Goal: Task Accomplishment & Management: Use online tool/utility

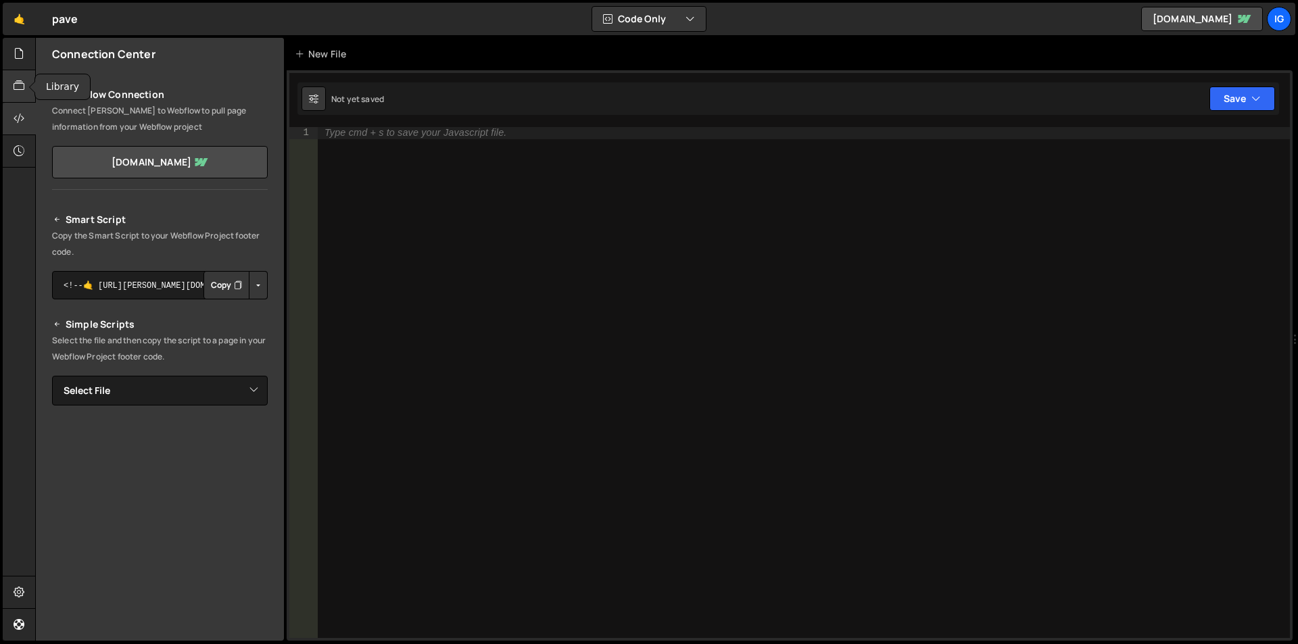
click at [24, 85] on icon at bounding box center [19, 85] width 11 height 15
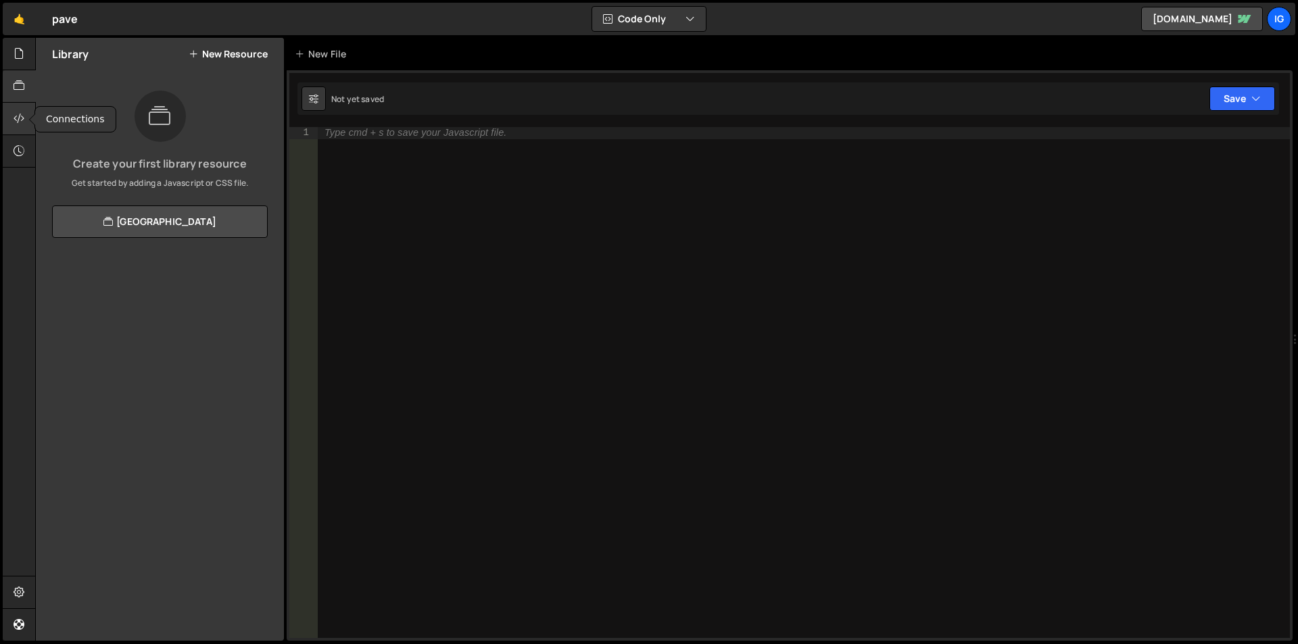
click at [24, 122] on icon at bounding box center [19, 118] width 11 height 15
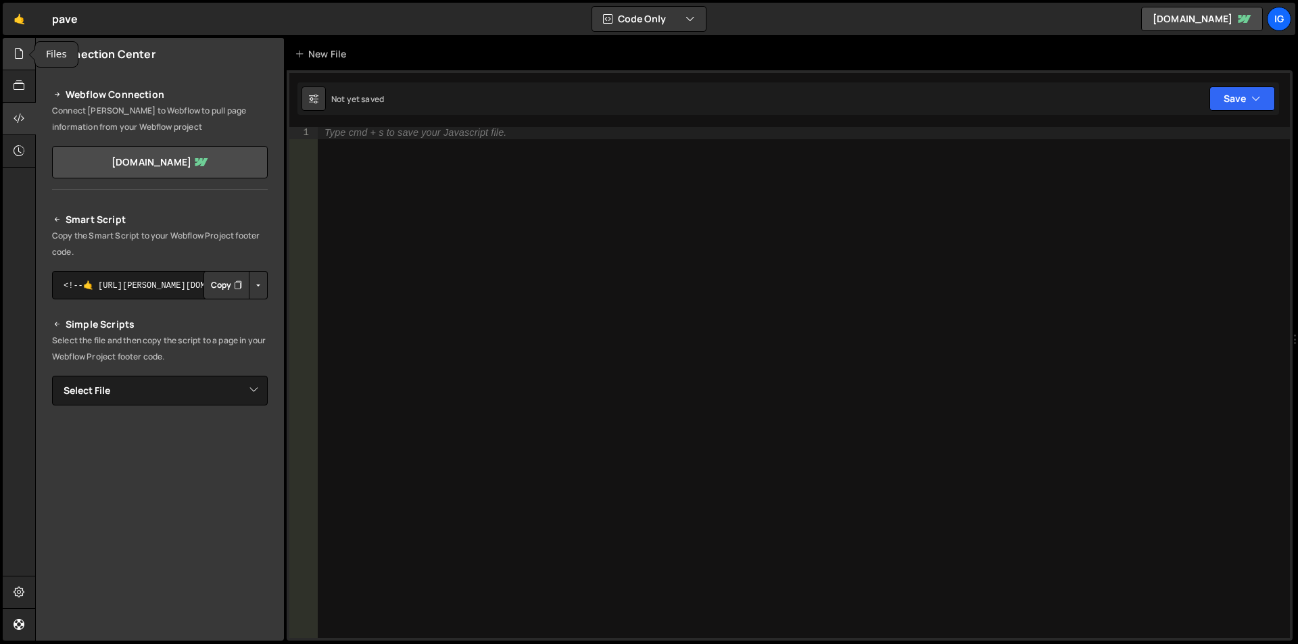
click at [14, 60] on icon at bounding box center [19, 53] width 11 height 15
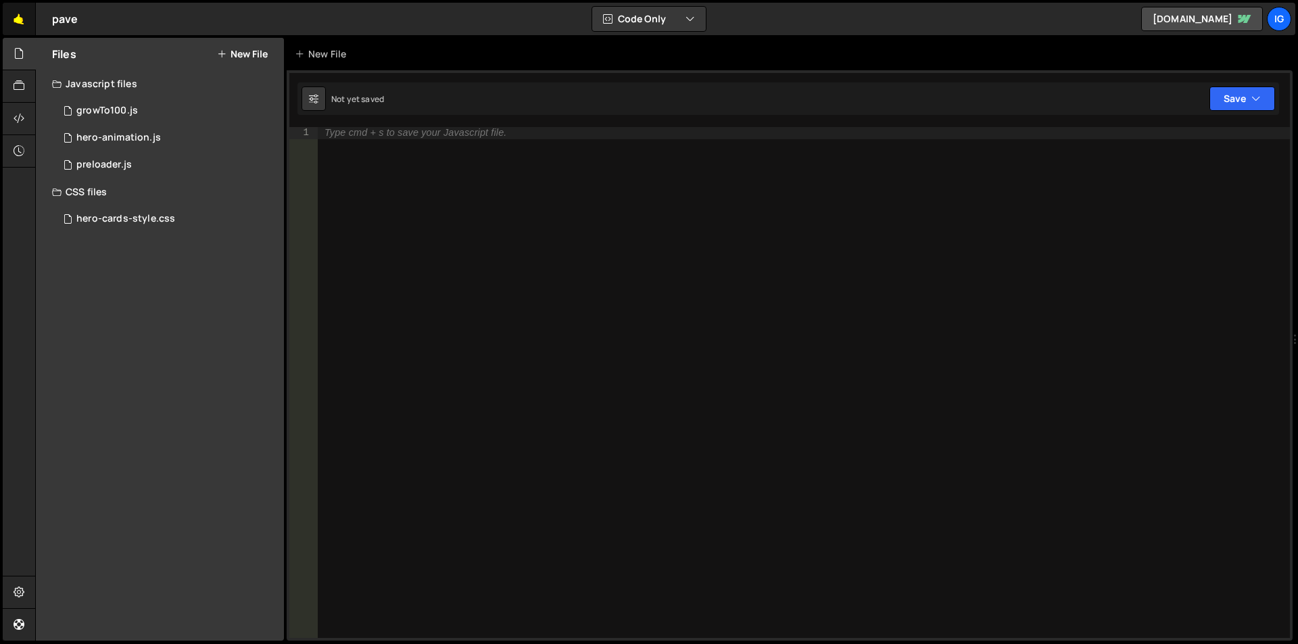
click at [14, 18] on link "🤙" at bounding box center [19, 19] width 33 height 32
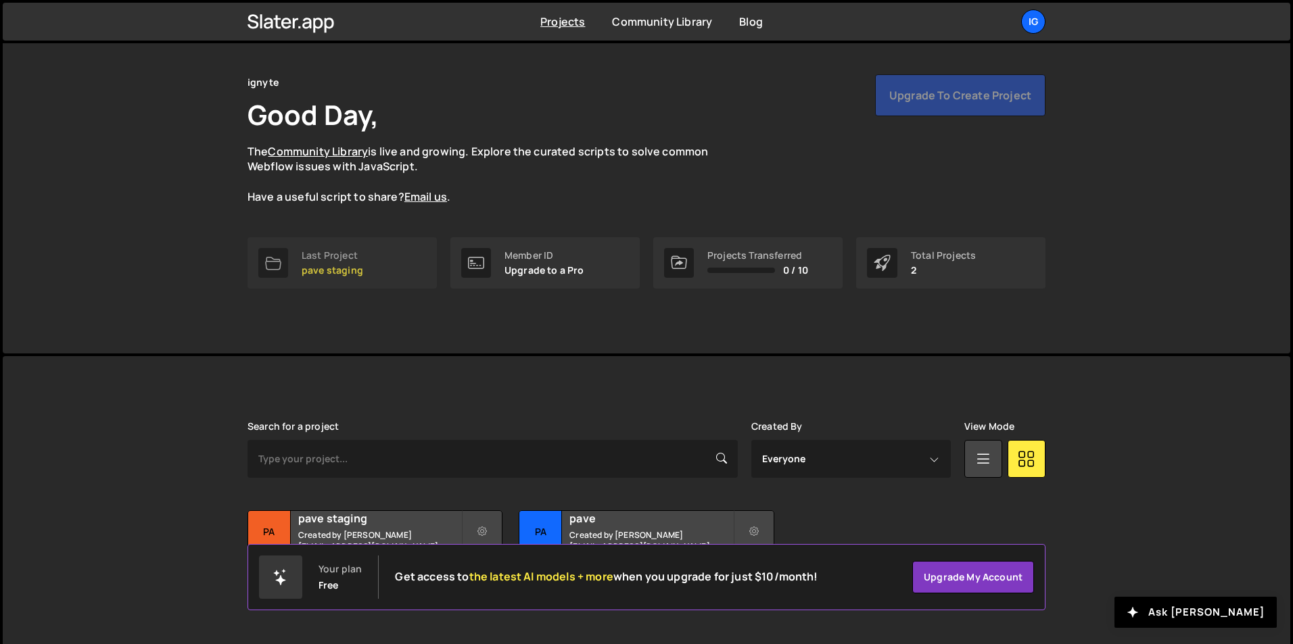
scroll to position [52, 0]
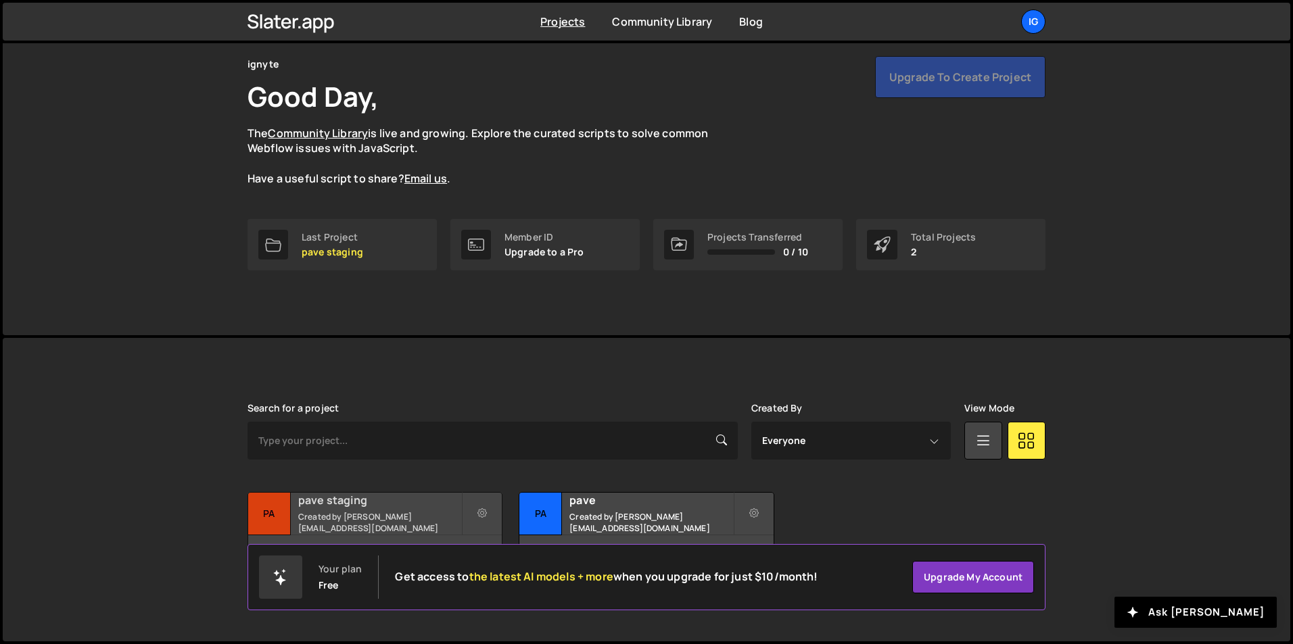
click at [375, 521] on small "Created by [PERSON_NAME][EMAIL_ADDRESS][DOMAIN_NAME]" at bounding box center [379, 522] width 163 height 23
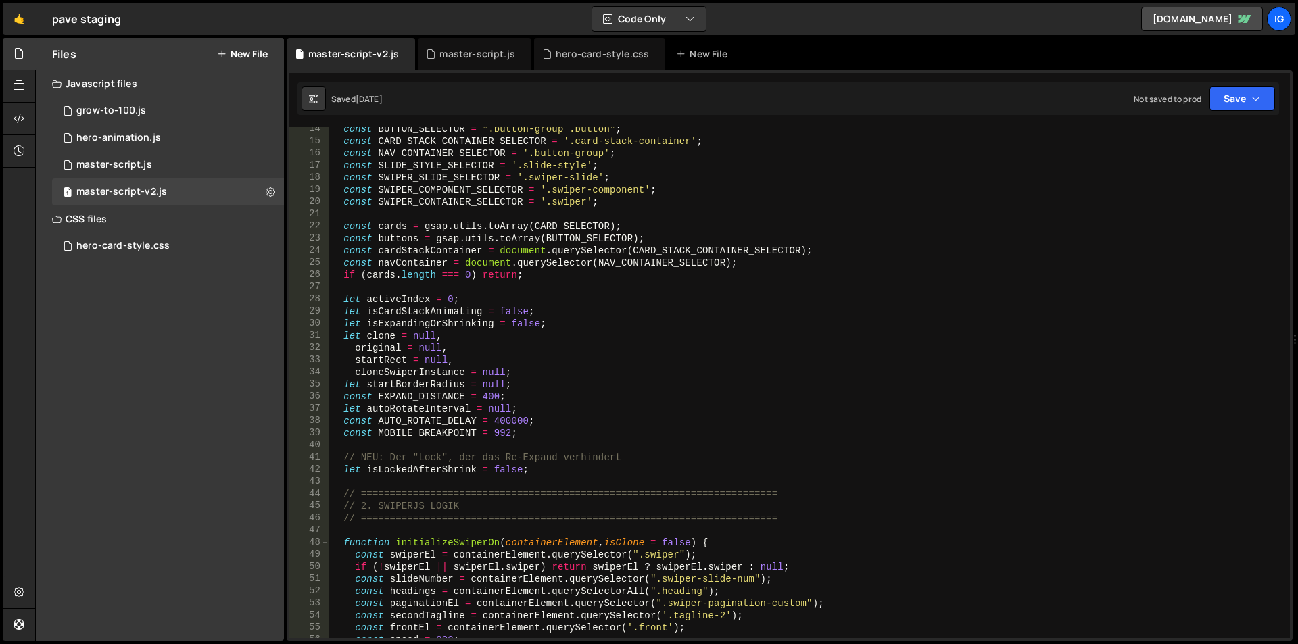
scroll to position [203, 0]
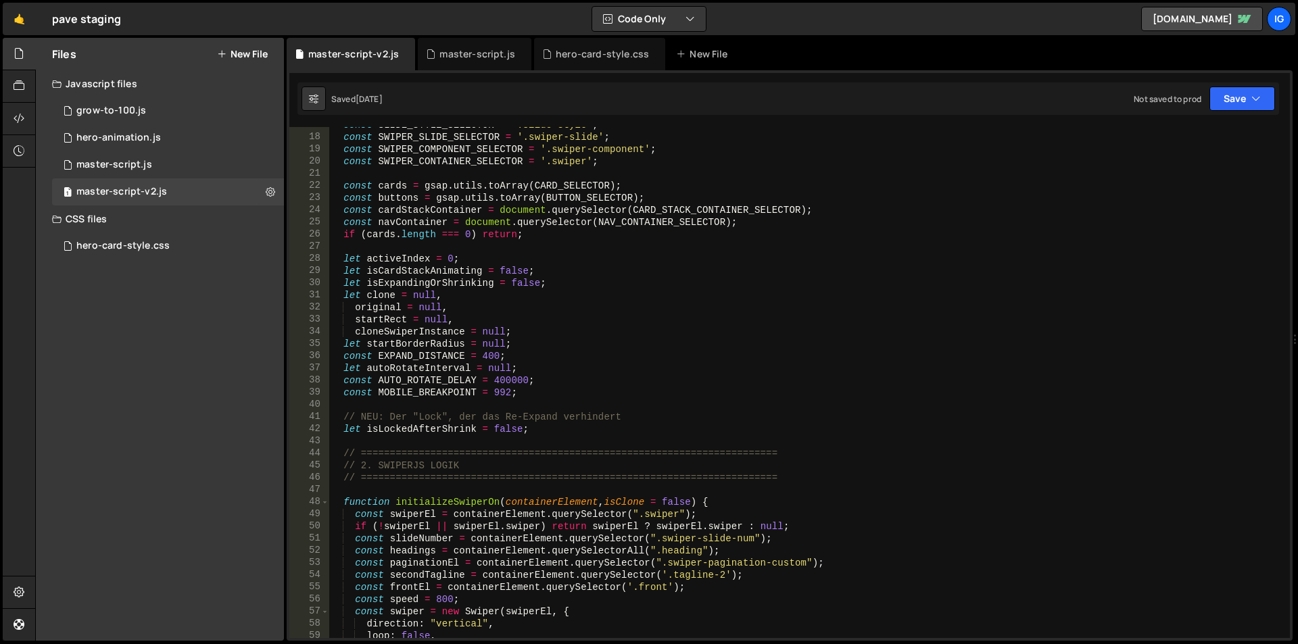
click at [512, 381] on div "const SLIDE_STYLE_SELECTOR = '.slide-style' ; const SWIPER_SLIDE_SELECTOR = '.s…" at bounding box center [806, 386] width 955 height 535
click at [550, 376] on div "const SLIDE_STYLE_SELECTOR = '.slide-style' ; const SWIPER_SLIDE_SELECTOR = '.s…" at bounding box center [806, 386] width 955 height 535
click at [1224, 103] on button "Save" at bounding box center [1243, 99] width 66 height 24
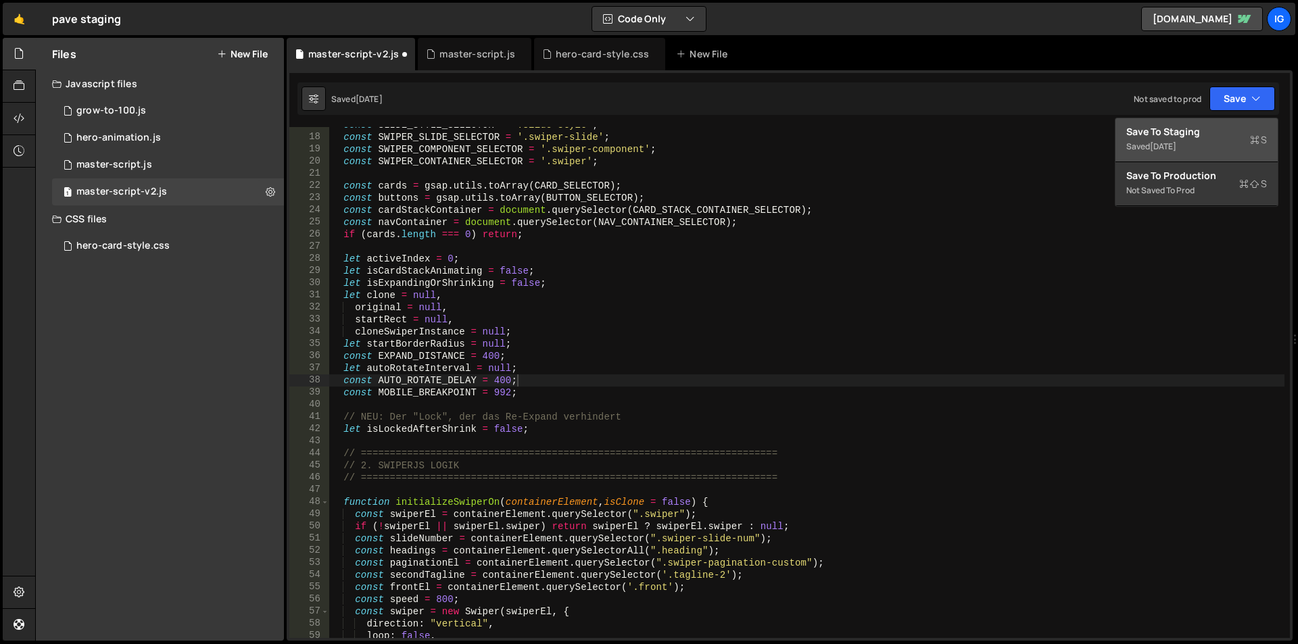
click at [1202, 122] on button "Save to Staging S Saved [DATE]" at bounding box center [1197, 140] width 162 height 44
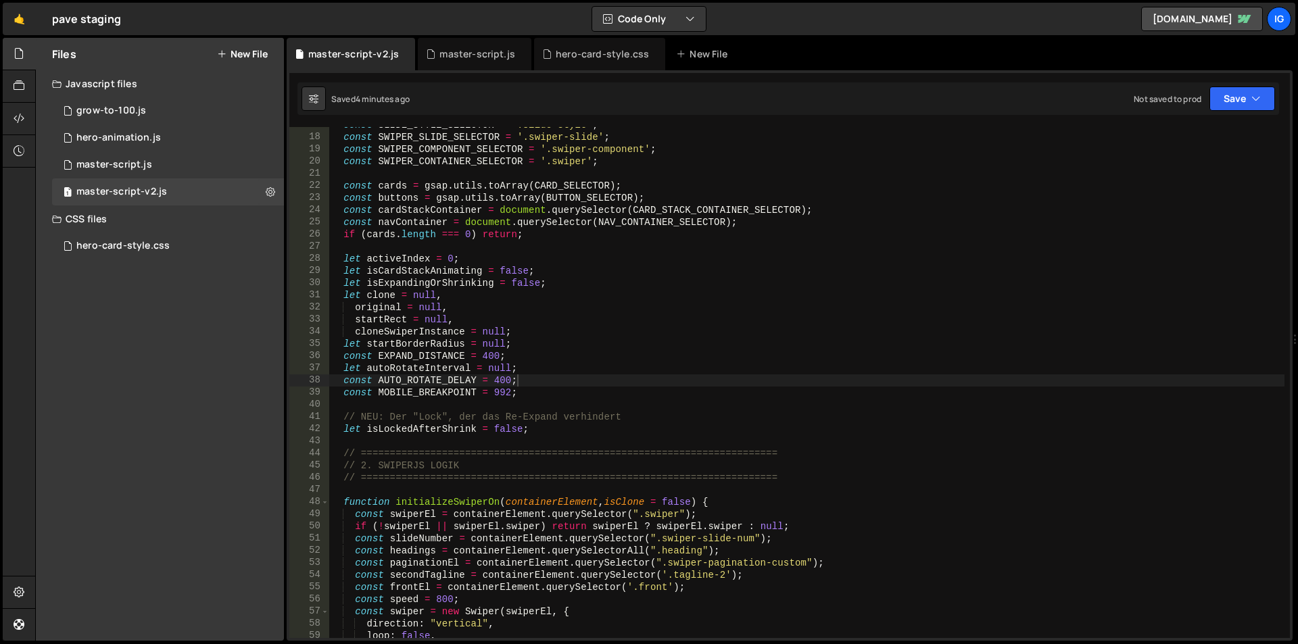
type textarea "const EXPAND_DISTANCE = 400;"
click at [549, 354] on div "const SLIDE_STYLE_SELECTOR = '.slide-style' ; const SWIPER_SLIDE_SELECTOR = '.s…" at bounding box center [806, 386] width 955 height 535
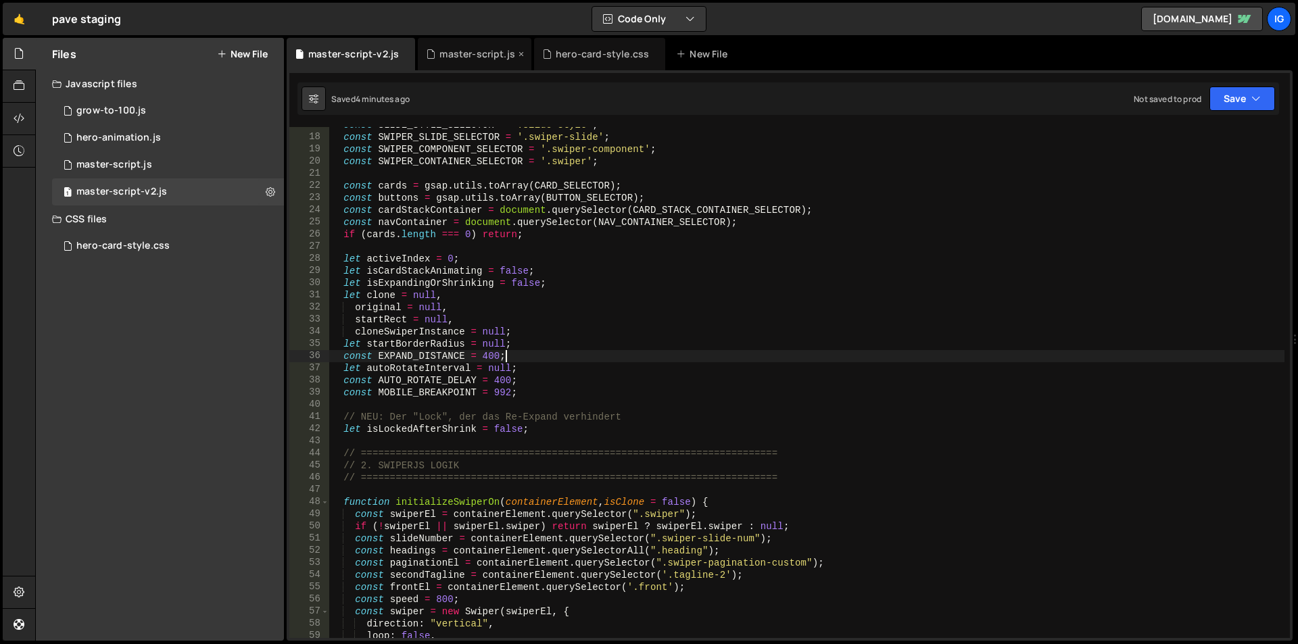
click at [442, 62] on div "master-script.js" at bounding box center [475, 54] width 114 height 32
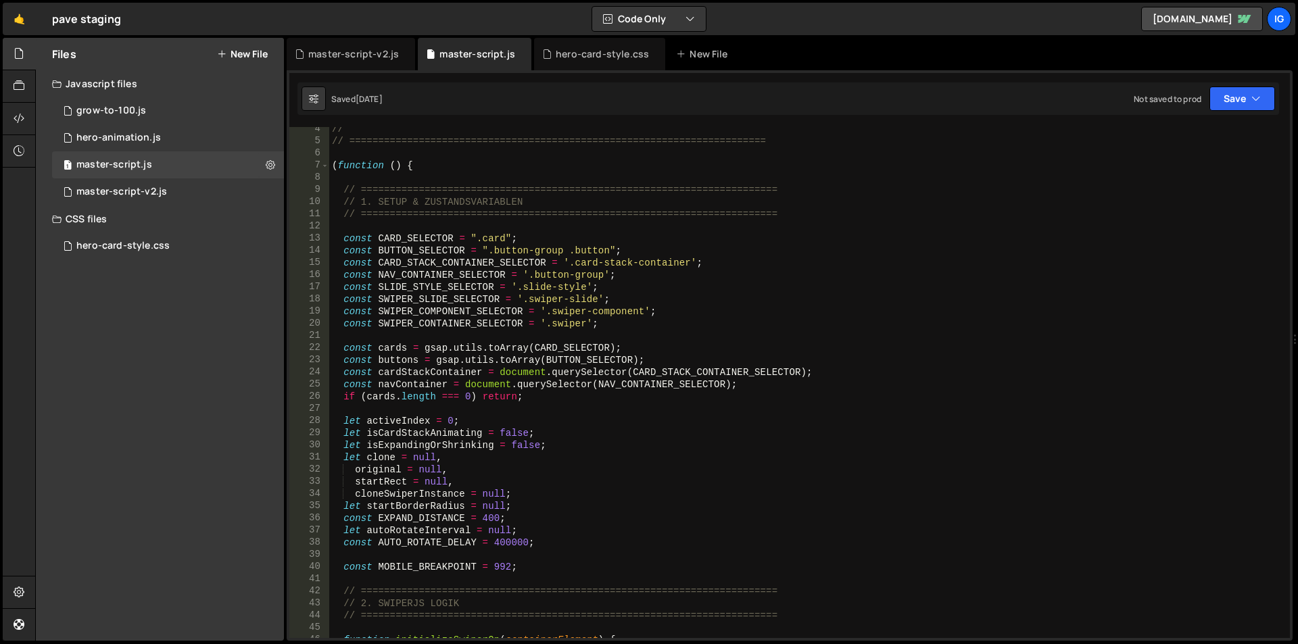
scroll to position [41, 0]
click at [504, 548] on div "// // ======================================================================== …" at bounding box center [806, 390] width 955 height 535
click at [600, 400] on div "// // ======================================================================== …" at bounding box center [806, 390] width 955 height 535
type textarea "if (cards.length === 0) return;"
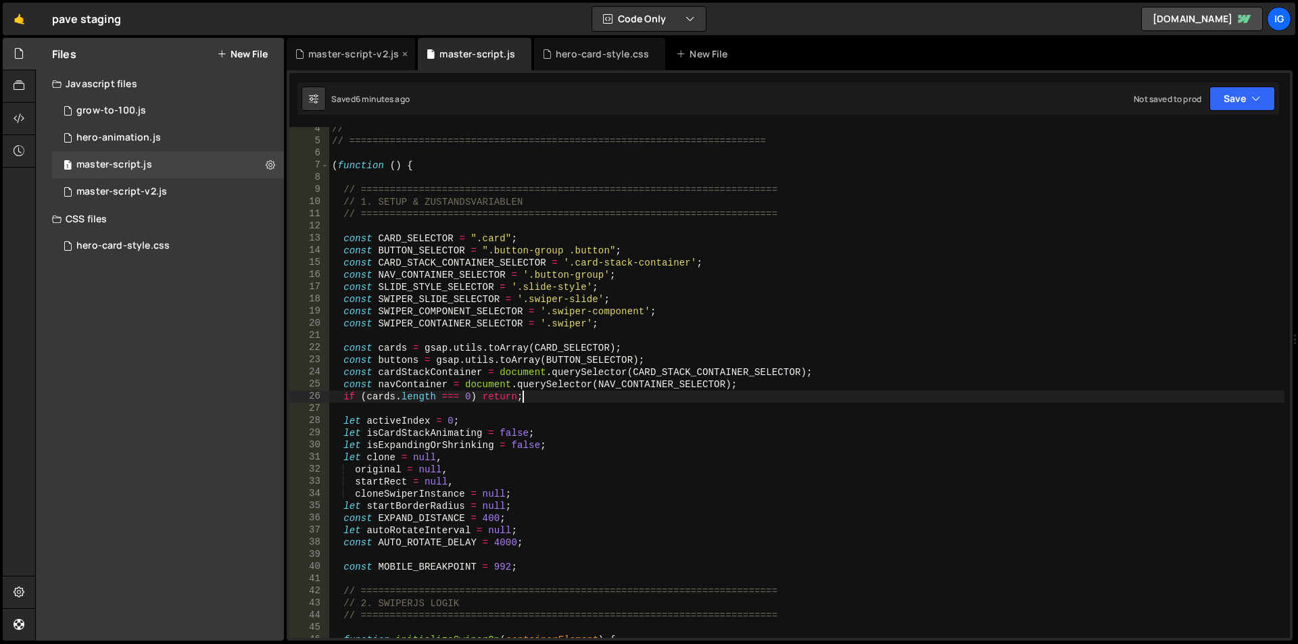
click at [331, 55] on div "master-script-v2.js" at bounding box center [353, 54] width 91 height 14
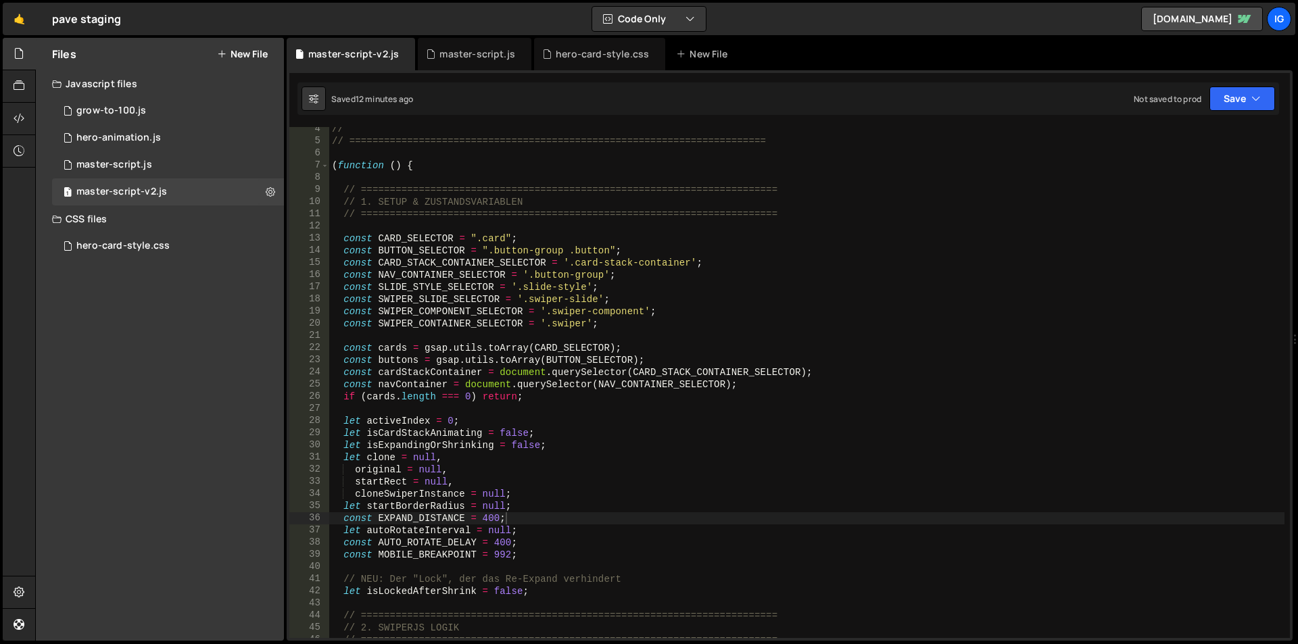
scroll to position [0, 0]
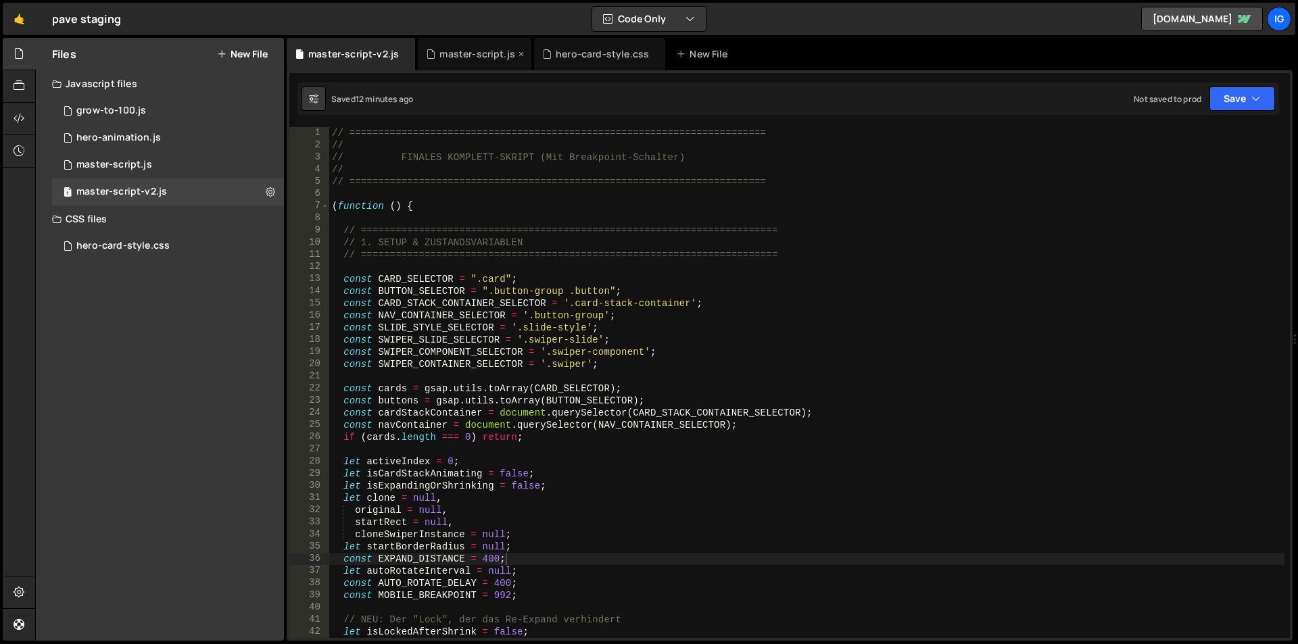
click at [450, 61] on div "master-script.js" at bounding box center [475, 54] width 114 height 32
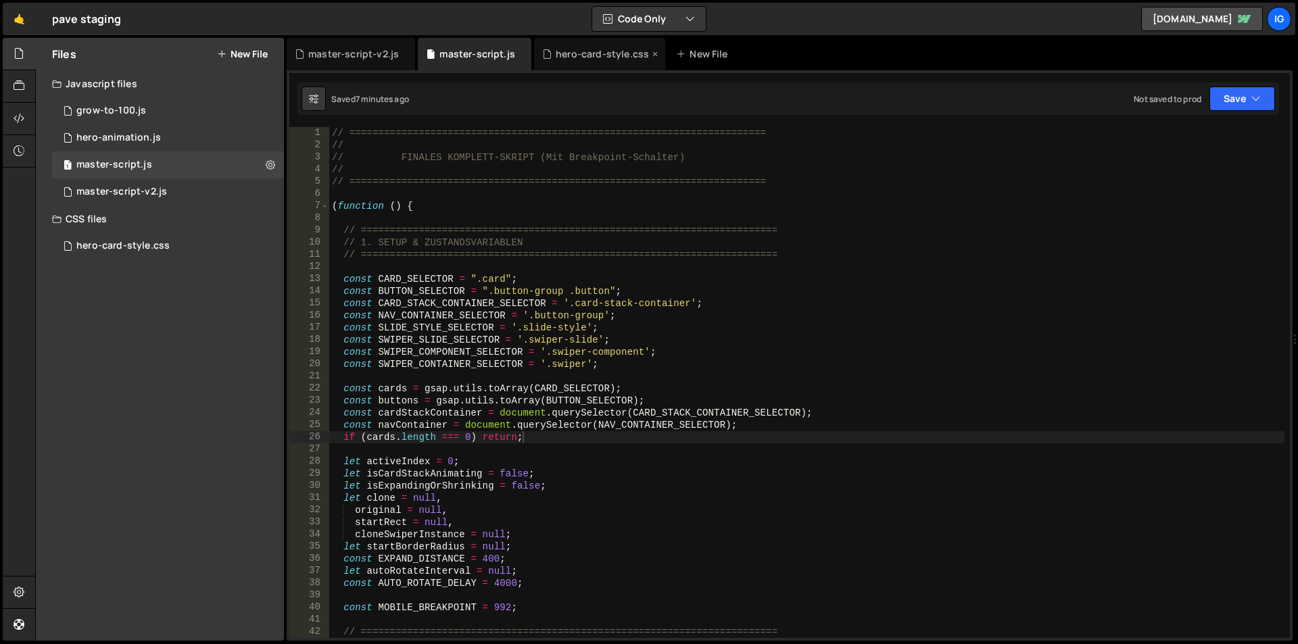
click at [590, 48] on div "hero-card-style.css" at bounding box center [602, 54] width 93 height 14
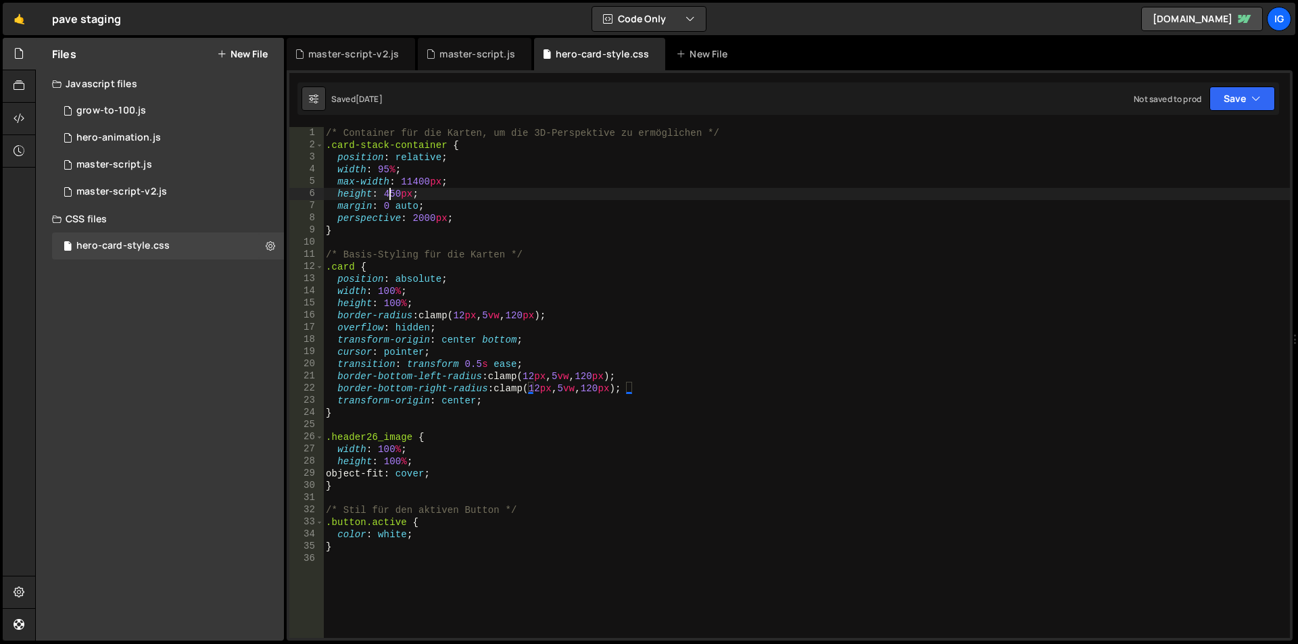
click at [390, 199] on div "/* Container für die Karten, um die 3D-Perspektive zu ermöglichen */ .card-stac…" at bounding box center [806, 394] width 967 height 535
drag, startPoint x: 402, startPoint y: 199, endPoint x: 382, endPoint y: 199, distance: 20.3
click at [382, 199] on div "/* Container für die Karten, um die 3D-Perspektive zu ermöglichen */ .card-stac…" at bounding box center [806, 394] width 967 height 535
drag, startPoint x: 413, startPoint y: 197, endPoint x: 383, endPoint y: 197, distance: 29.7
click at [383, 197] on div "/* Container für die Karten, um die 3D-Perspektive zu ermöglichen */ .card-stac…" at bounding box center [806, 394] width 967 height 535
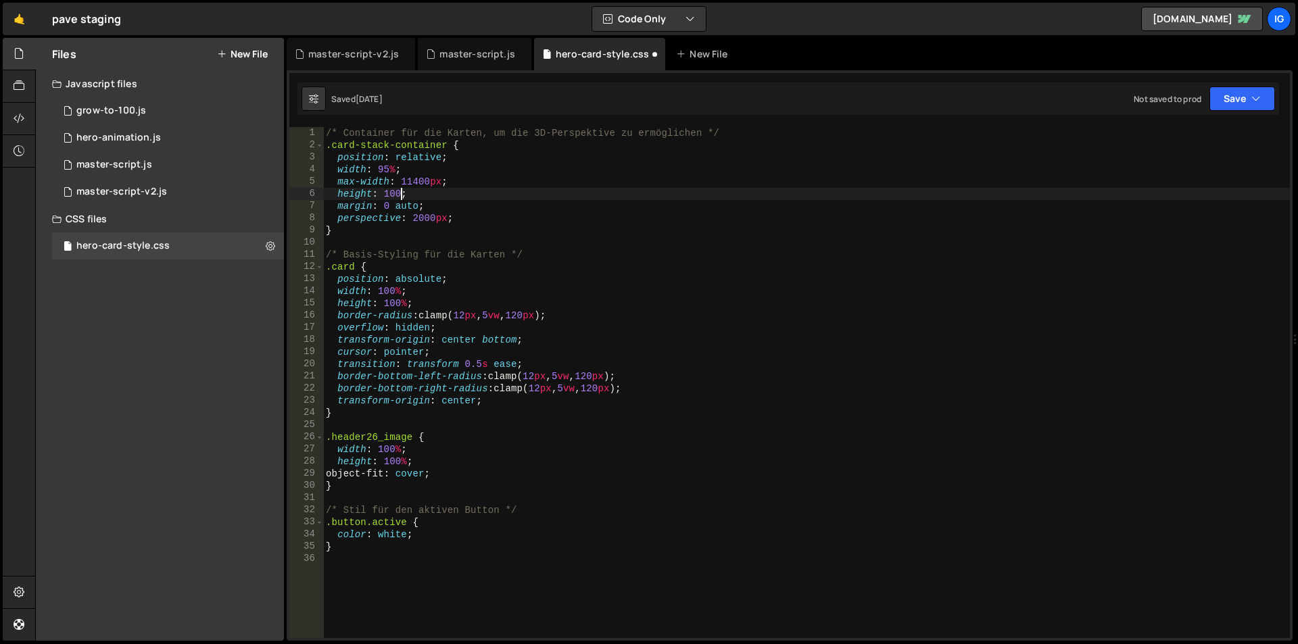
scroll to position [0, 34]
drag, startPoint x: 400, startPoint y: 193, endPoint x: 385, endPoint y: 193, distance: 15.6
click at [385, 193] on div "/* Container für die Karten, um die 3D-Perspektive zu ermöglichen */ .card-stac…" at bounding box center [806, 394] width 967 height 535
type textarea "height: 500px;"
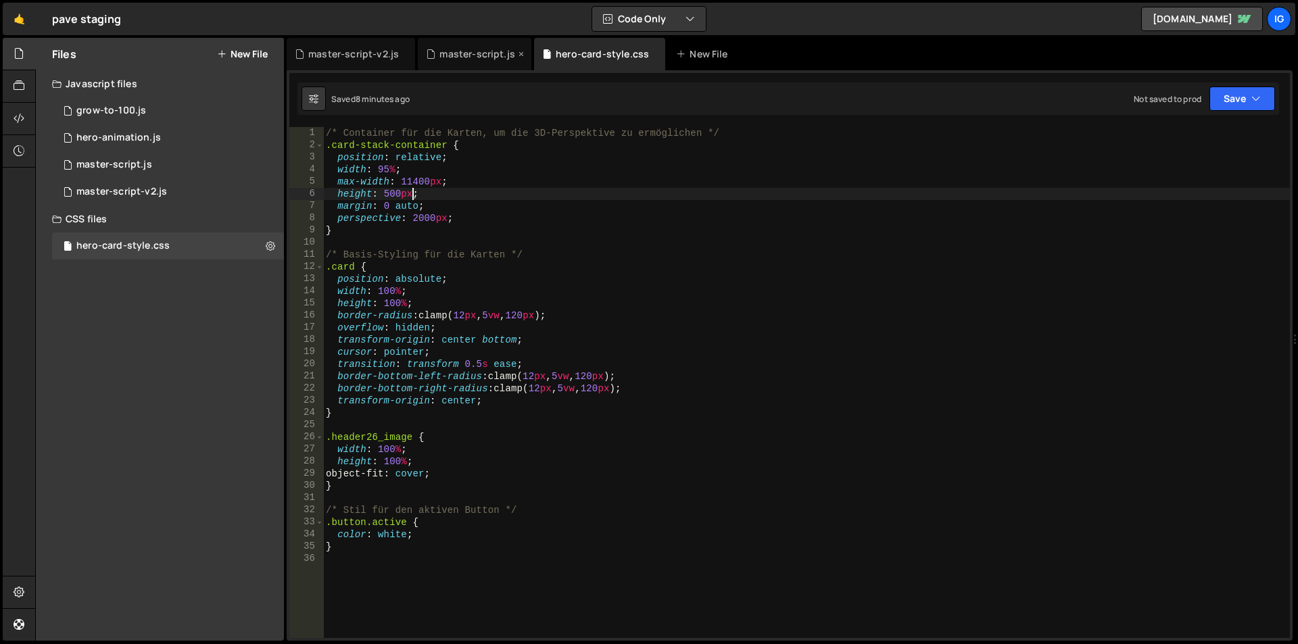
click at [461, 65] on div "master-script.js" at bounding box center [475, 54] width 114 height 32
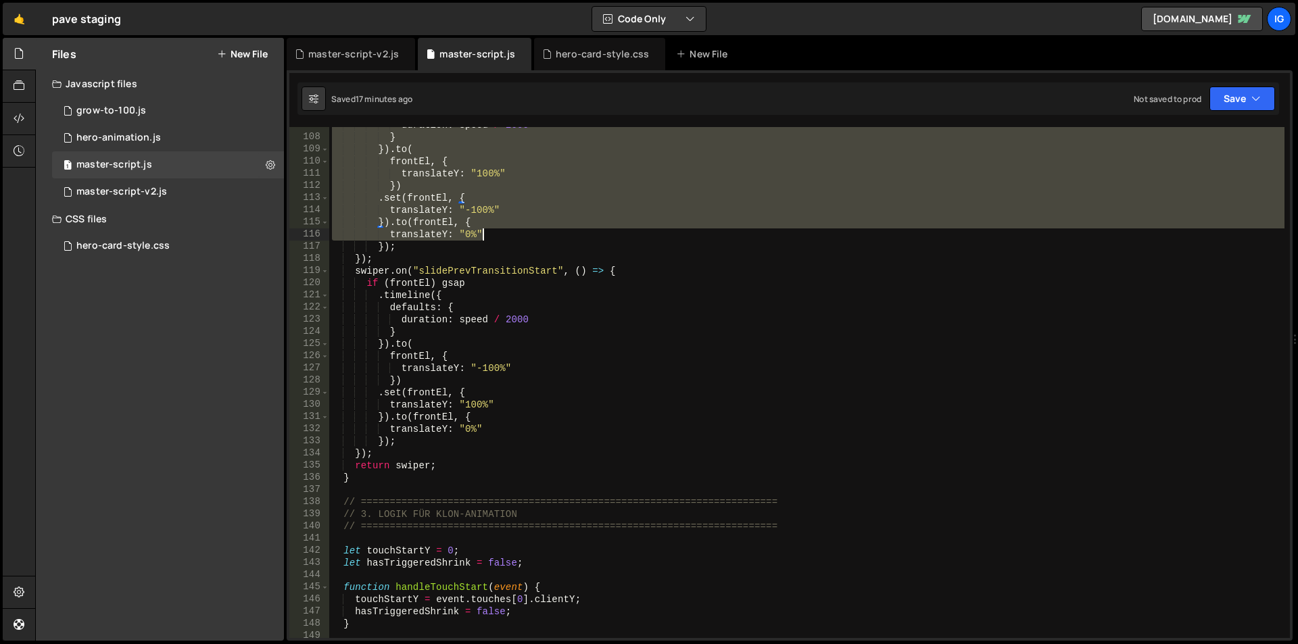
scroll to position [1379, 0]
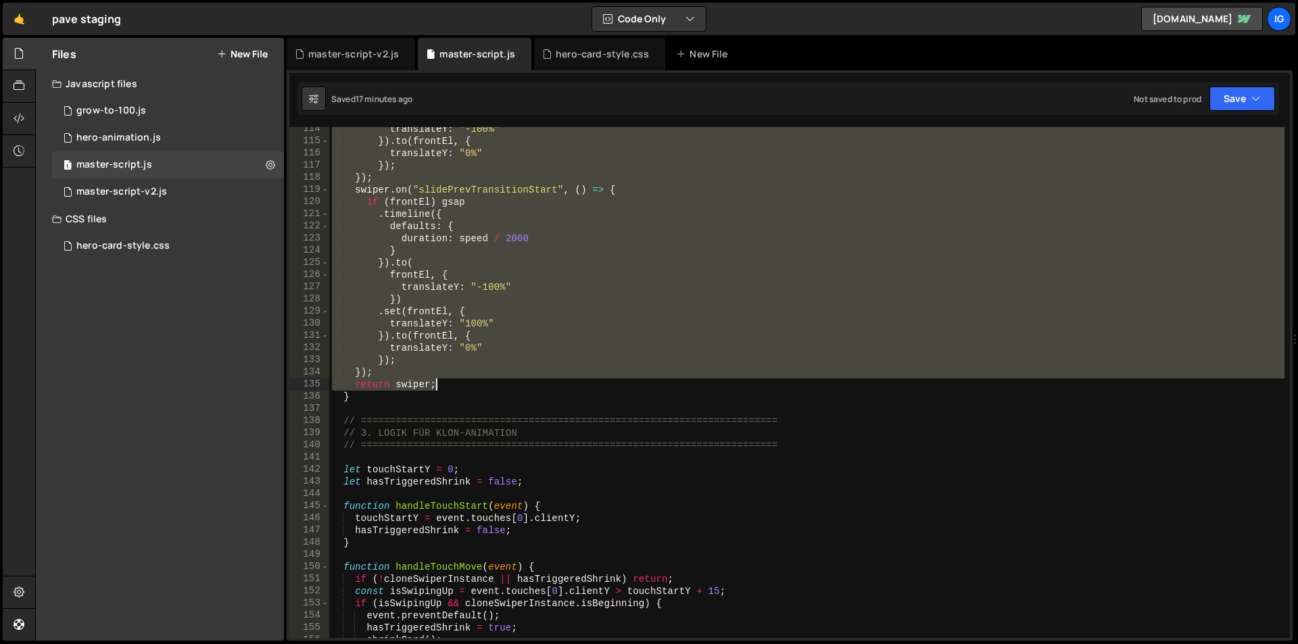
drag, startPoint x: 373, startPoint y: 209, endPoint x: 485, endPoint y: 389, distance: 212.4
click at [485, 389] on div "translateY : "-100%" }) . to ( frontEl , { translateY : "0%" }) ; }) ; swiper .…" at bounding box center [806, 390] width 955 height 535
click at [355, 433] on div "translateY : "-100%" }) . to ( frontEl , { translateY : "0%" }) ; }) ; swiper .…" at bounding box center [806, 390] width 955 height 535
type textarea "// 3. LOGIK FÜR KLON-ANIMATION"
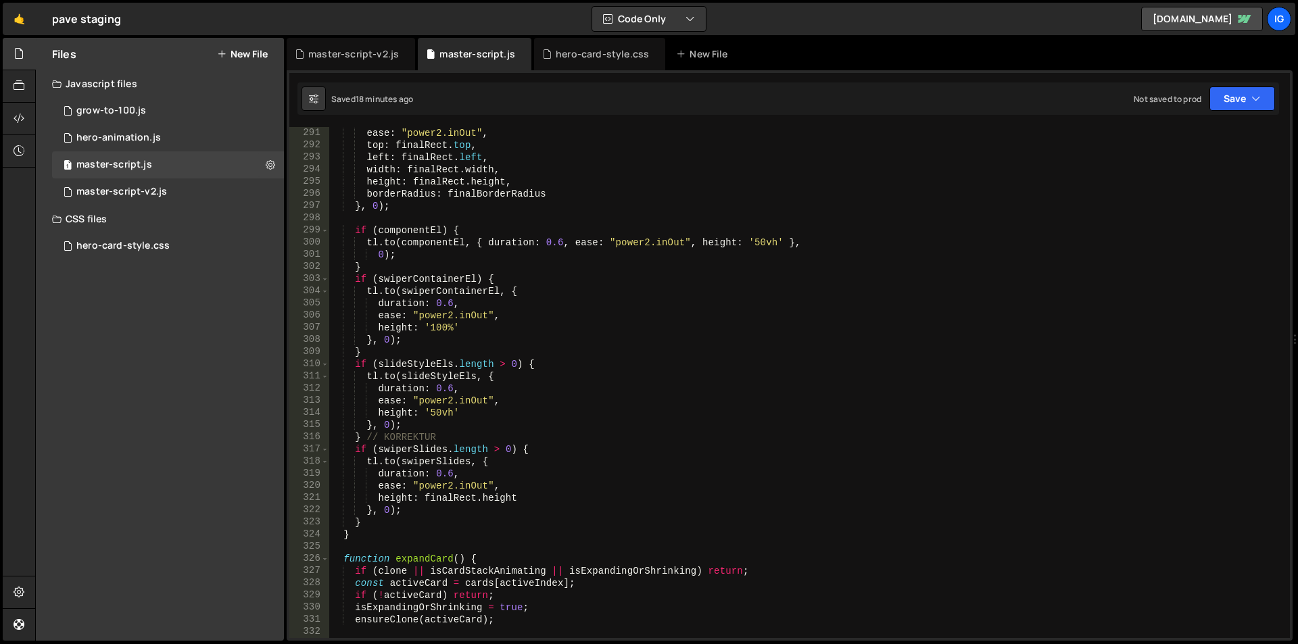
scroll to position [3611, 0]
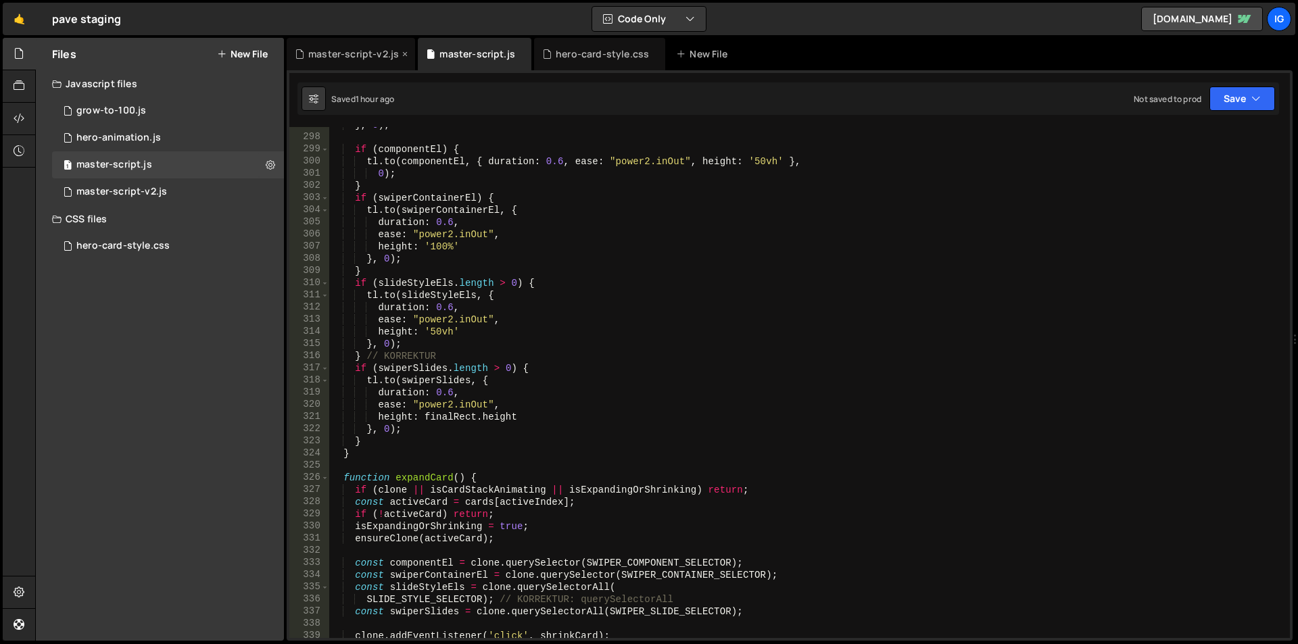
click at [304, 61] on div "master-script-v2.js" at bounding box center [351, 54] width 128 height 32
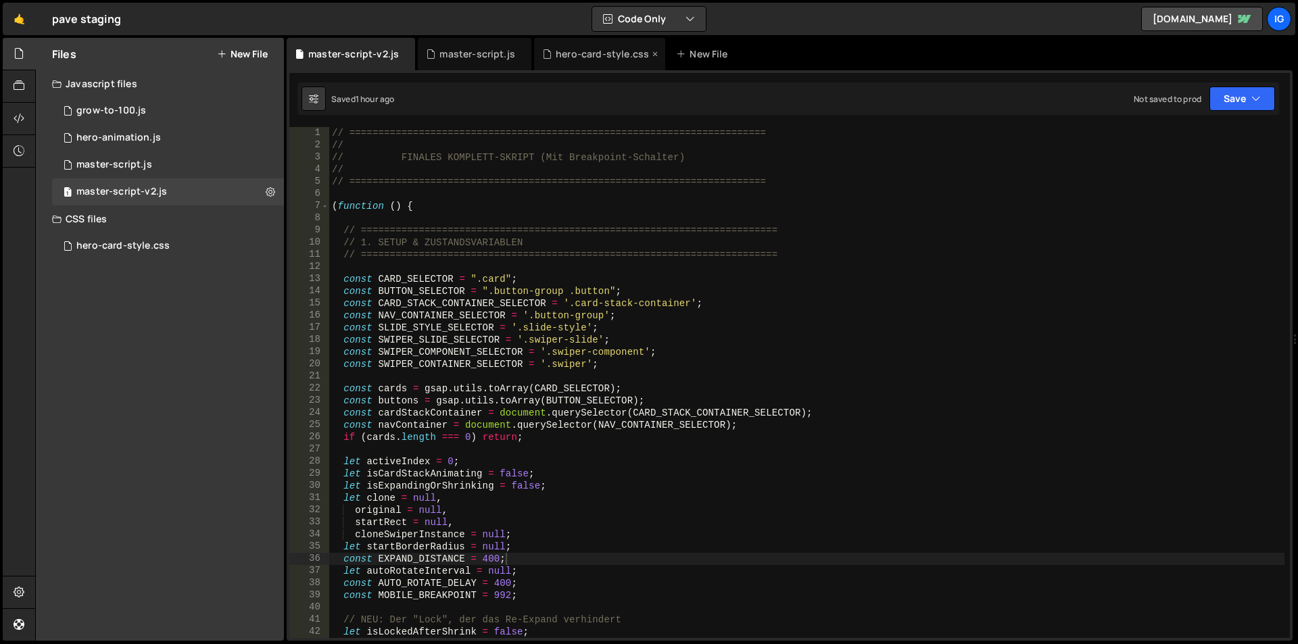
click at [574, 50] on div "hero-card-style.css" at bounding box center [602, 54] width 93 height 14
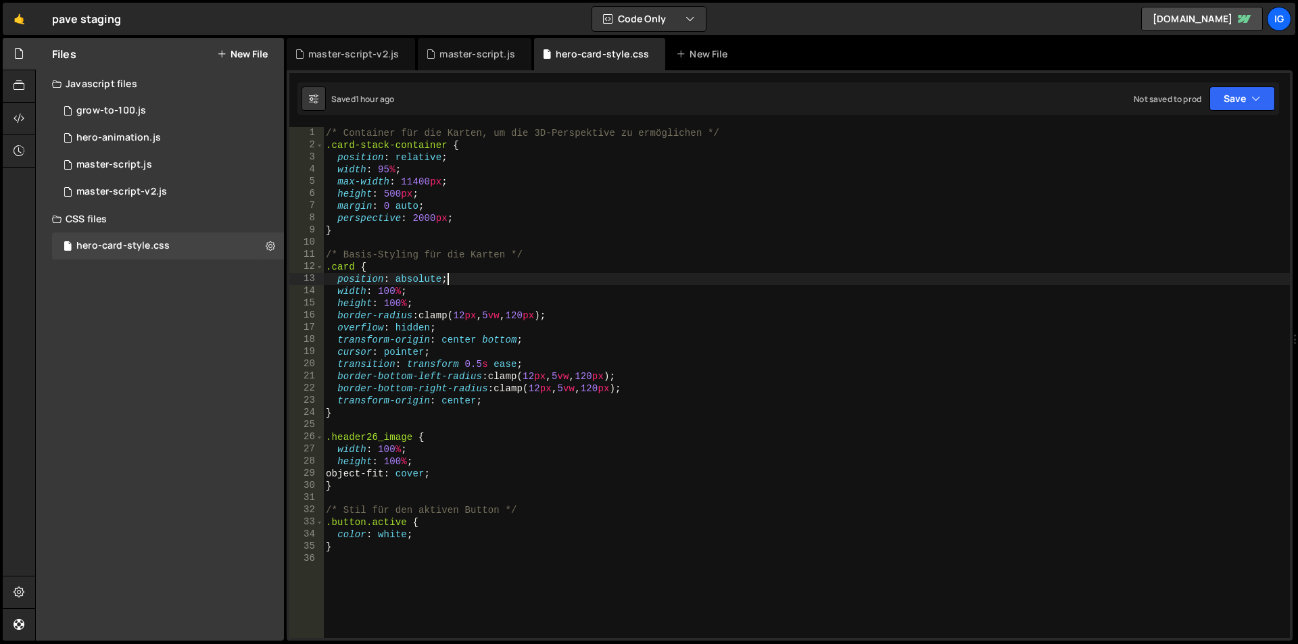
click at [524, 274] on div "/* Container für die Karten, um die 3D-Perspektive zu ermöglichen */ .card-stac…" at bounding box center [806, 394] width 967 height 535
type textarea "}"
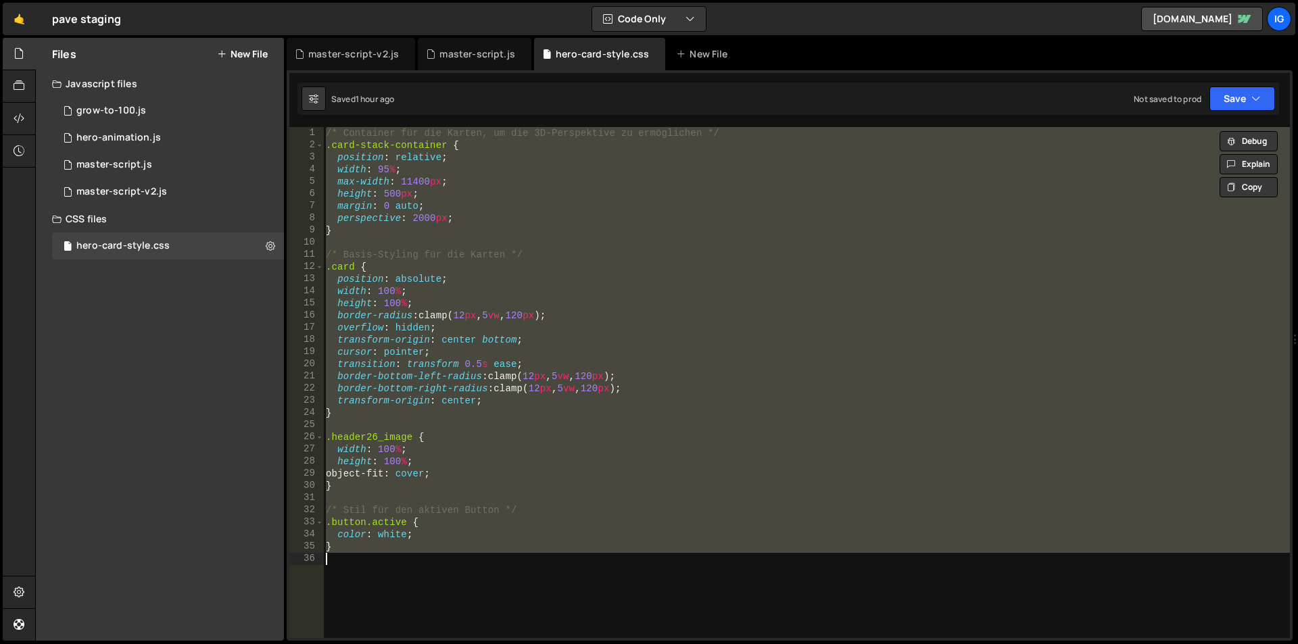
scroll to position [0, 2]
click at [450, 51] on div "master-script.js" at bounding box center [477, 54] width 76 height 14
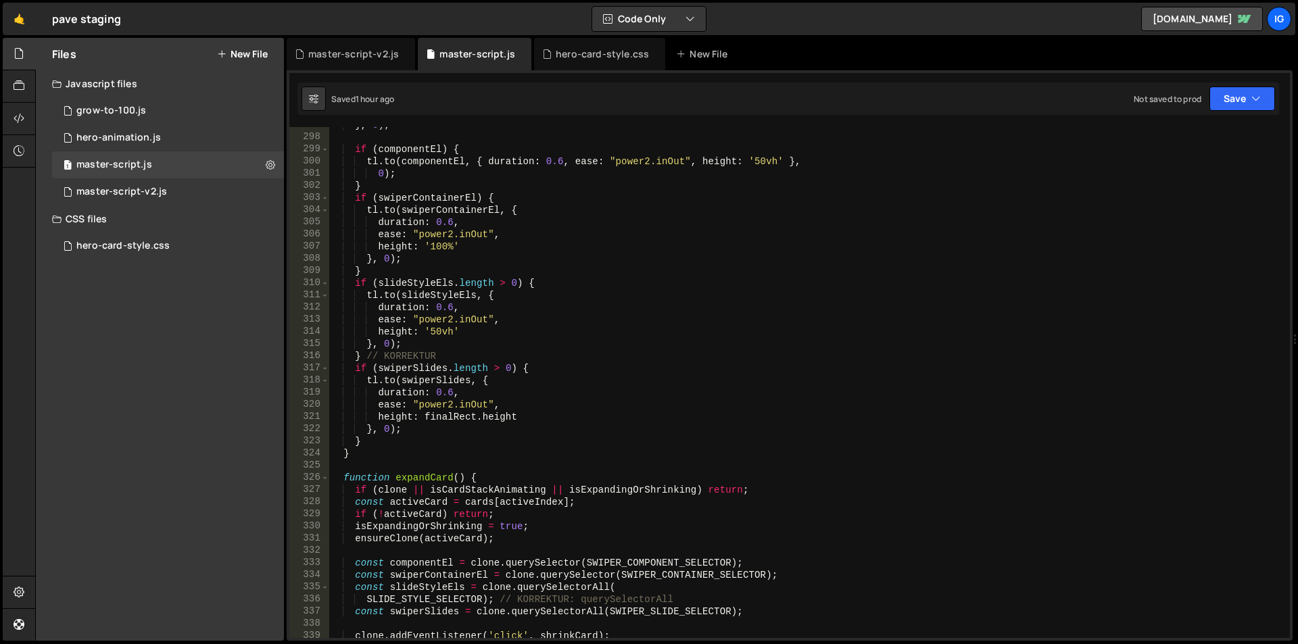
click at [455, 211] on div "} , 0 ) ; if ( componentEl ) { tl . to ( componentEl , { duration : 0.6 , ease …" at bounding box center [806, 386] width 955 height 535
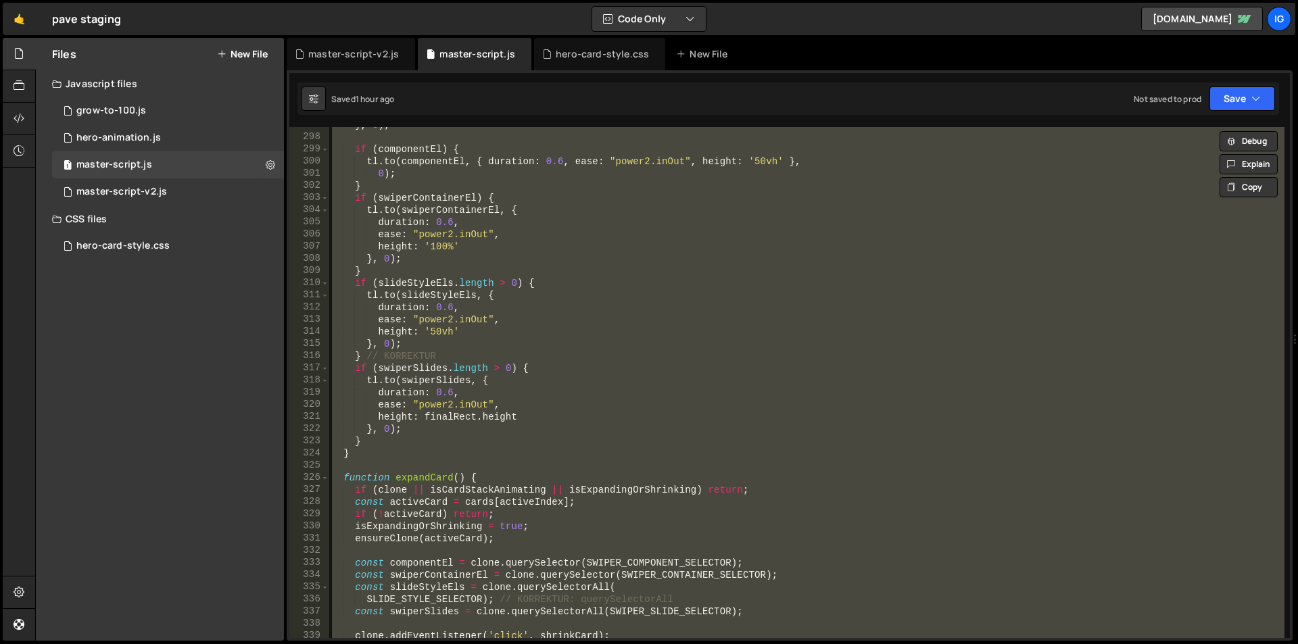
scroll to position [0, 11]
click at [481, 256] on div "} , 0 ) ; if ( componentEl ) { tl . to ( componentEl , { duration : 0.6 , ease …" at bounding box center [806, 382] width 955 height 511
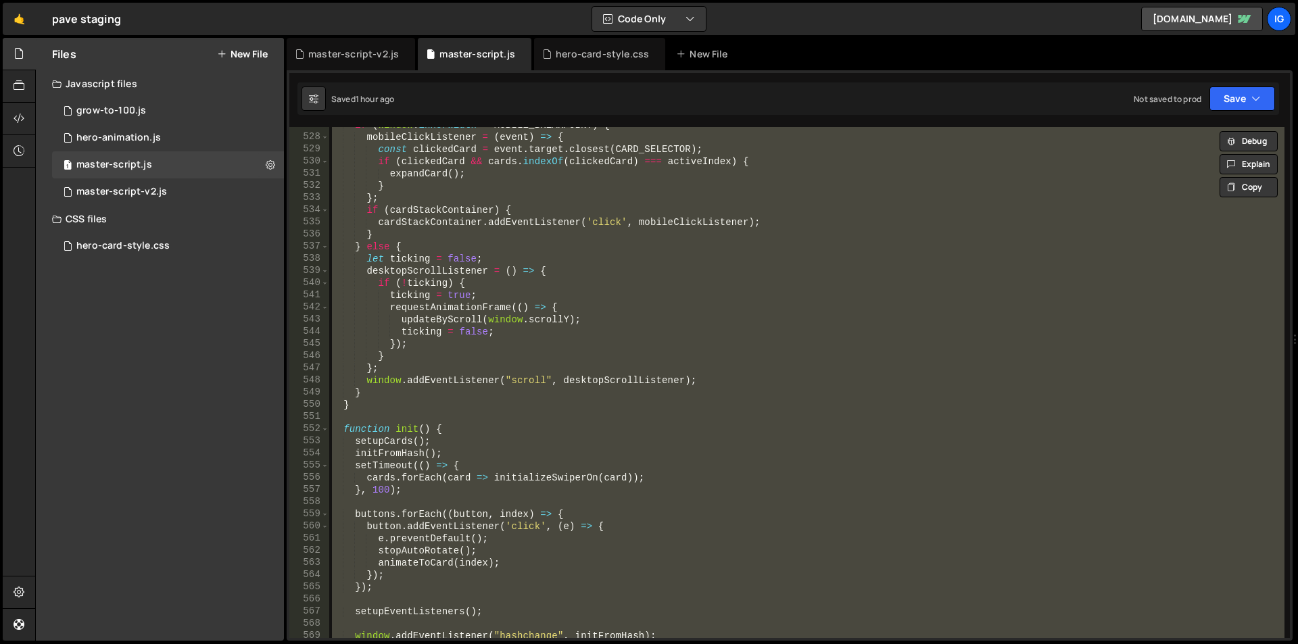
scroll to position [6734, 0]
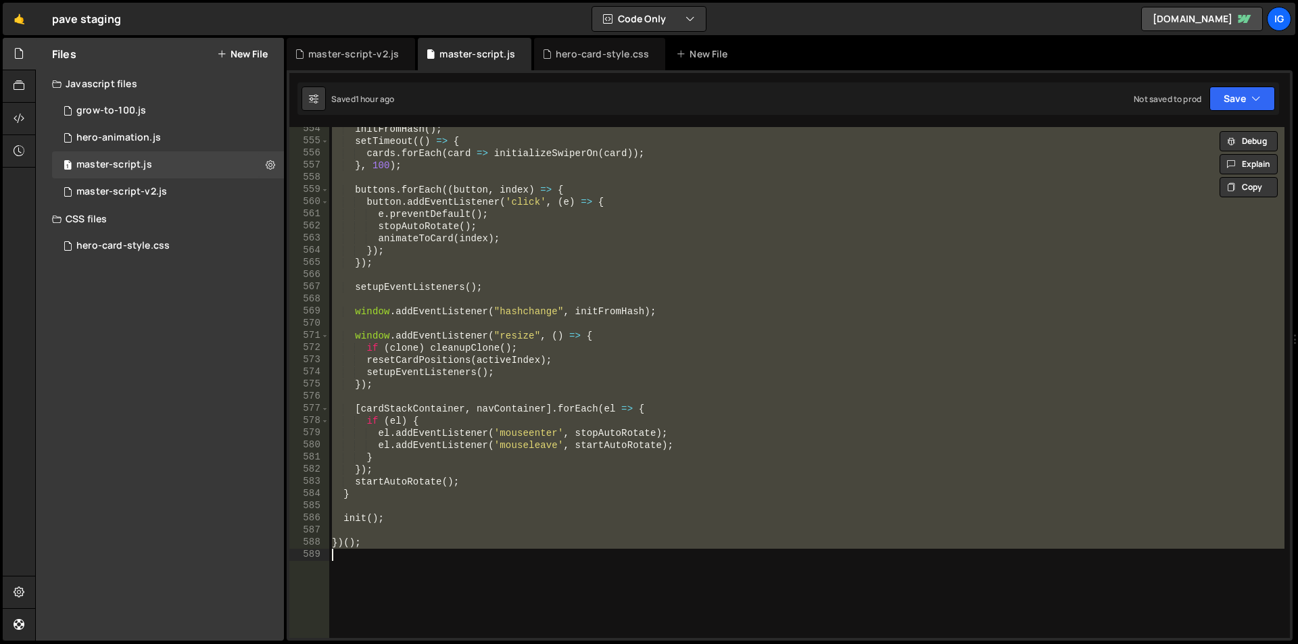
click at [550, 310] on div "initFromHash ( ) ; setTimeout (( ) => { cards . forEach ( card => initializeSwi…" at bounding box center [806, 382] width 955 height 511
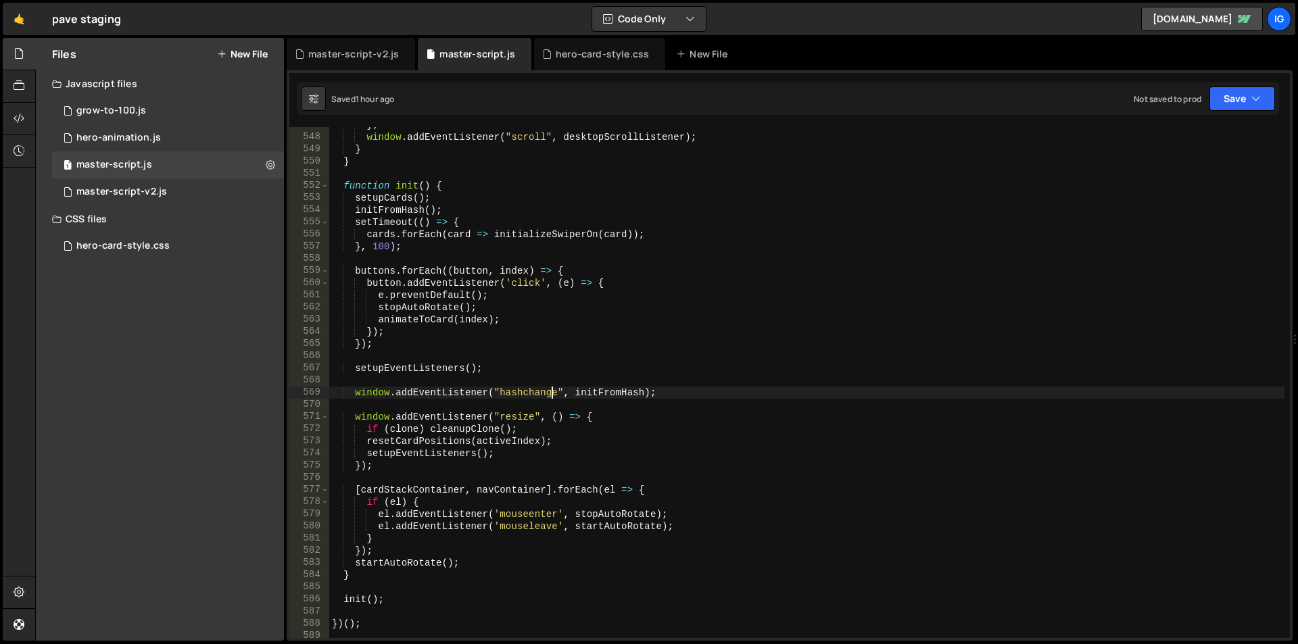
scroll to position [6613, 0]
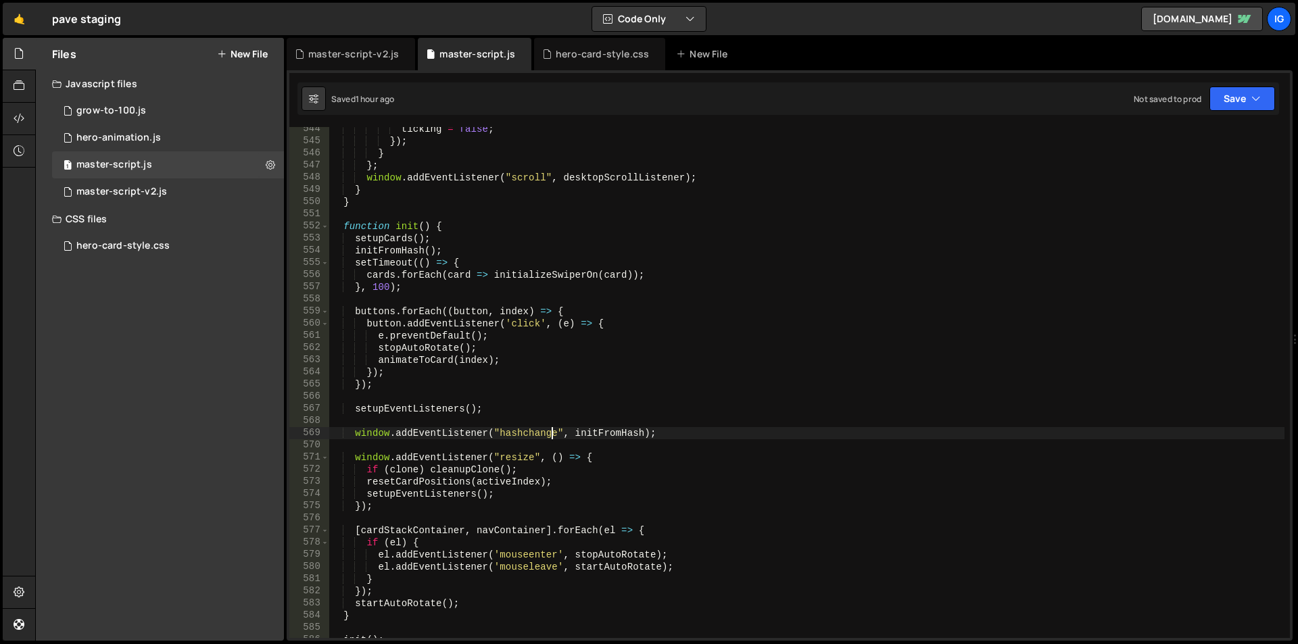
click at [591, 333] on div "ticking = false ; }) ; } } ; window . addEventListener ( "scroll" , desktopScro…" at bounding box center [806, 390] width 955 height 535
type textarea "e.preventDefault();"
click at [360, 56] on div "master-script-v2.js" at bounding box center [353, 54] width 91 height 14
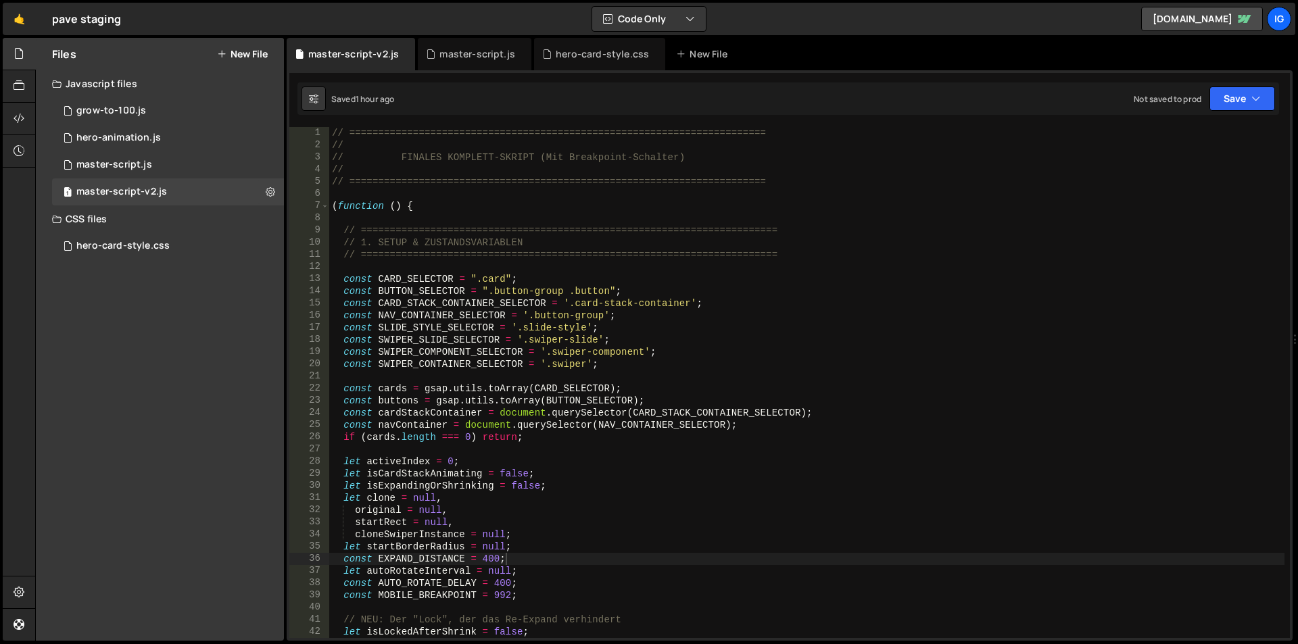
type textarea "const CARD_SELECTOR = ".card";"
click at [449, 278] on div "// ======================================================================== // …" at bounding box center [806, 394] width 955 height 535
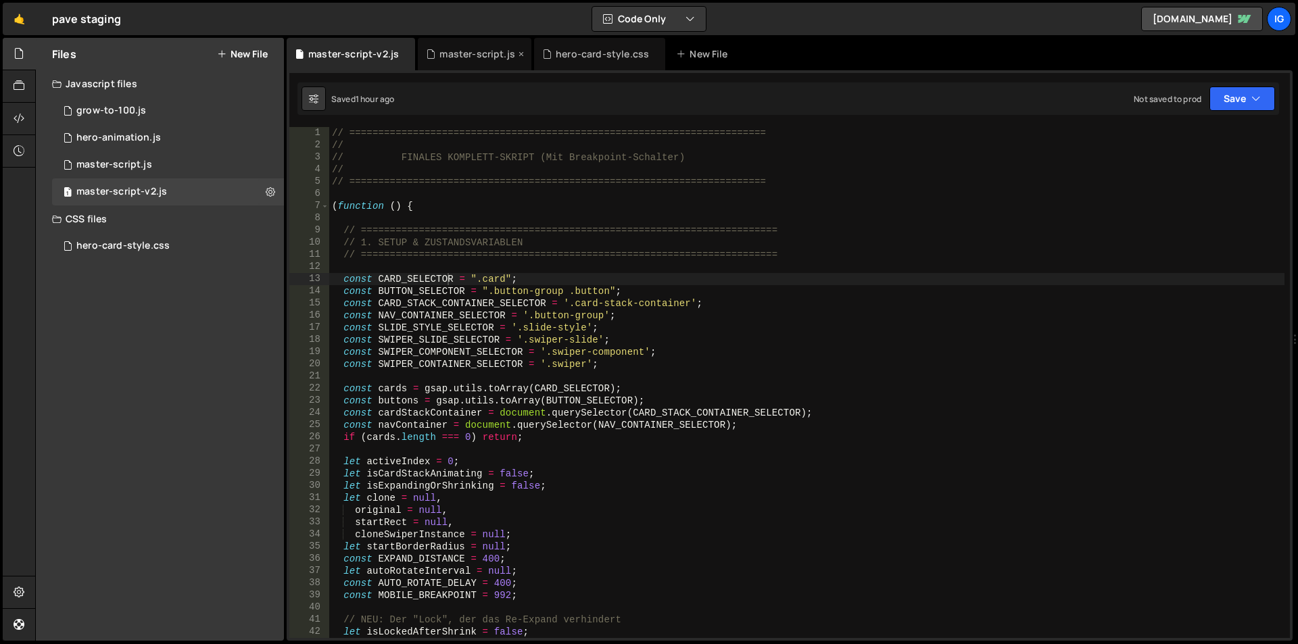
click at [444, 61] on div "master-script.js" at bounding box center [475, 54] width 114 height 32
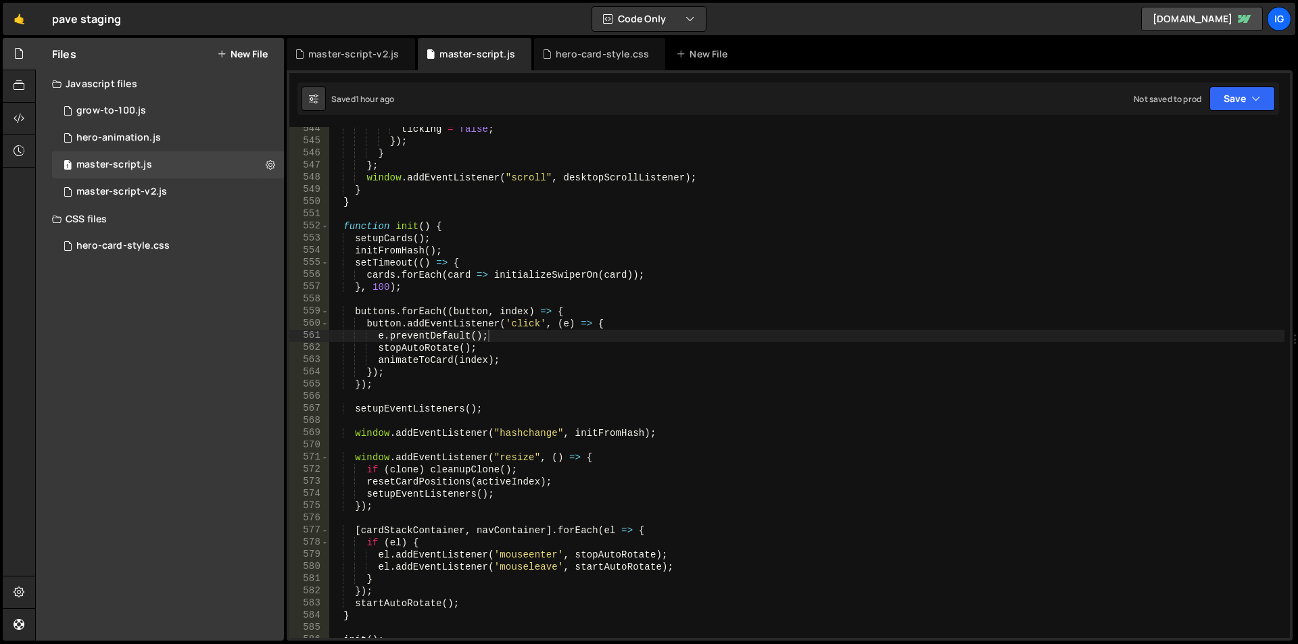
click at [240, 58] on button "New File" at bounding box center [242, 54] width 51 height 11
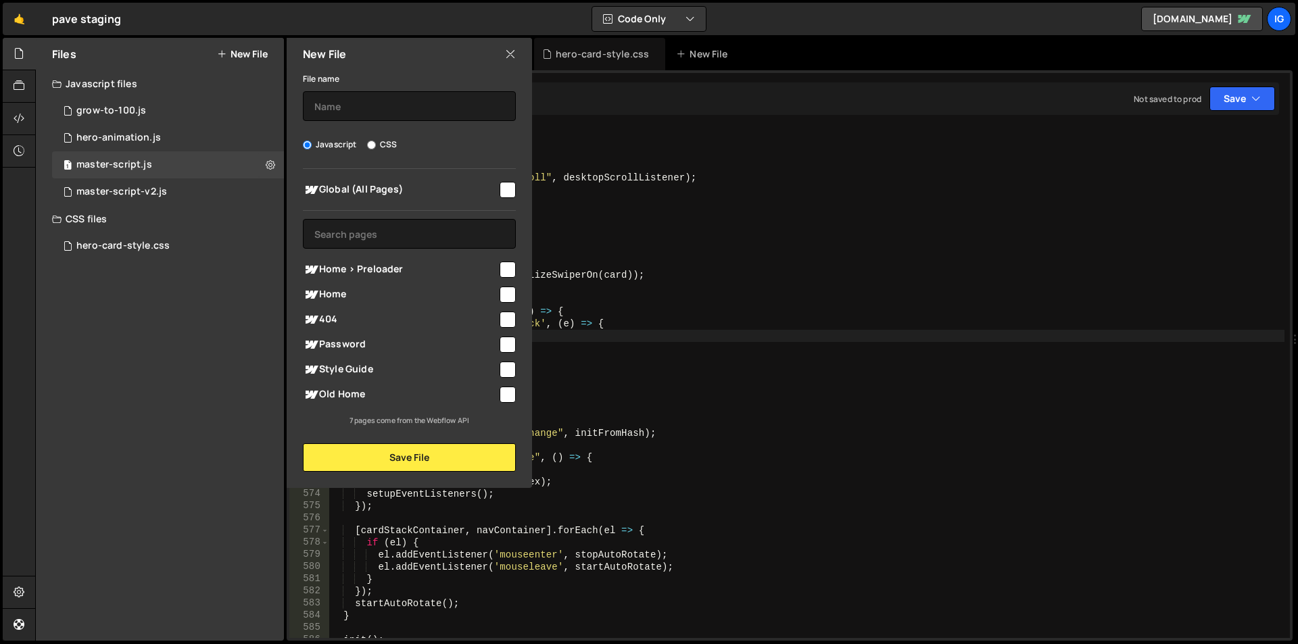
click at [504, 193] on input "checkbox" at bounding box center [508, 190] width 16 height 16
checkbox input "true"
click at [351, 110] on input "text" at bounding box center [409, 106] width 213 height 30
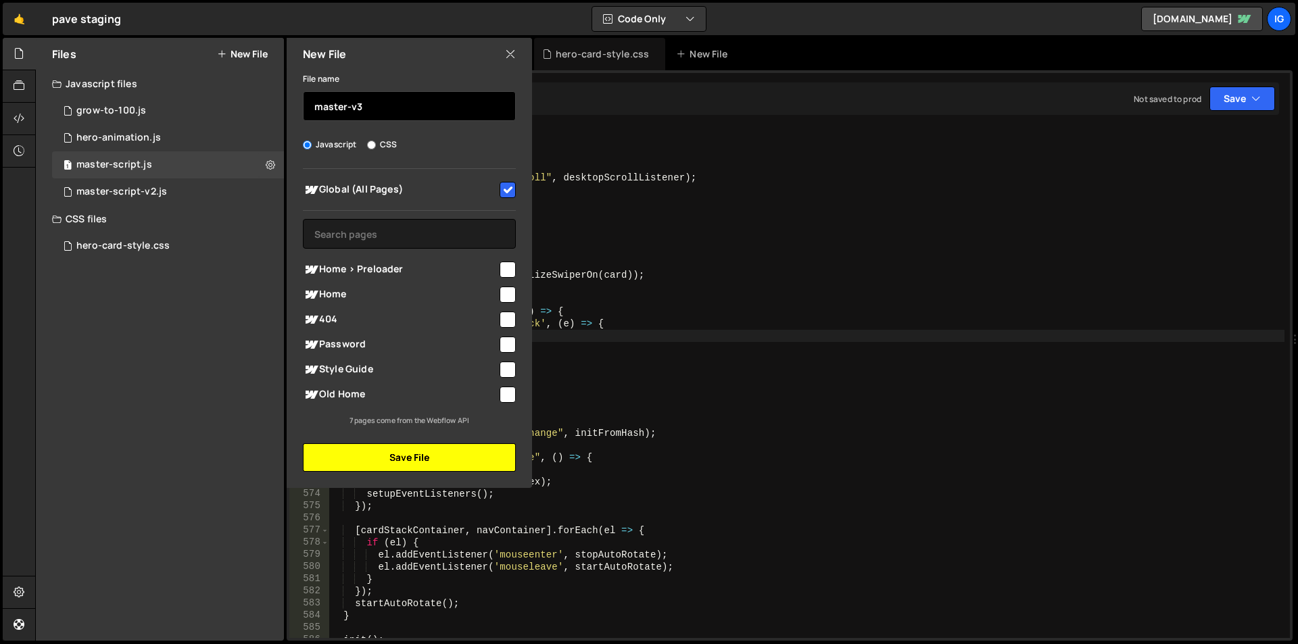
type input "master-v3"
click at [414, 462] on button "Save File" at bounding box center [409, 458] width 213 height 28
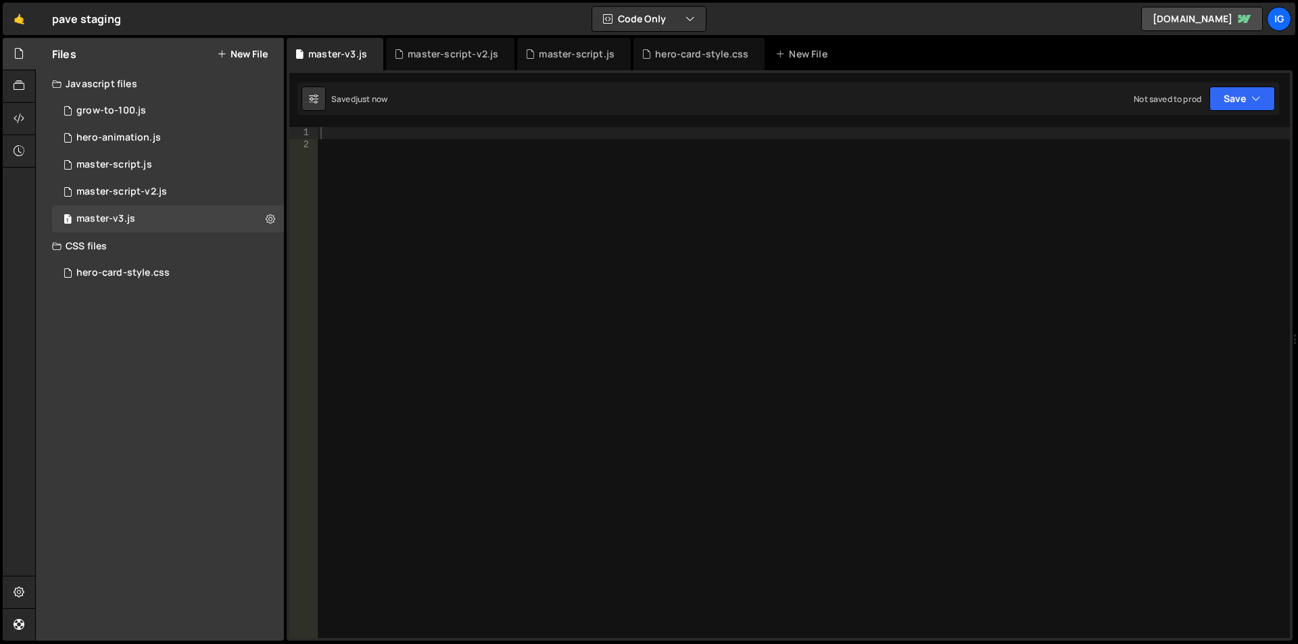
click at [395, 222] on div at bounding box center [804, 394] width 972 height 535
click at [387, 128] on div at bounding box center [804, 394] width 972 height 535
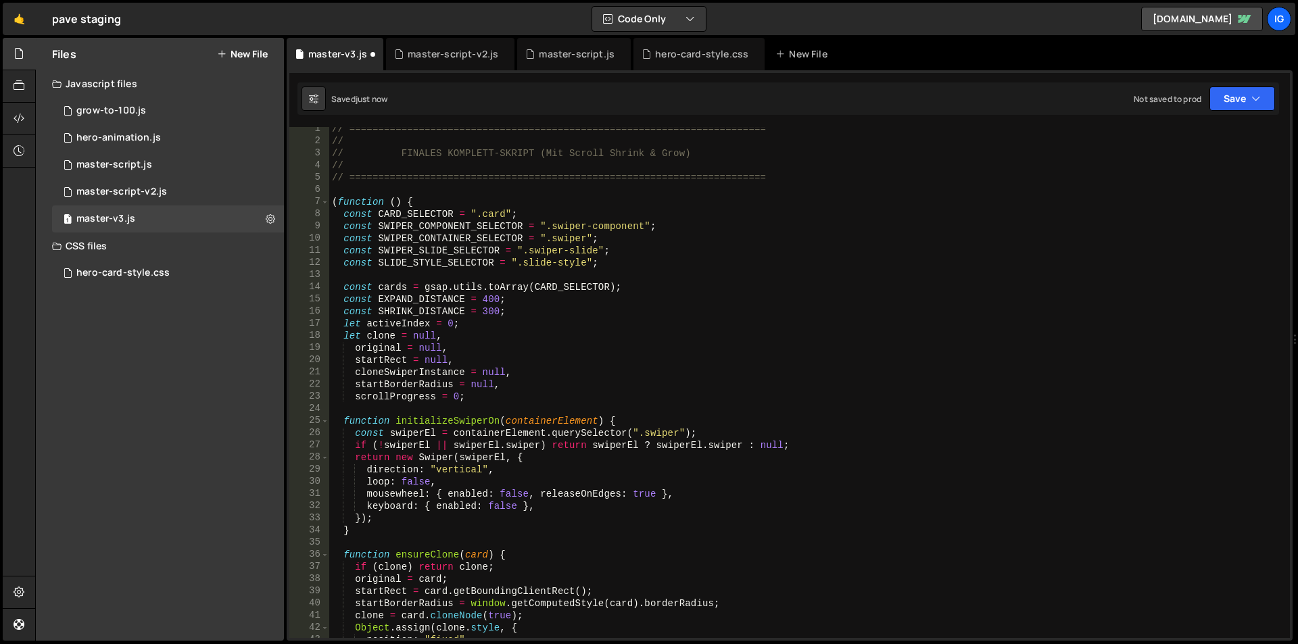
scroll to position [0, 0]
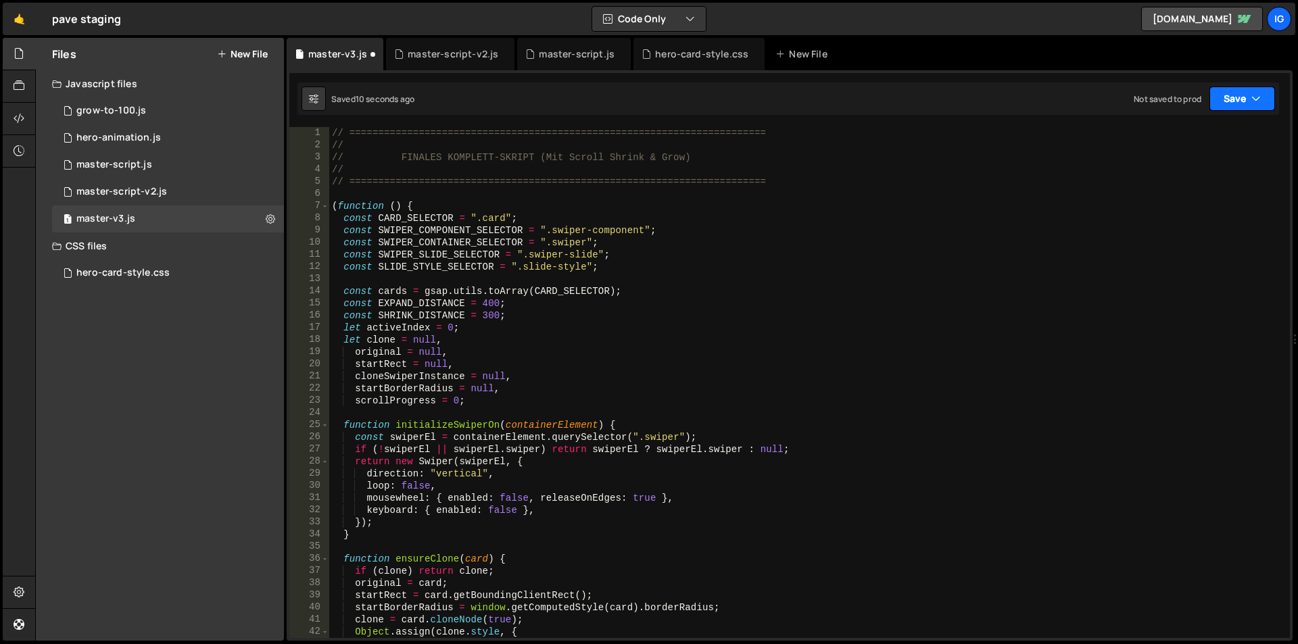
click at [1236, 94] on button "Save" at bounding box center [1243, 99] width 66 height 24
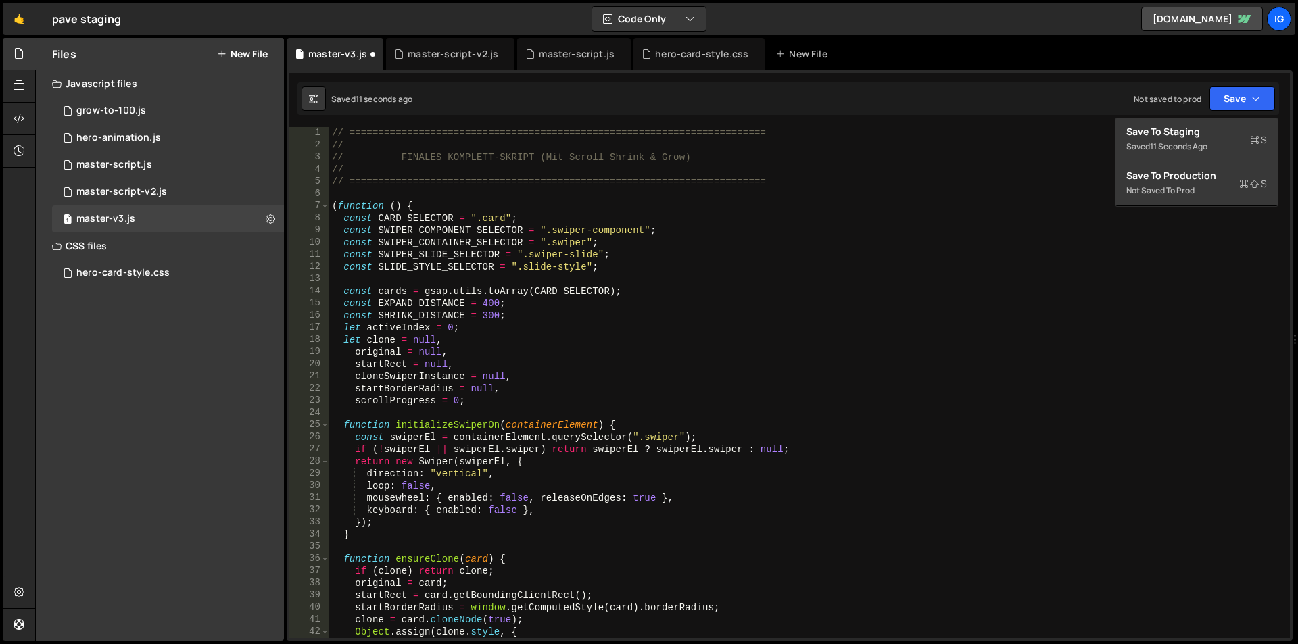
type textarea "const SWIPER_COMPONENT_SELECTOR = ".swiper-component";"
click at [918, 229] on div "// ======================================================================== // …" at bounding box center [806, 394] width 955 height 535
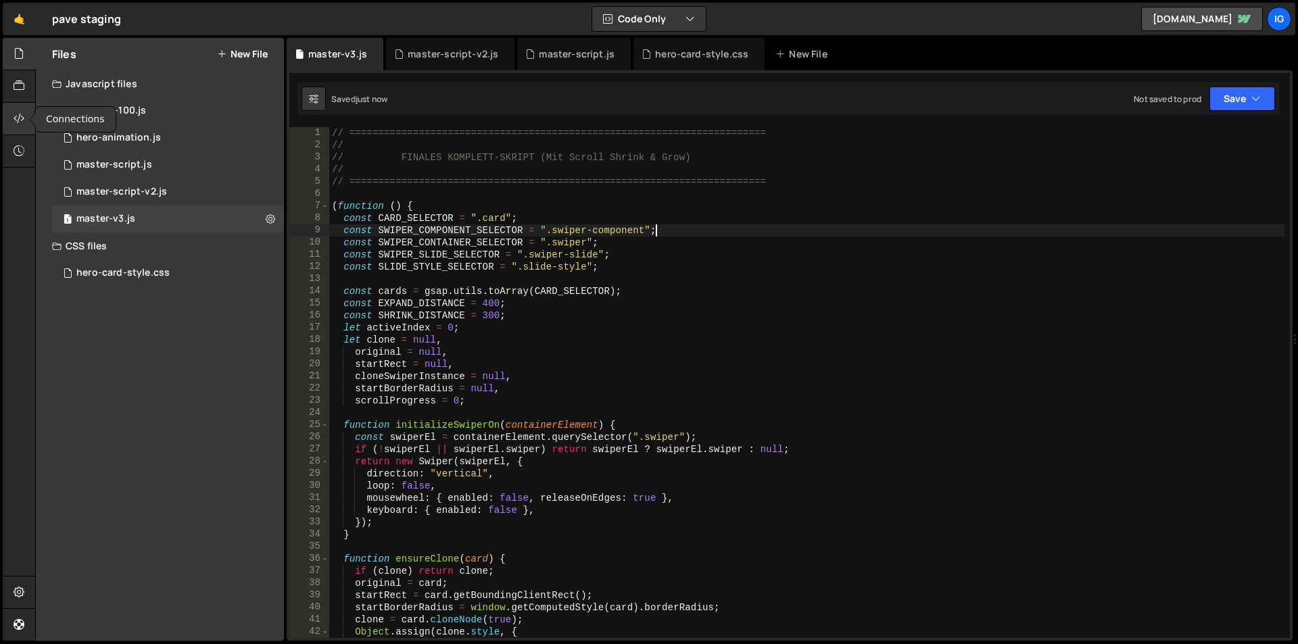
click at [21, 122] on icon at bounding box center [19, 118] width 11 height 15
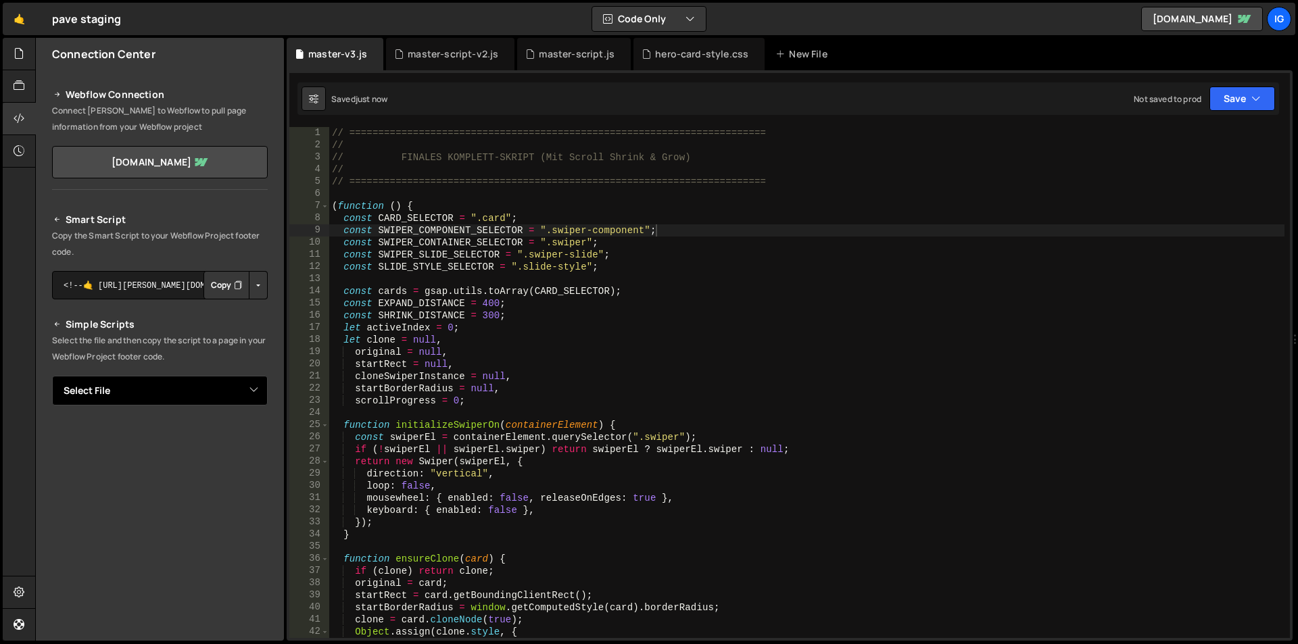
click at [197, 392] on select "Select File grow-to-100.js hero-animation.js master-script.js master-script-v2.…" at bounding box center [160, 391] width 216 height 30
click at [52, 376] on select "Select File grow-to-100.js hero-animation.js master-script.js master-script-v2.…" at bounding box center [160, 391] width 216 height 30
click at [220, 437] on button "Copy" at bounding box center [227, 437] width 46 height 28
click at [575, 49] on div "master-script.js" at bounding box center [577, 54] width 76 height 14
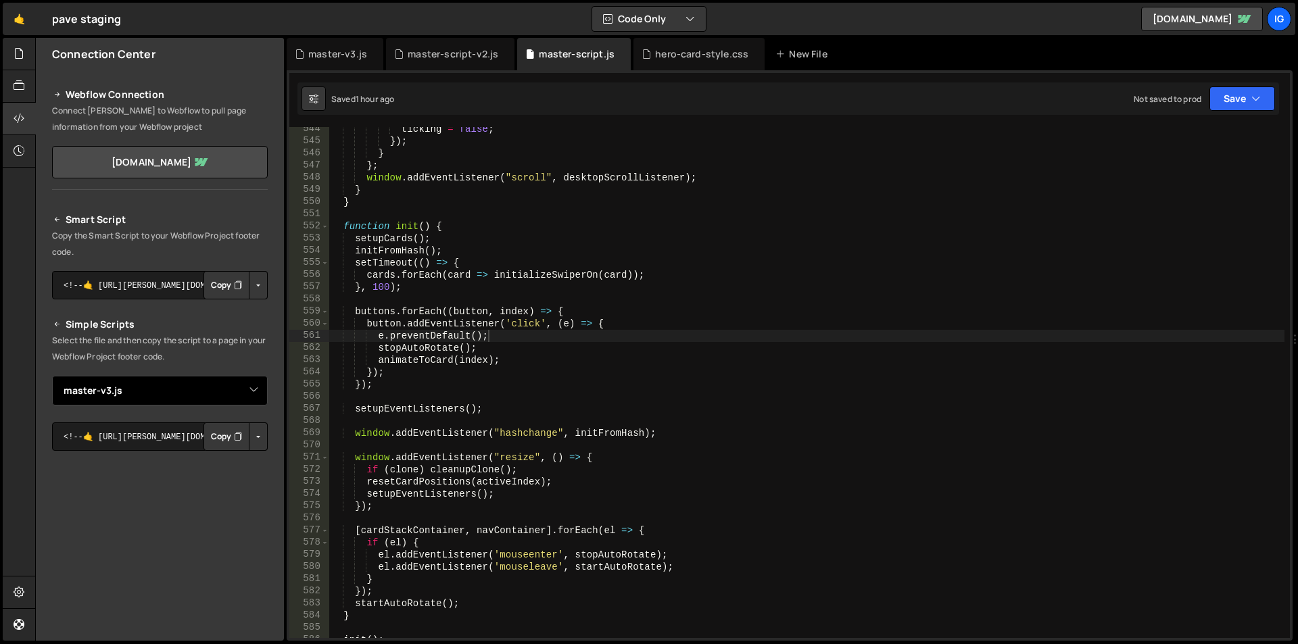
click at [246, 389] on select "Select File grow-to-100.js hero-animation.js master-script.js master-script-v2.…" at bounding box center [160, 391] width 216 height 30
click at [52, 376] on select "Select File grow-to-100.js hero-animation.js master-script.js master-script-v2.…" at bounding box center [160, 391] width 216 height 30
click at [222, 444] on button "Copy" at bounding box center [227, 437] width 46 height 28
click at [682, 52] on div "hero-card-style.css" at bounding box center [701, 54] width 93 height 14
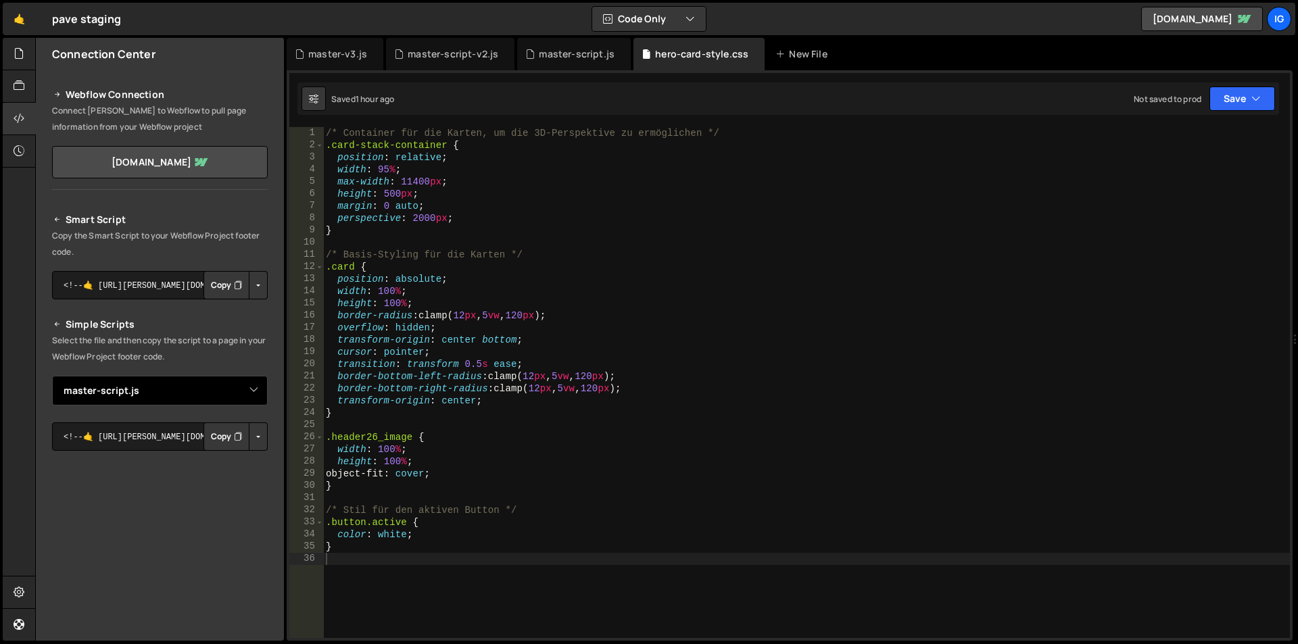
click at [183, 397] on select "Select File grow-to-100.js hero-animation.js master-script.js master-script-v2.…" at bounding box center [160, 391] width 216 height 30
select select "45784"
click at [52, 376] on select "Select File grow-to-100.js hero-animation.js master-script.js master-script-v2.…" at bounding box center [160, 391] width 216 height 30
click at [221, 437] on button "Copy" at bounding box center [227, 437] width 46 height 28
click at [573, 53] on div "master-script.js" at bounding box center [577, 54] width 76 height 14
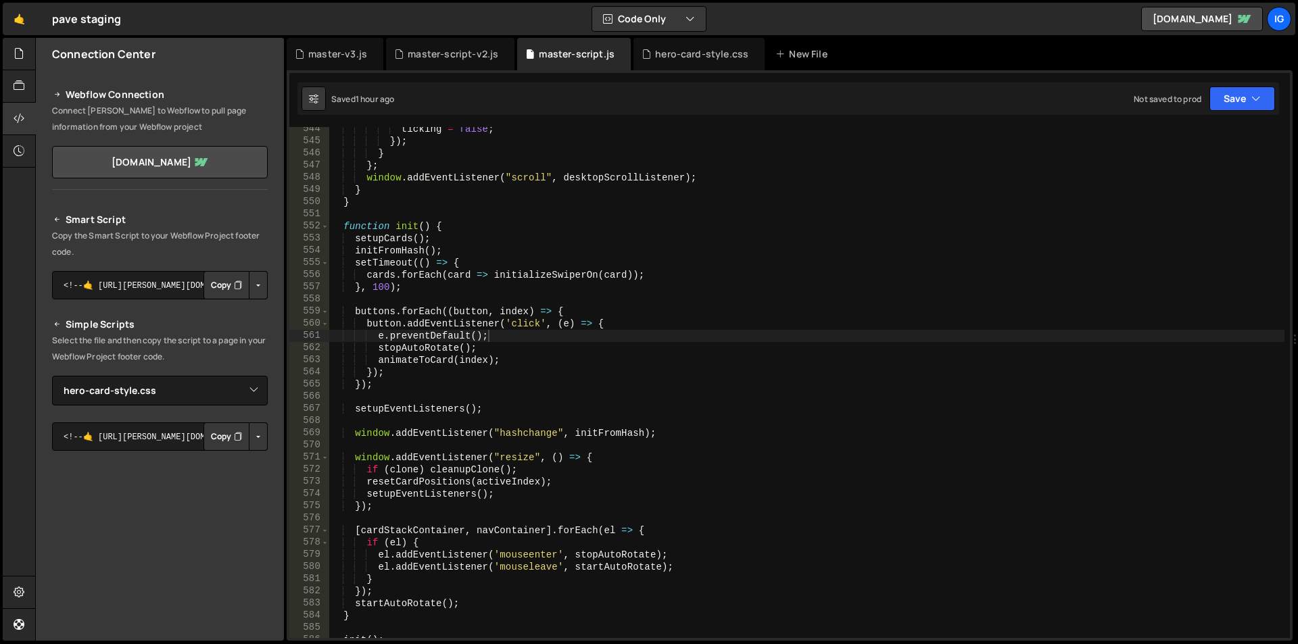
click at [532, 214] on div "ticking = false ; }) ; } } ; window . addEventListener ( "scroll" , desktopScro…" at bounding box center [806, 390] width 955 height 535
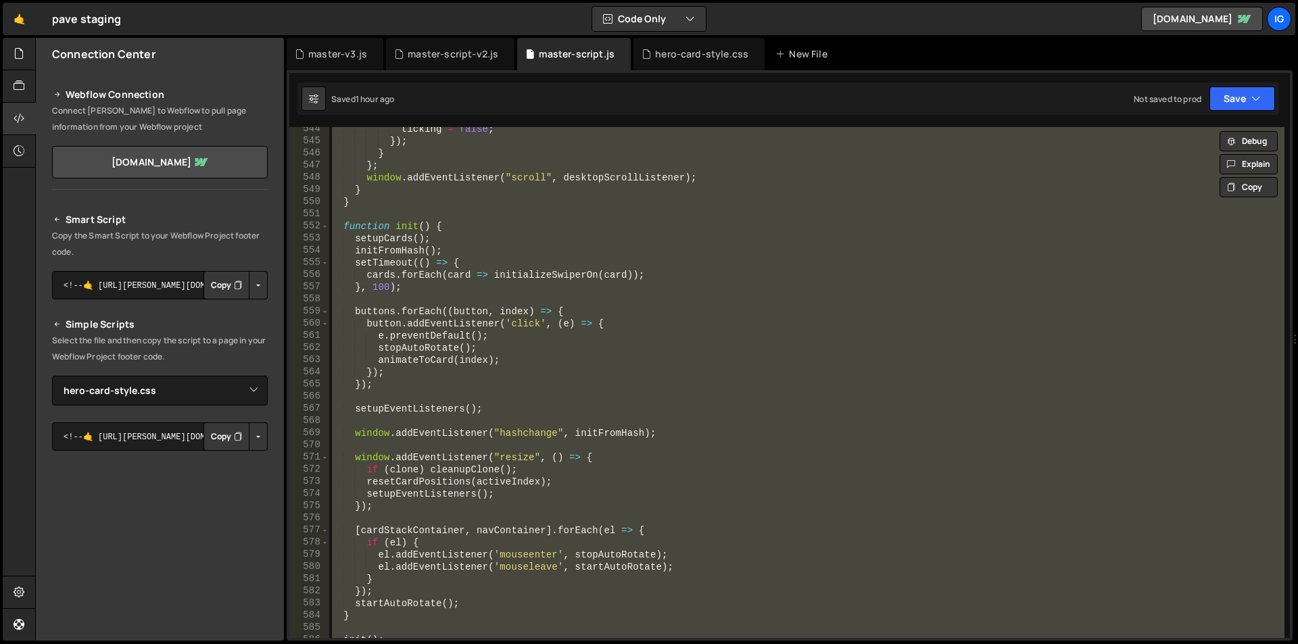
click at [554, 181] on div "ticking = false ; }) ; } } ; window . addEventListener ( "scroll" , desktopScro…" at bounding box center [806, 382] width 955 height 511
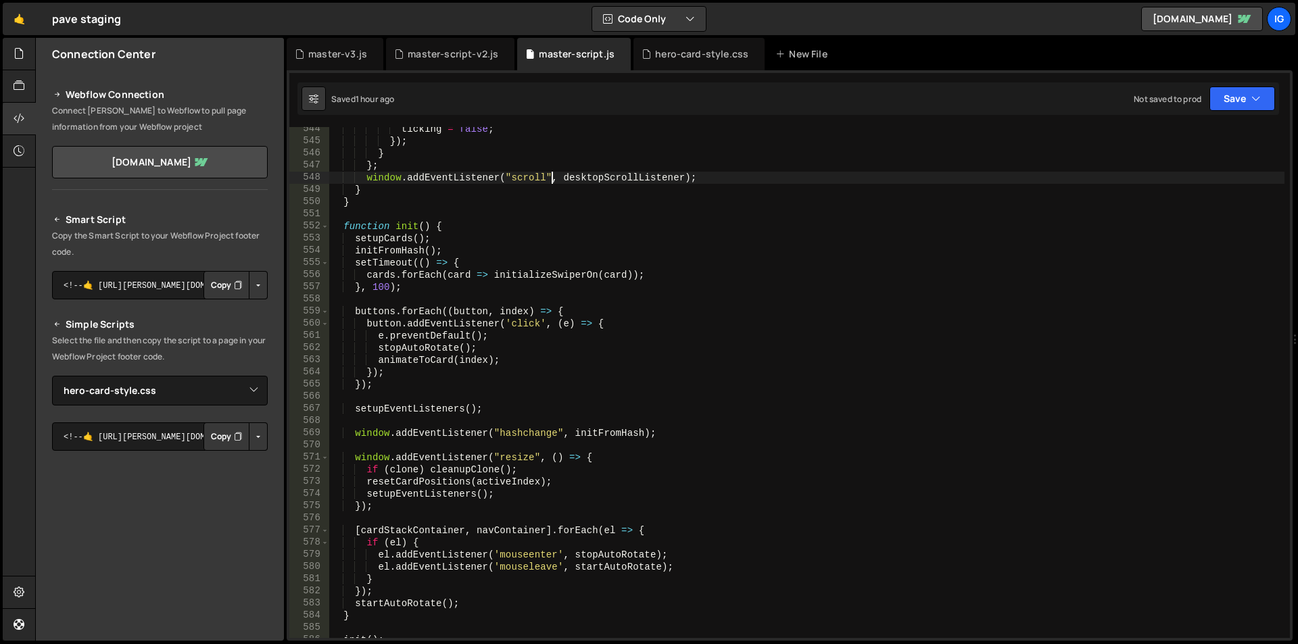
type textarea "})();"
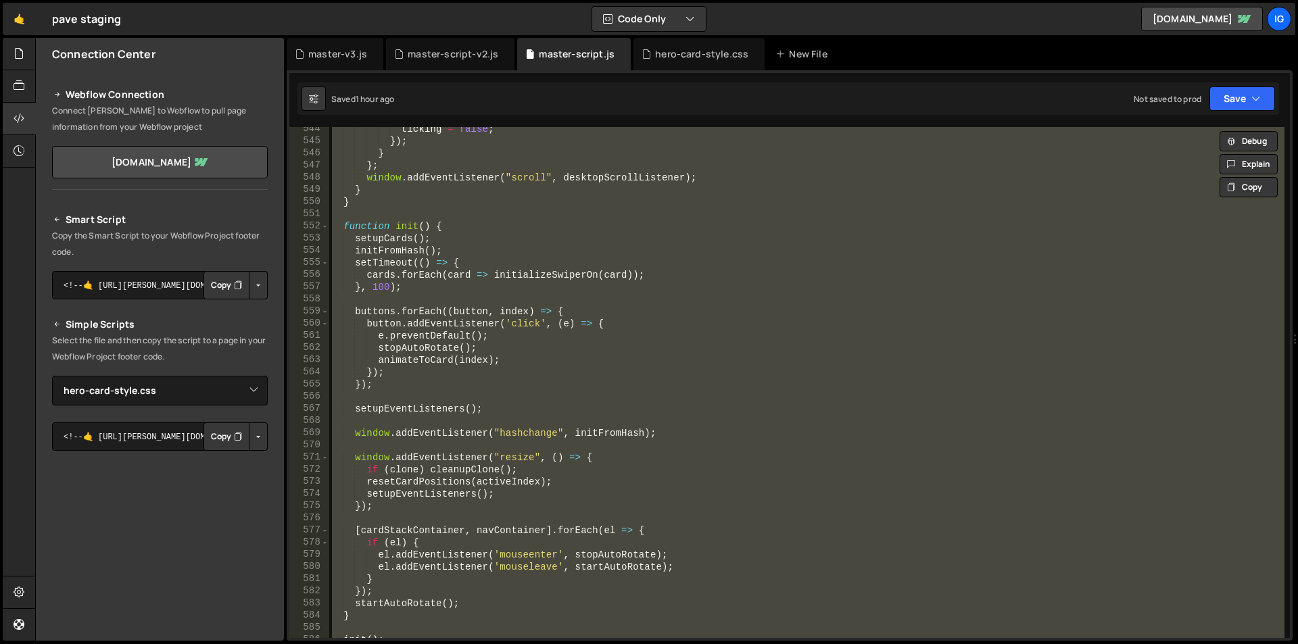
paste textarea
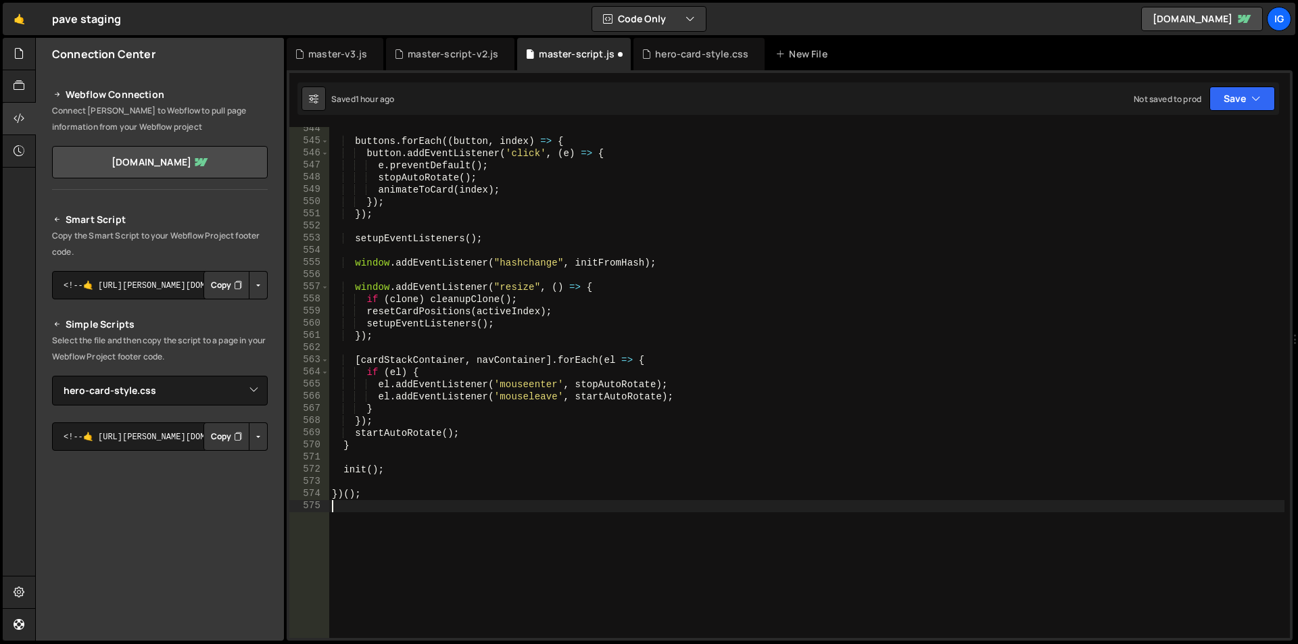
type textarea "})();"
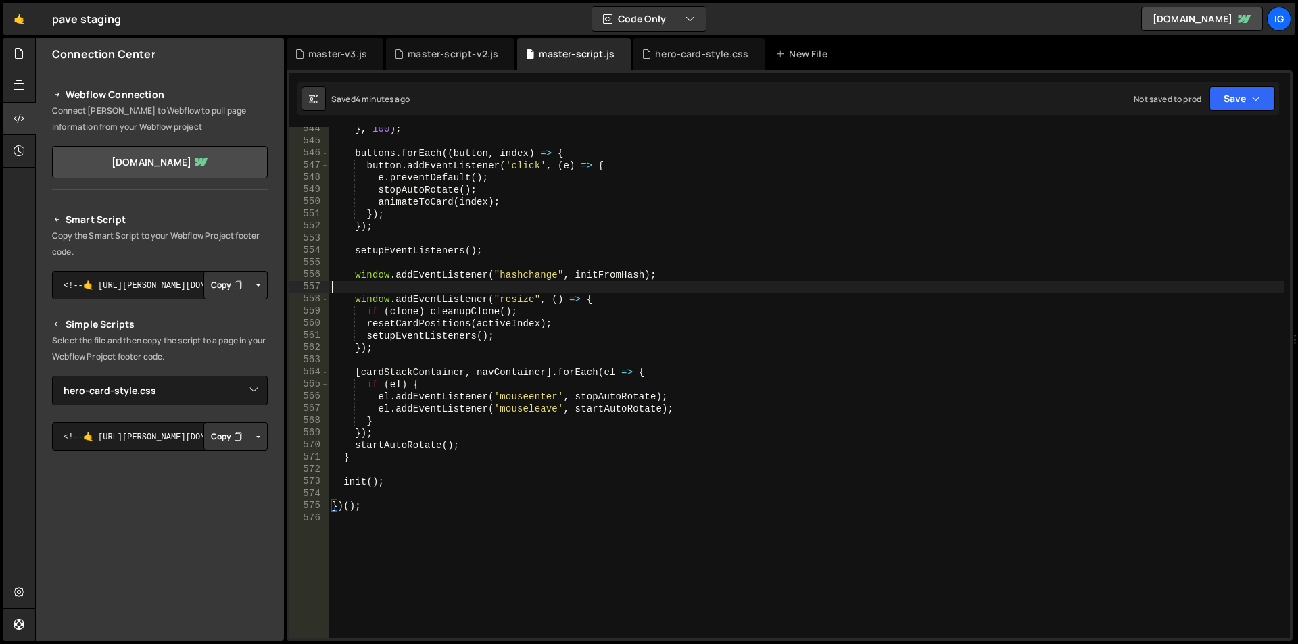
click at [617, 283] on div "} , 100 ) ; buttons . forEach (( button , index ) => { button . addEventListene…" at bounding box center [806, 390] width 955 height 535
type textarea "})();"
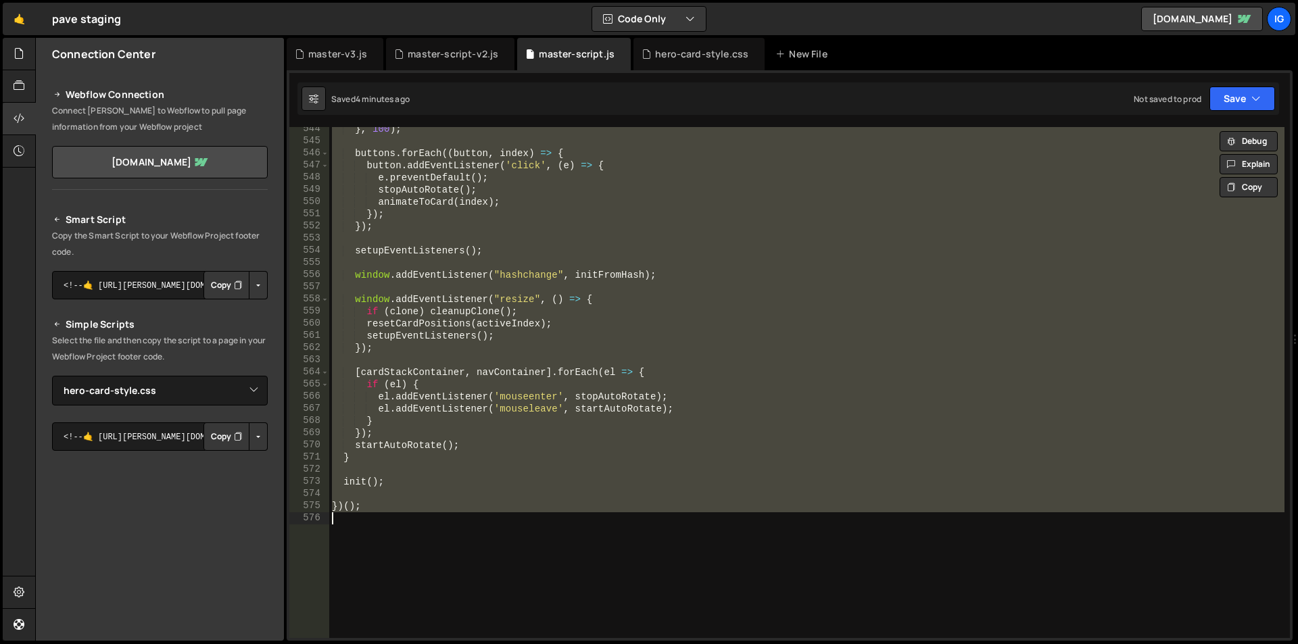
paste textarea
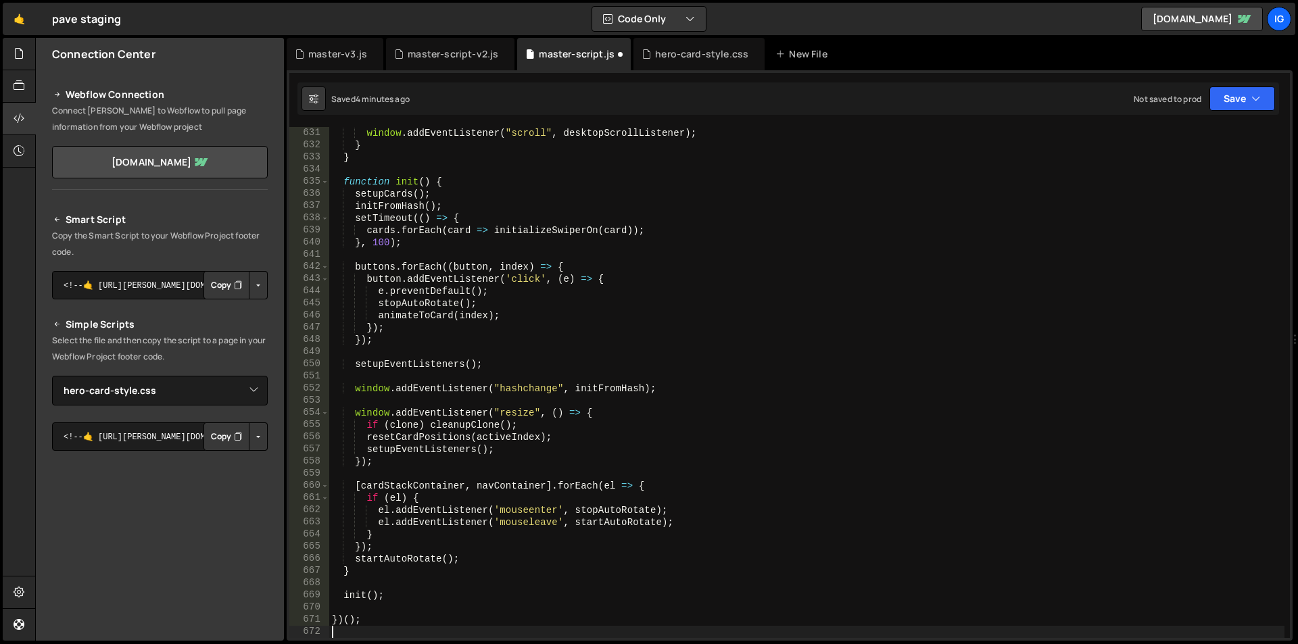
scroll to position [7667, 0]
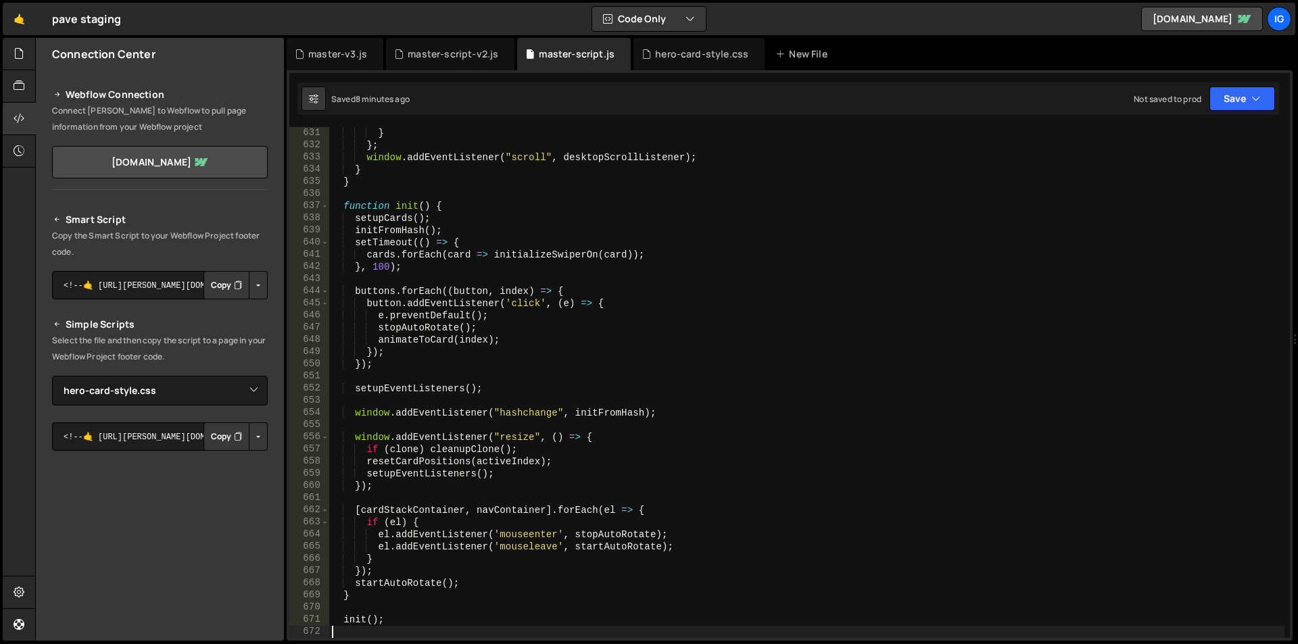
click at [501, 191] on div "} } ; window . addEventListener ( "scroll" , desktopScrollListener ) ; } } func…" at bounding box center [806, 394] width 955 height 535
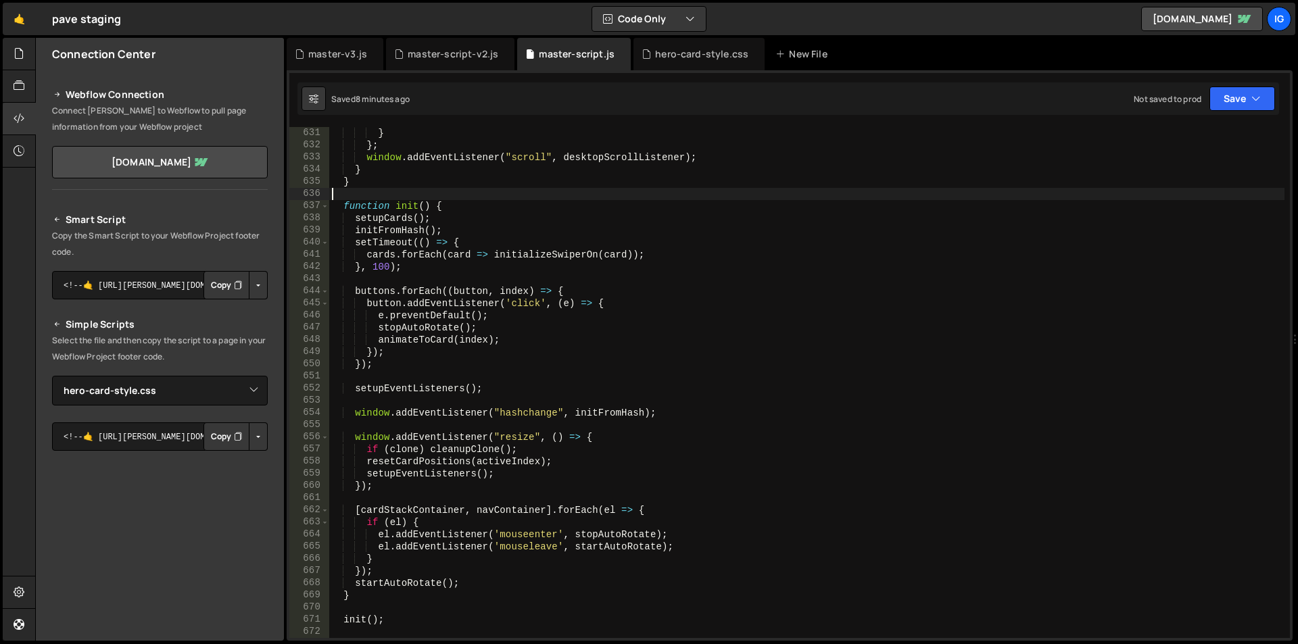
type textarea "})();"
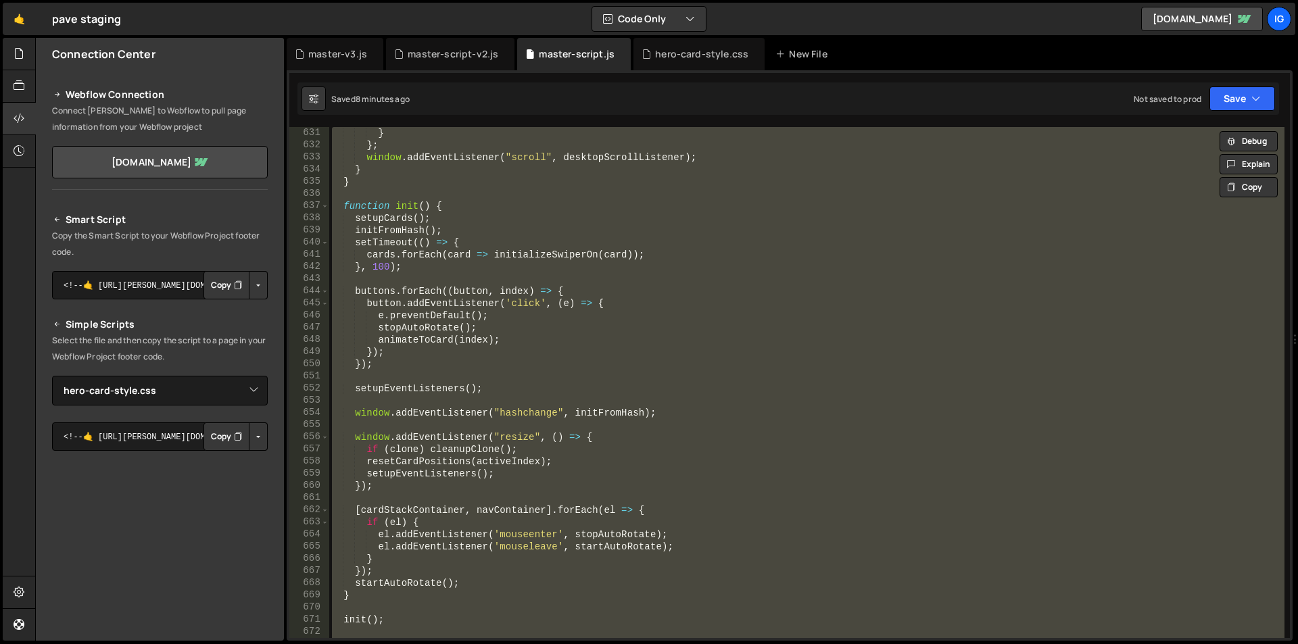
paste textarea
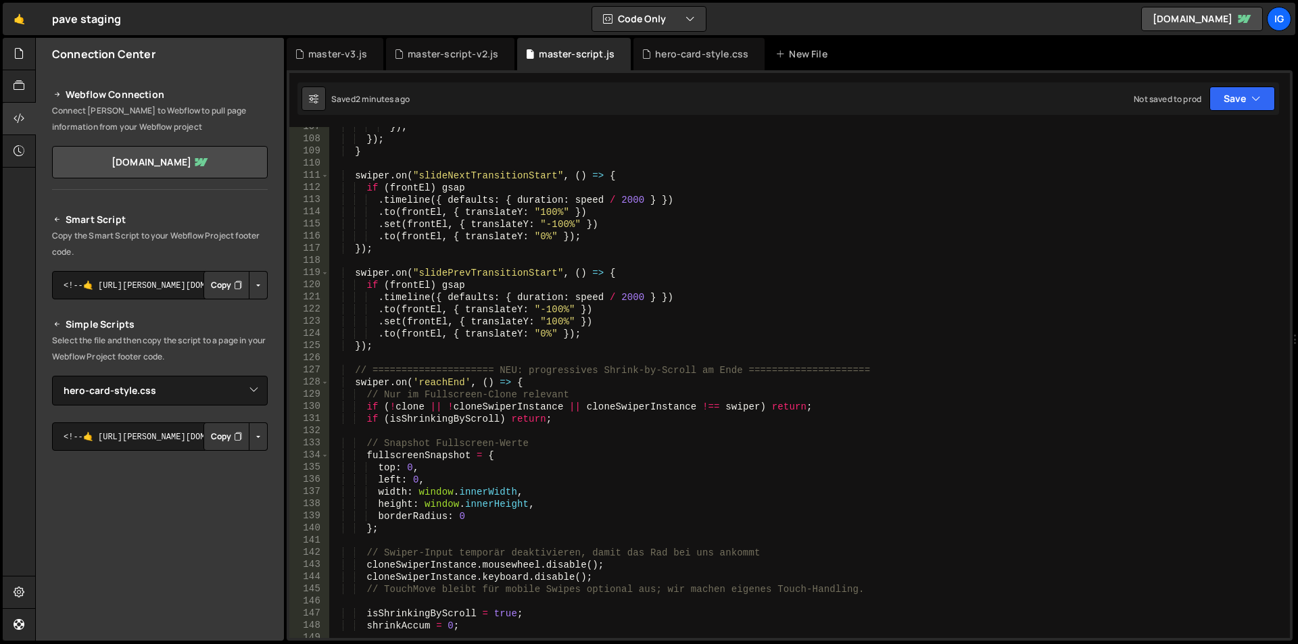
scroll to position [0, 0]
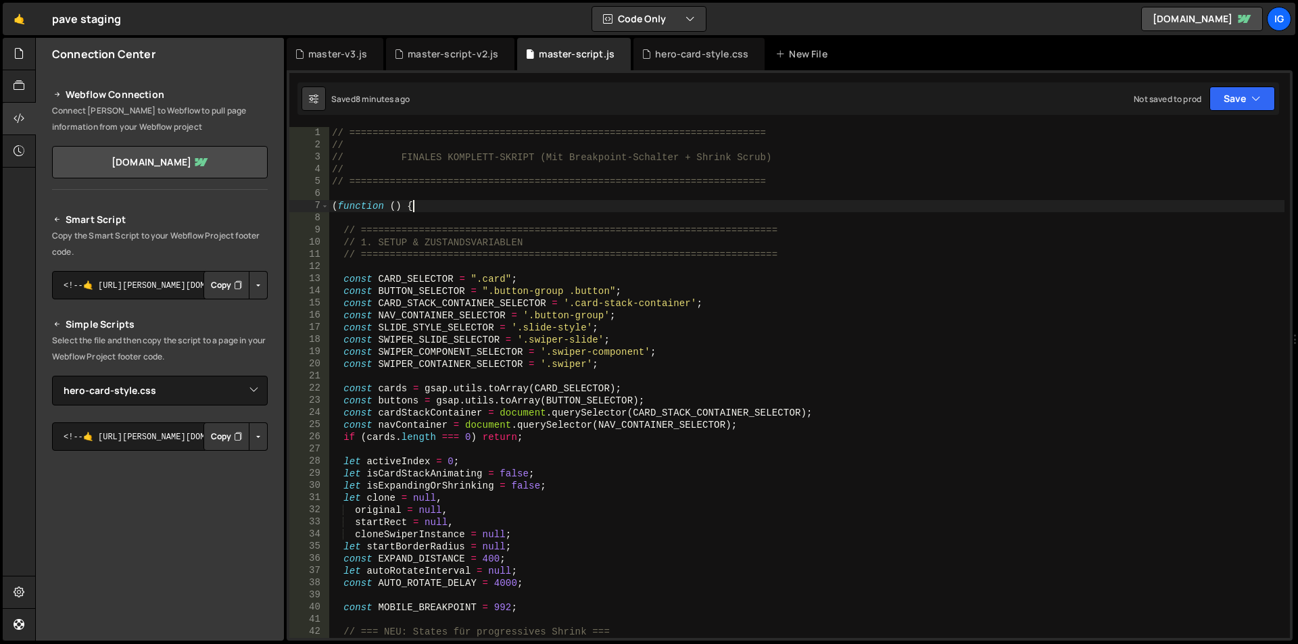
click at [515, 211] on div "// ======================================================================== // …" at bounding box center [806, 394] width 955 height 535
type textarea "})();"
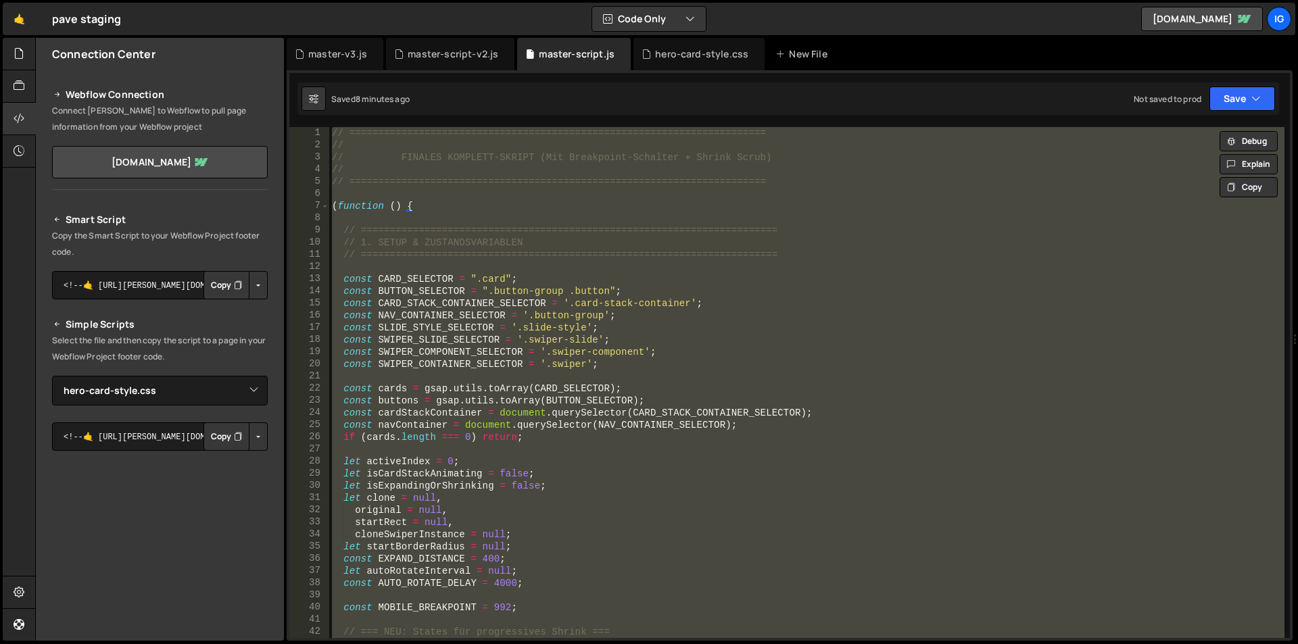
paste textarea
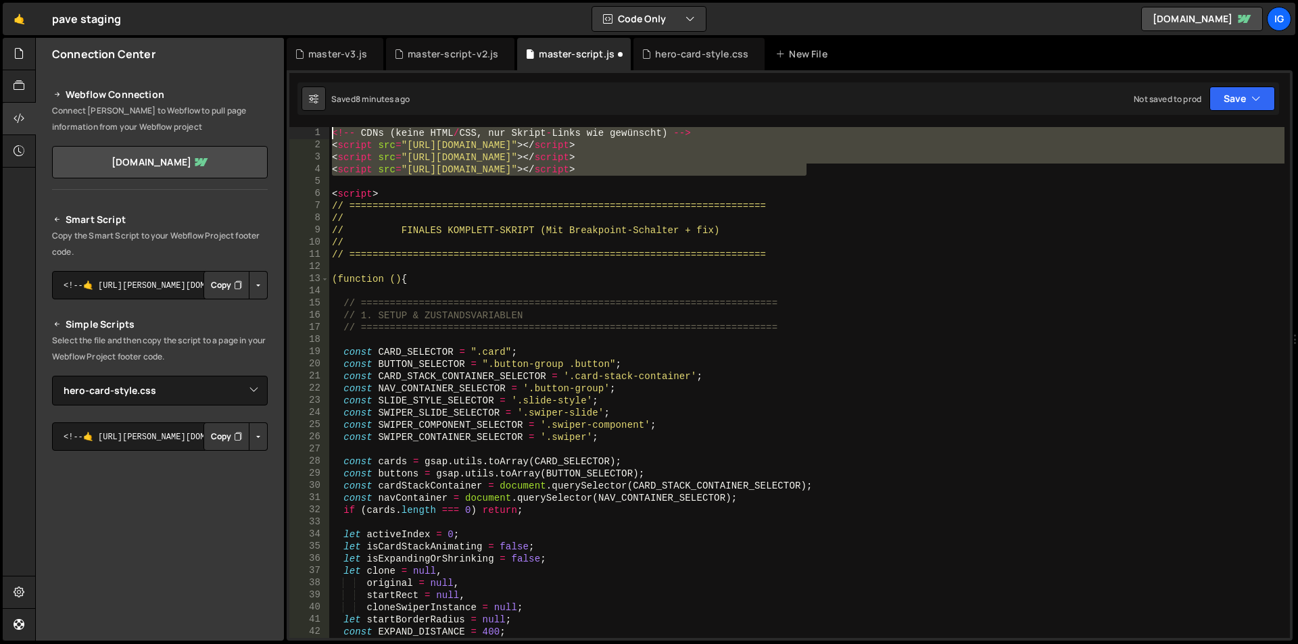
drag, startPoint x: 838, startPoint y: 164, endPoint x: 288, endPoint y: 108, distance: 553.2
click at [288, 108] on div "} 1 2 3 4 5 6 7 8 9 10 11 12 13 14 15 16 17 18 19 20 21 22 23 24 25 26 27 28 29…" at bounding box center [790, 355] width 1006 height 571
type textarea "<!-- CDNs (keine HTML/CSS, nur Skript-Links wie gewünscht) --> <script src="[UR…"
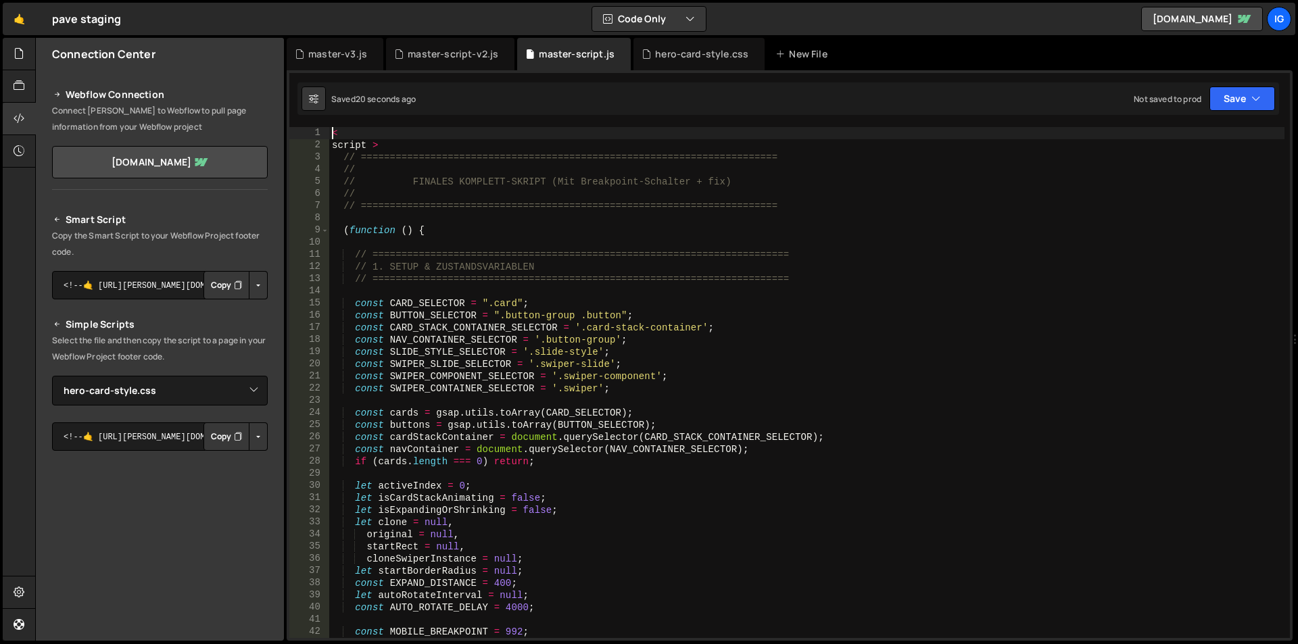
click at [507, 183] on div "< script > // =================================================================…" at bounding box center [806, 394] width 955 height 535
click at [336, 149] on div "< script > // =================================================================…" at bounding box center [806, 394] width 955 height 535
click at [335, 149] on div "< script > // =================================================================…" at bounding box center [806, 394] width 955 height 535
click at [333, 143] on div "< script > // =================================================================…" at bounding box center [806, 394] width 955 height 535
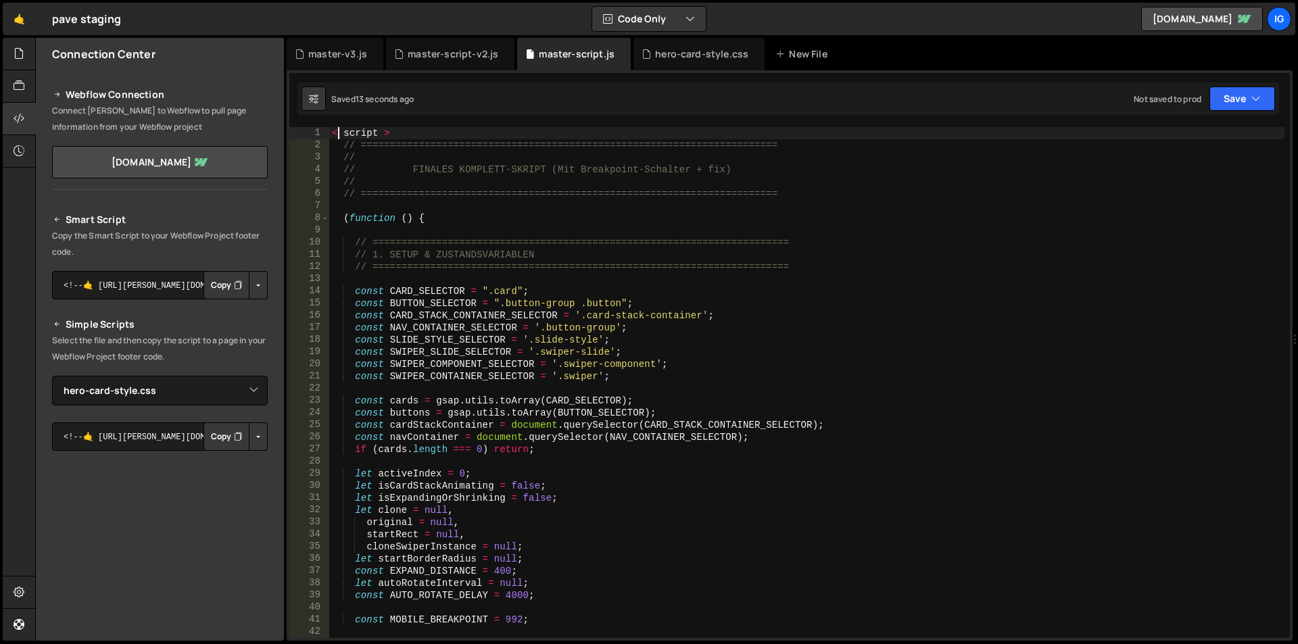
click at [479, 170] on div "< script > // =================================================================…" at bounding box center [806, 394] width 955 height 535
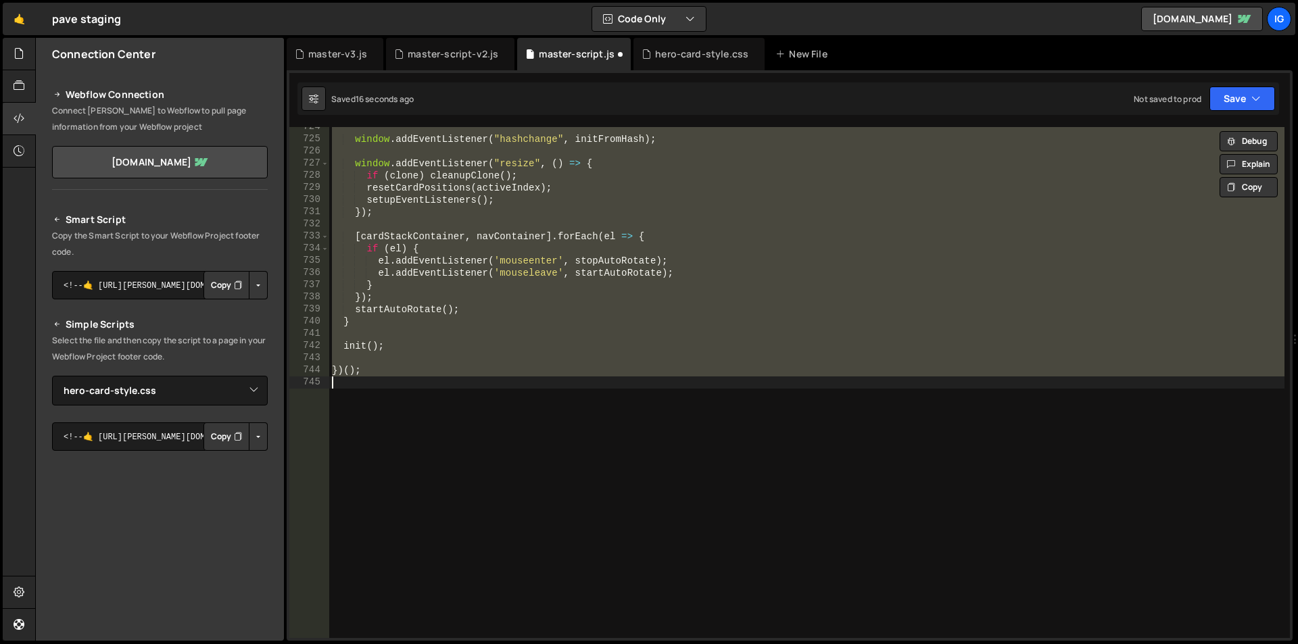
scroll to position [8562, 0]
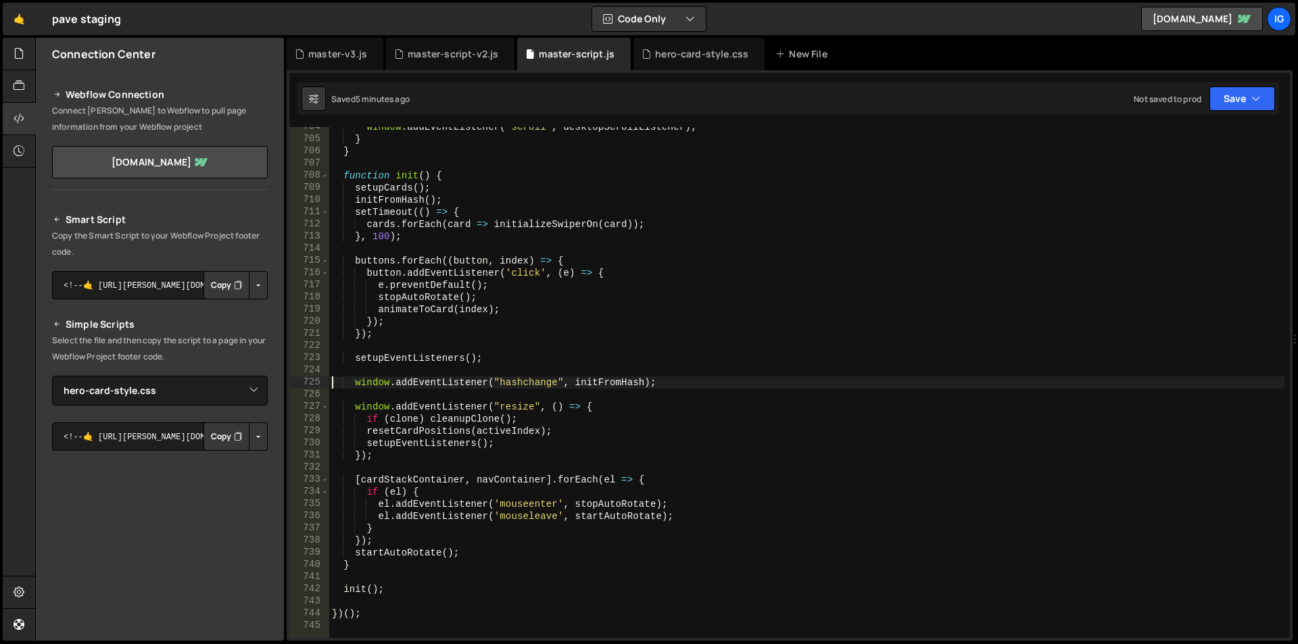
click at [523, 197] on div "window . addEventListener ( "scroll" , desktopScrollListener ) ; } } function i…" at bounding box center [806, 388] width 955 height 535
type textarea "})();"
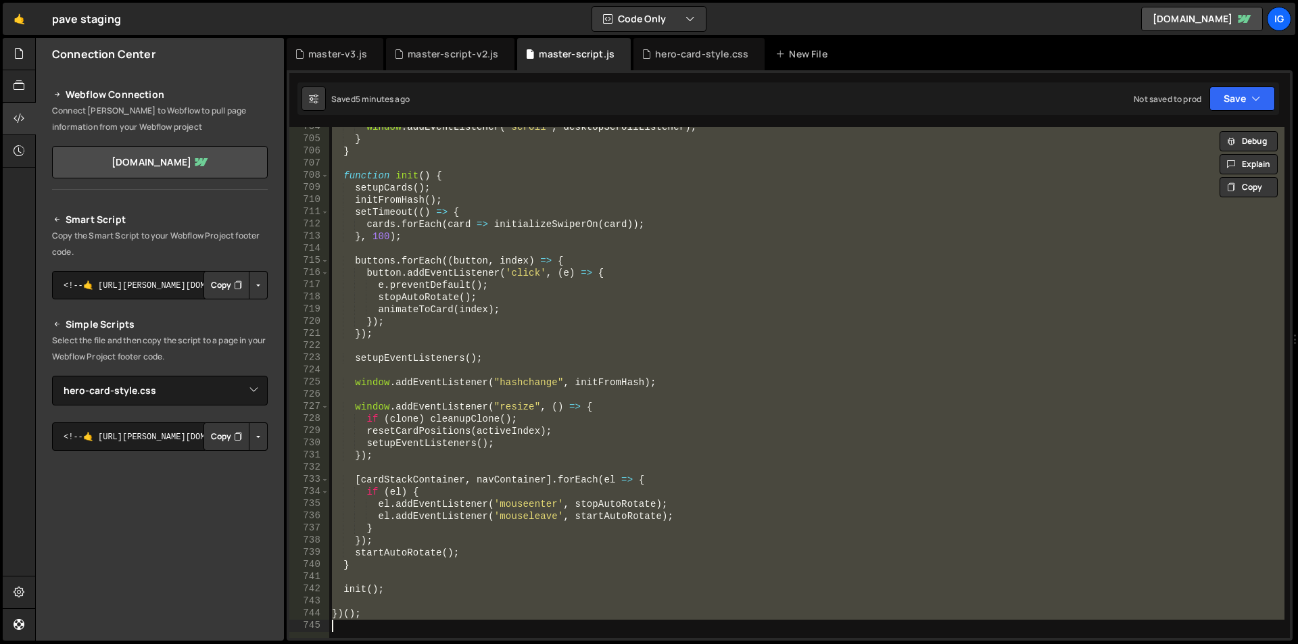
paste textarea
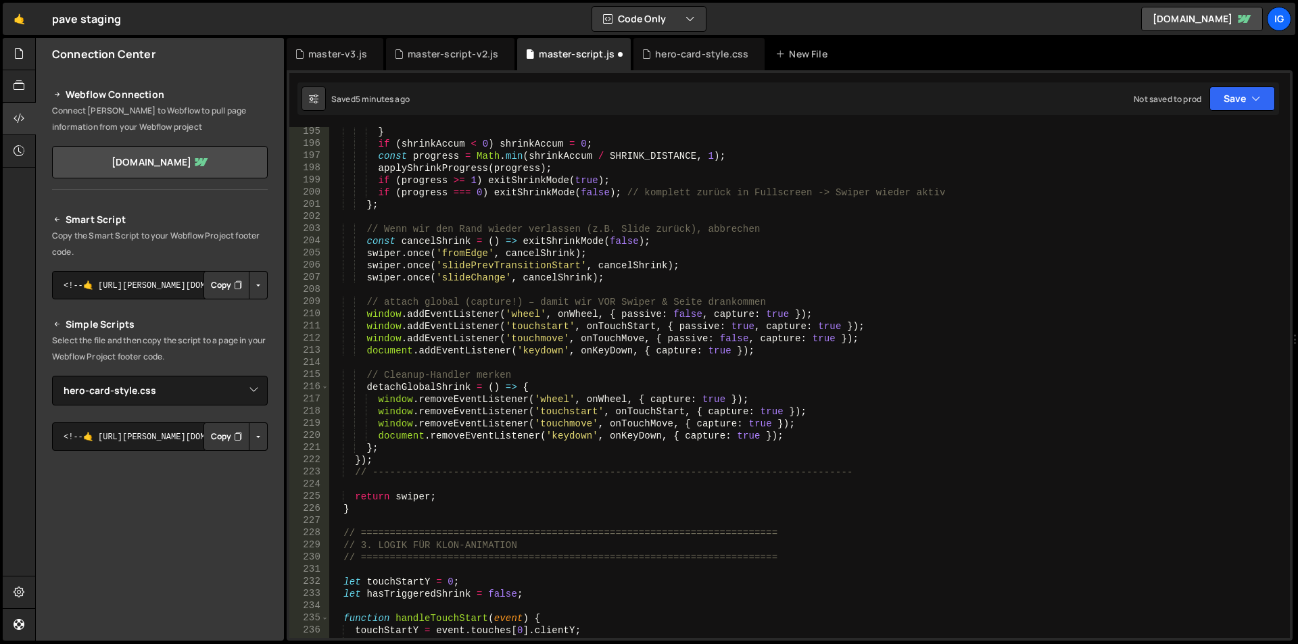
scroll to position [0, 0]
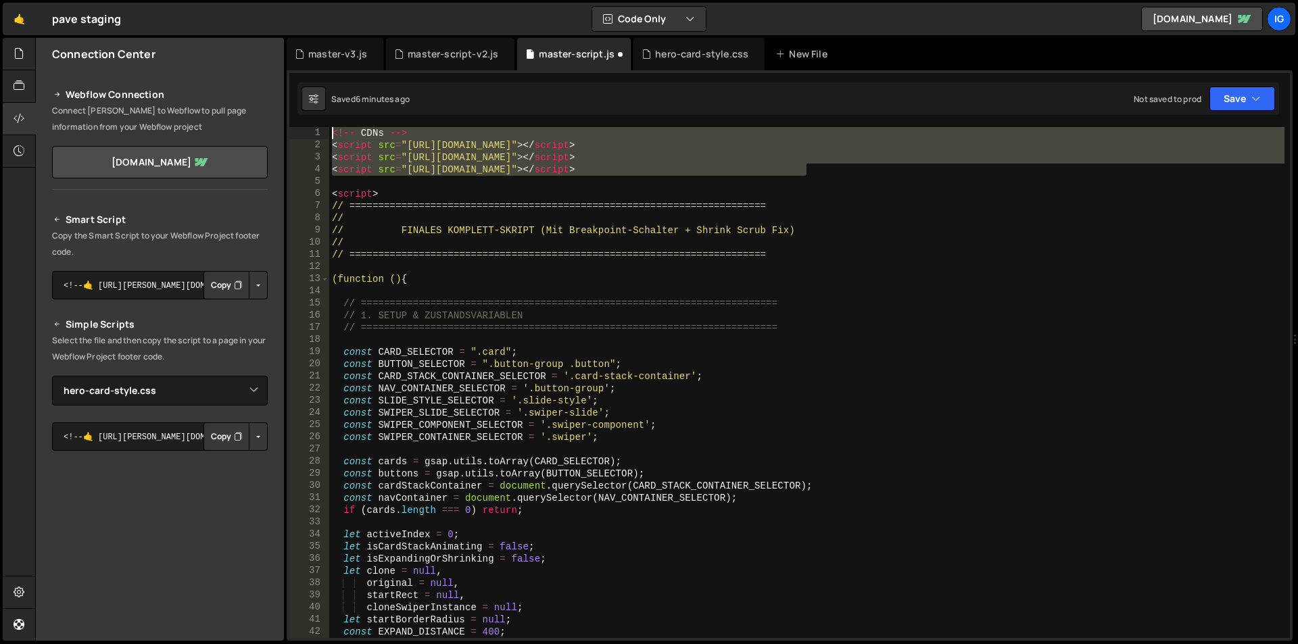
drag, startPoint x: 829, startPoint y: 172, endPoint x: 306, endPoint y: 138, distance: 524.5
click at [306, 138] on div "1 2 3 4 5 6 7 8 9 10 11 12 13 14 15 16 17 18 19 20 21 22 23 24 25 26 27 28 29 3…" at bounding box center [789, 382] width 1001 height 511
type textarea "<!-- CDNs --> <script src="[URL][DOMAIN_NAME]"></script>"
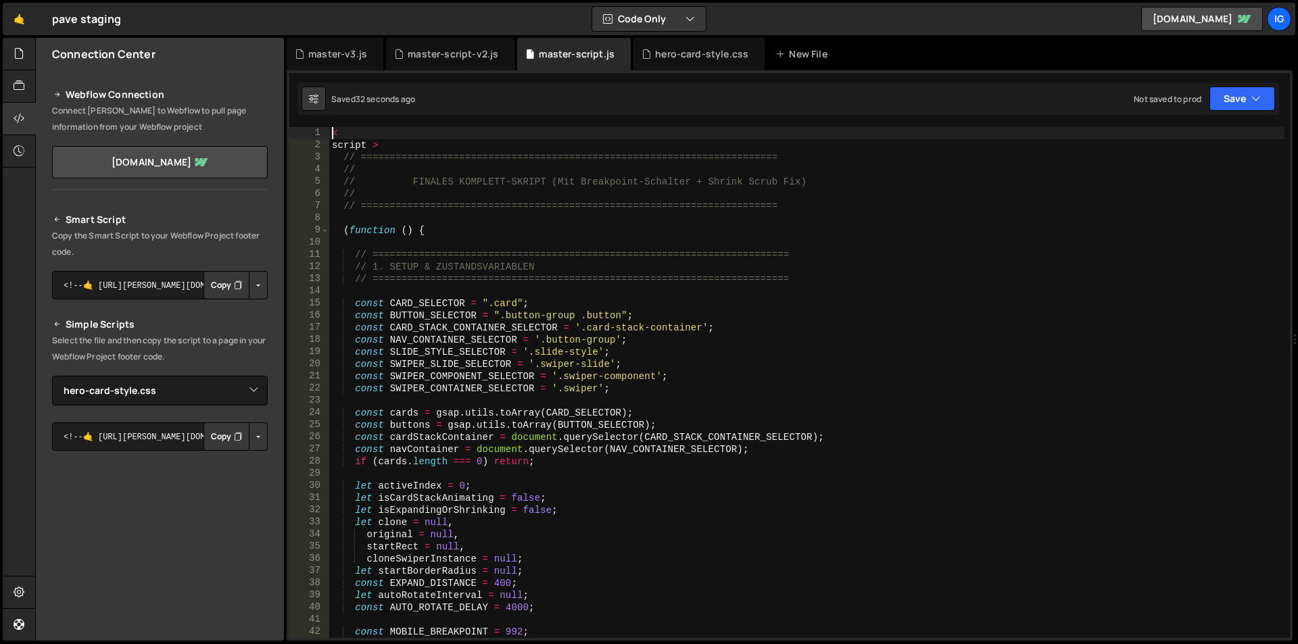
click at [333, 143] on div "< script > // =================================================================…" at bounding box center [806, 394] width 955 height 535
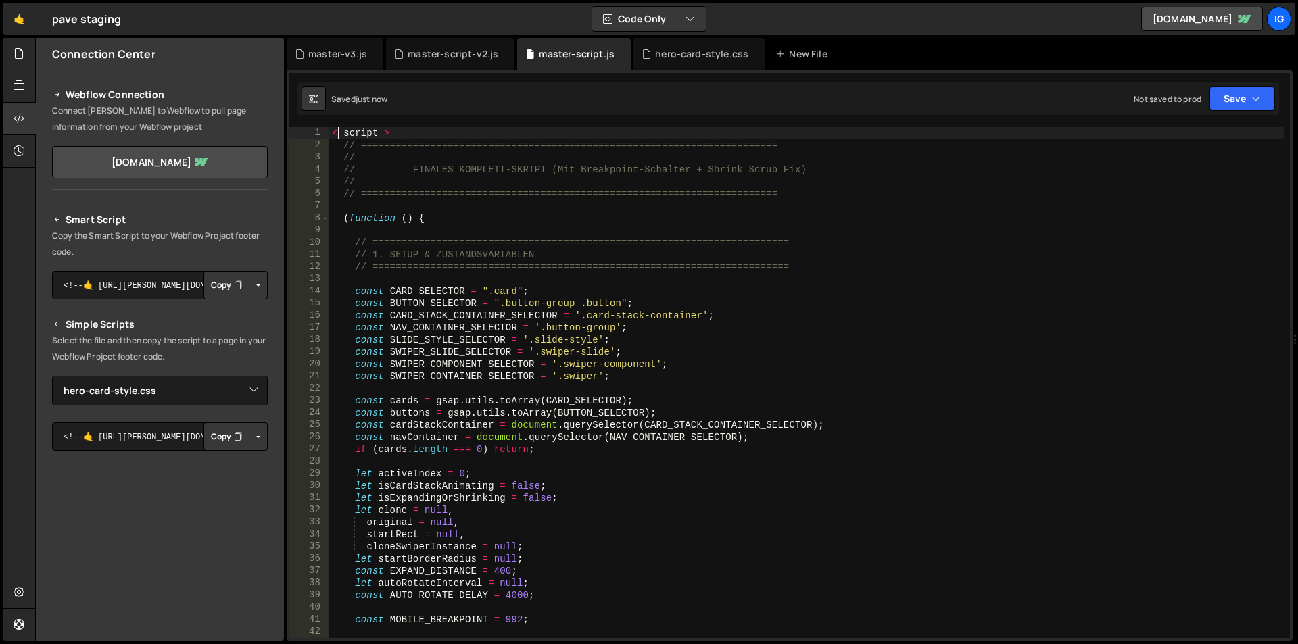
click at [343, 133] on div "< script > // =================================================================…" at bounding box center [806, 394] width 955 height 535
click at [377, 135] on div "< script > // =================================================================…" at bounding box center [806, 394] width 955 height 535
click at [387, 137] on div "< script > // =================================================================…" at bounding box center [806, 394] width 955 height 535
click at [344, 137] on div "< script > // =================================================================…" at bounding box center [806, 394] width 955 height 535
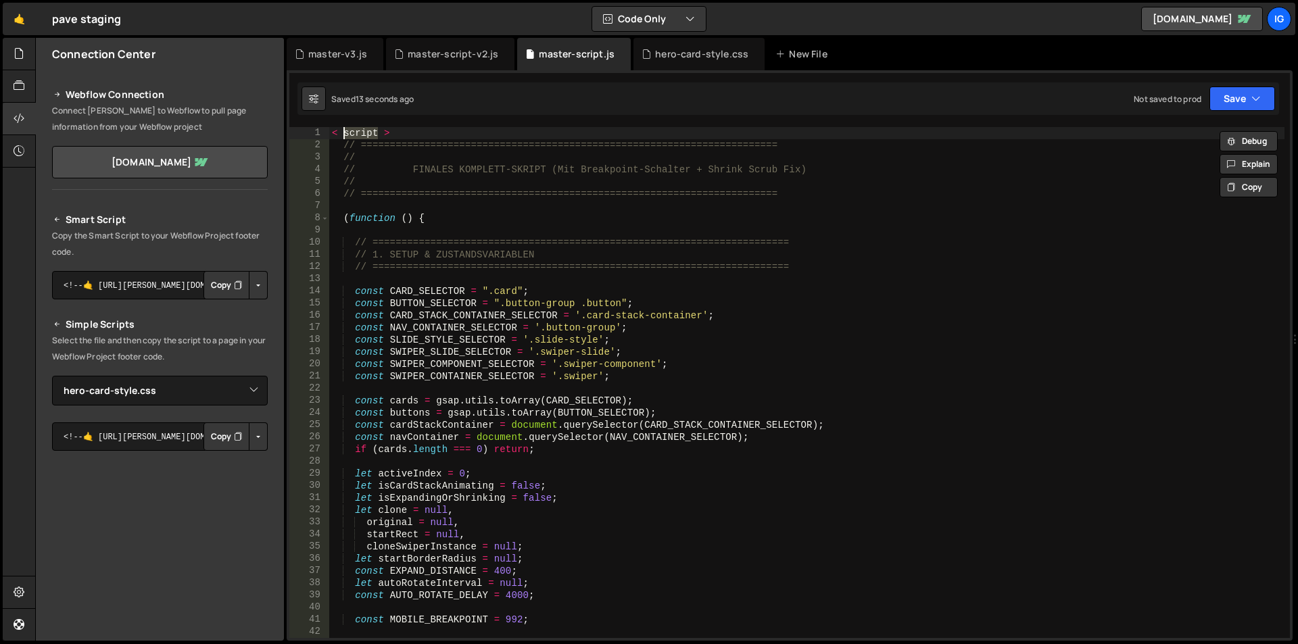
click at [500, 191] on div "< script > // =================================================================…" at bounding box center [806, 394] width 955 height 535
drag, startPoint x: 408, startPoint y: 133, endPoint x: 300, endPoint y: 127, distance: 108.4
click at [300, 127] on div "// ======================================================================== 1 2…" at bounding box center [789, 382] width 1001 height 511
type textarea "< script >"
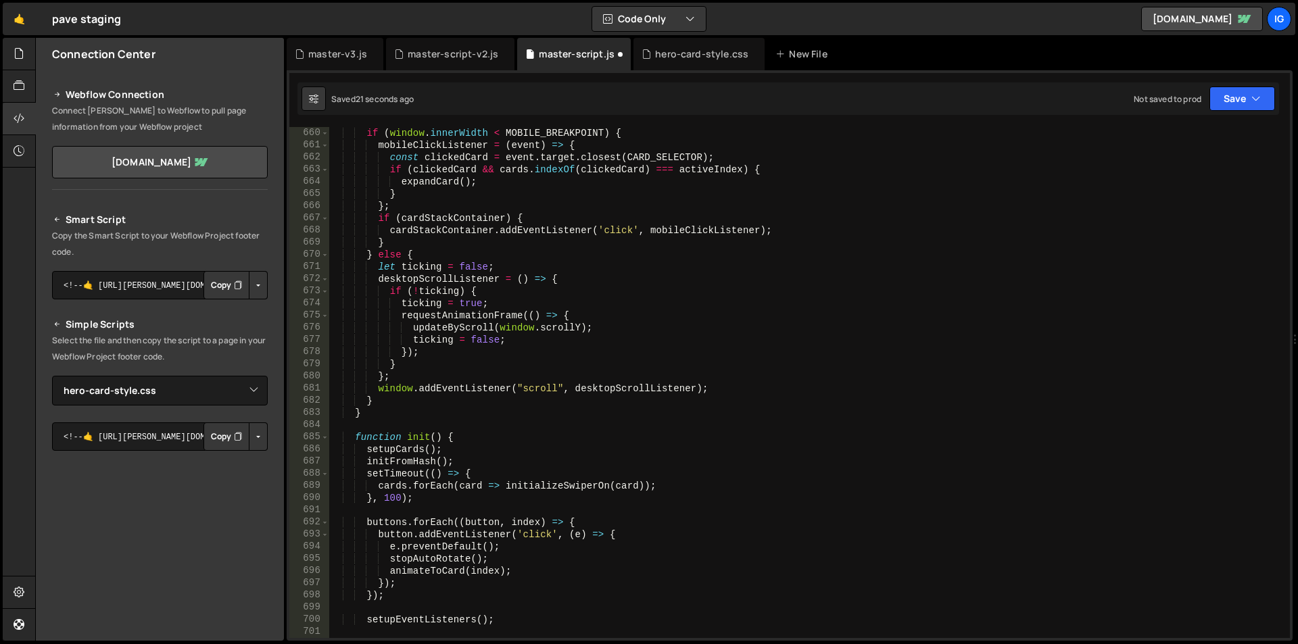
scroll to position [8288, 0]
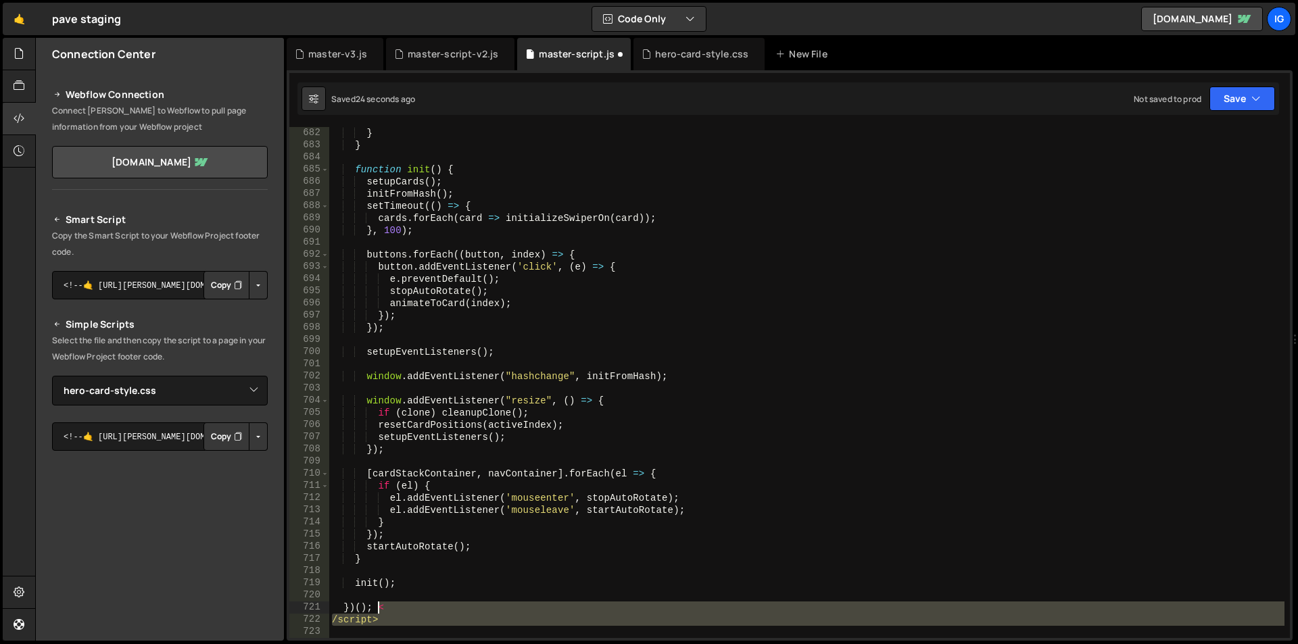
drag, startPoint x: 405, startPoint y: 625, endPoint x: 379, endPoint y: 605, distance: 33.3
click at [379, 604] on div "} } function init ( ) { setupCards ( ) ; initFromHash ( ) ; setTimeout (( ) => …" at bounding box center [806, 394] width 955 height 535
type textarea "})();"
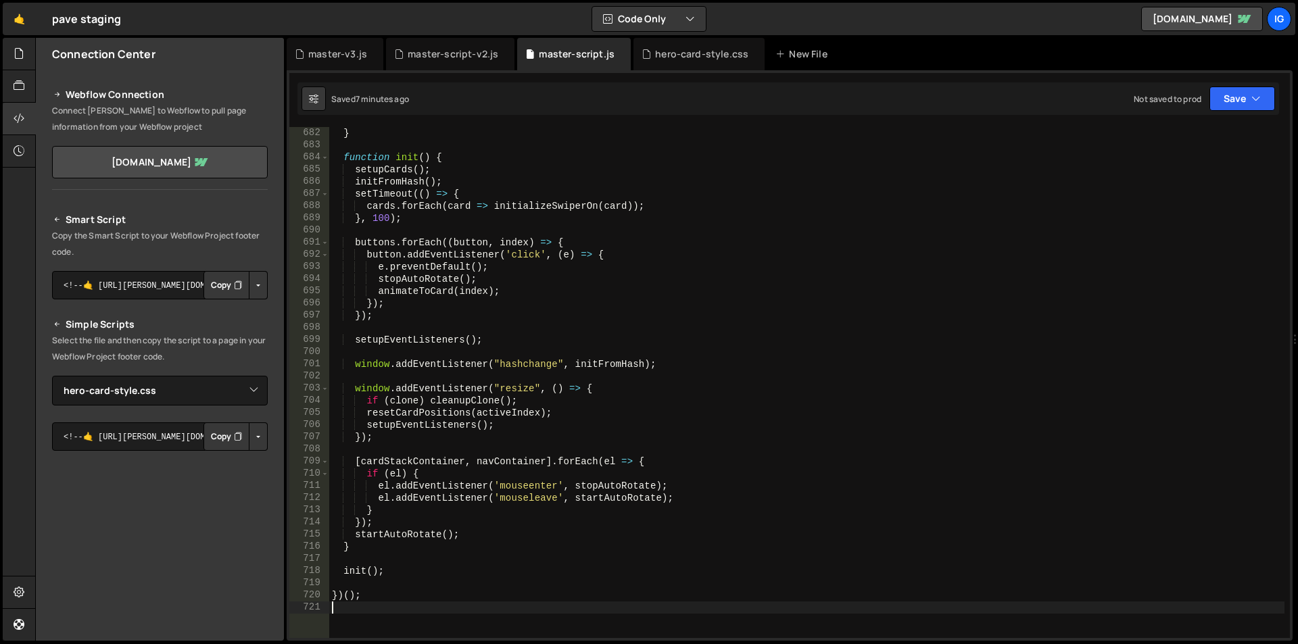
click at [532, 284] on div "} function init ( ) { setupCards ( ) ; initFromHash ( ) ; setTimeout (( ) => { …" at bounding box center [806, 394] width 955 height 535
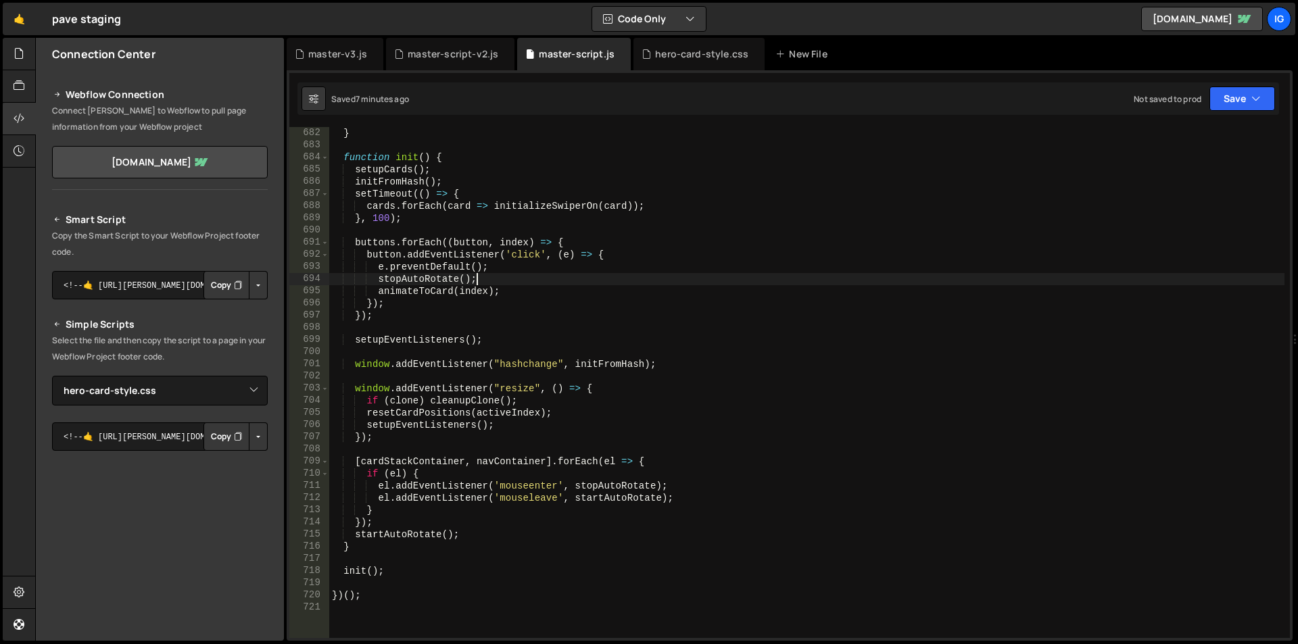
type textarea "})();"
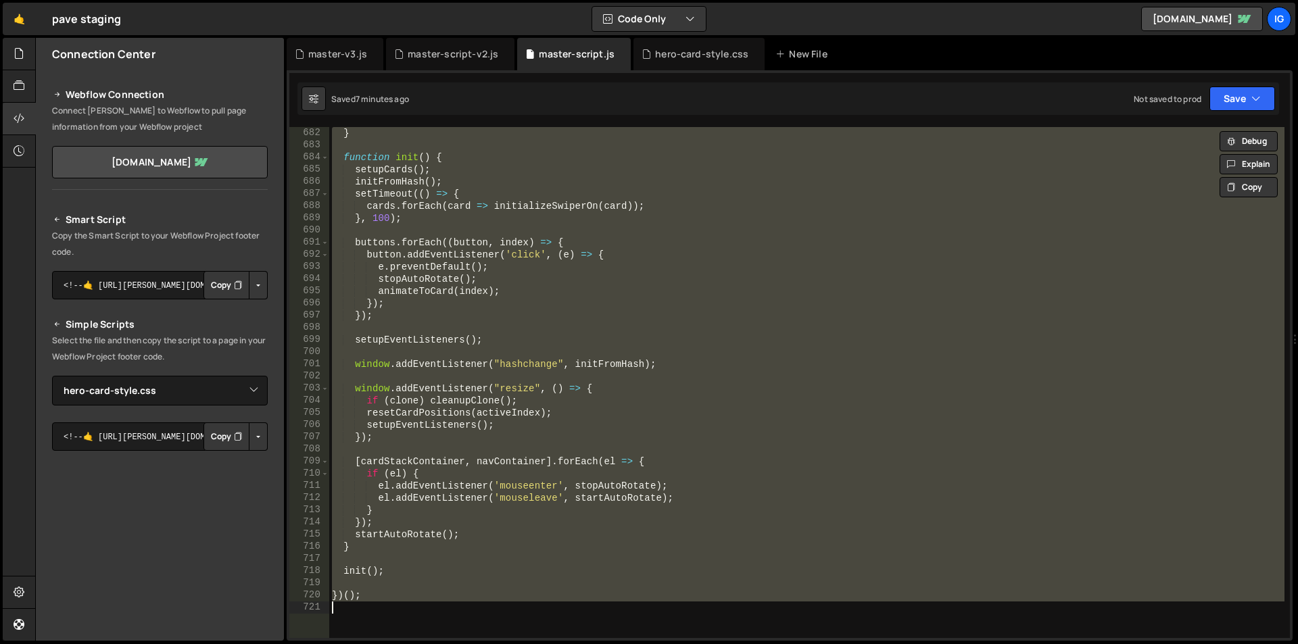
paste textarea
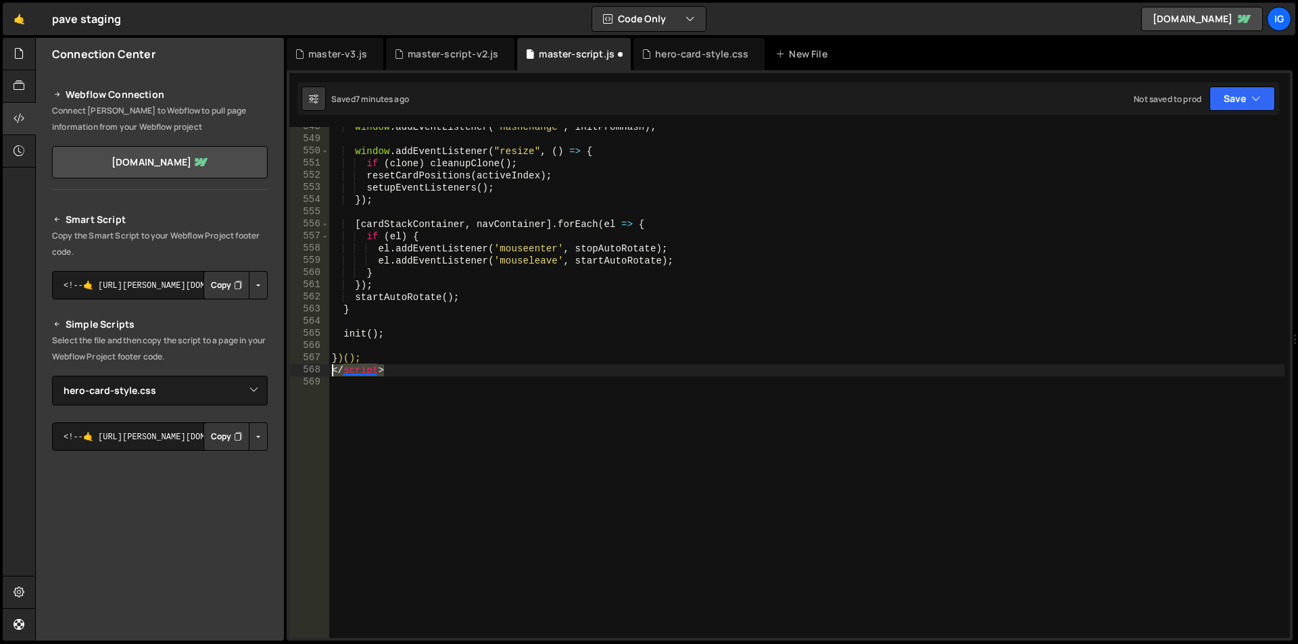
drag, startPoint x: 416, startPoint y: 366, endPoint x: 288, endPoint y: 373, distance: 127.9
click at [288, 373] on div "} 1 2 3 4 5 6 7 8 9 10 11 12 13 14 15 16 17 18 19 20 21 22 23 24 25 26 27 28 29…" at bounding box center [790, 355] width 1006 height 571
type textarea "</script>"
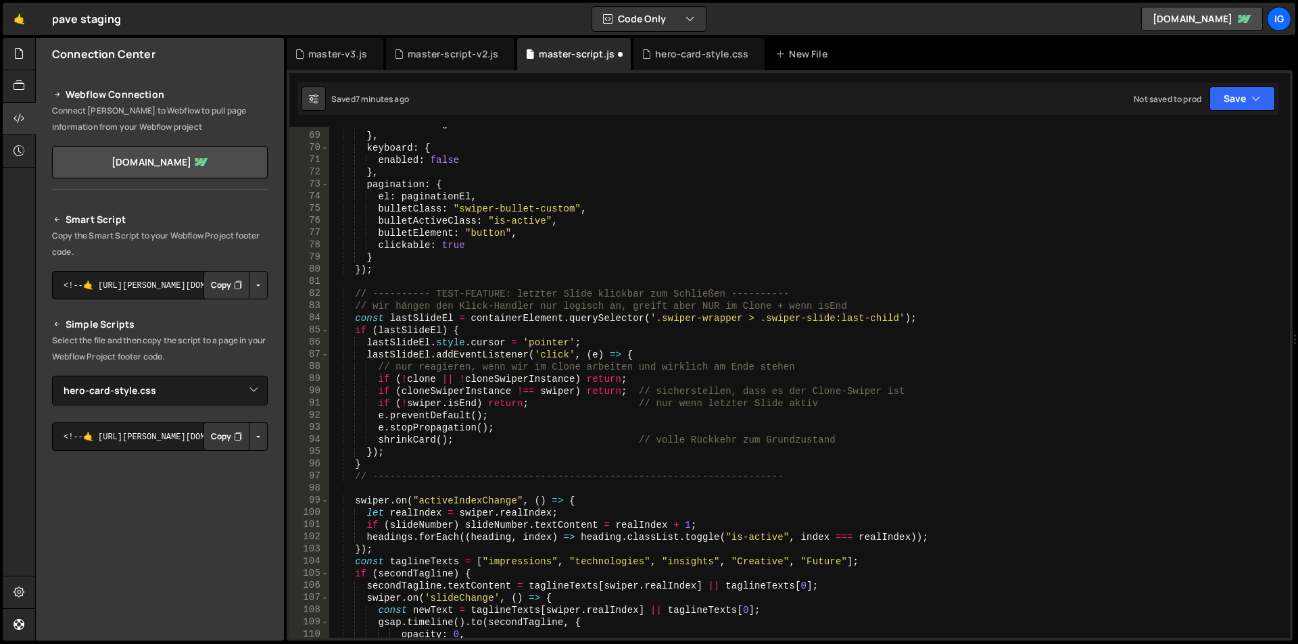
scroll to position [0, 0]
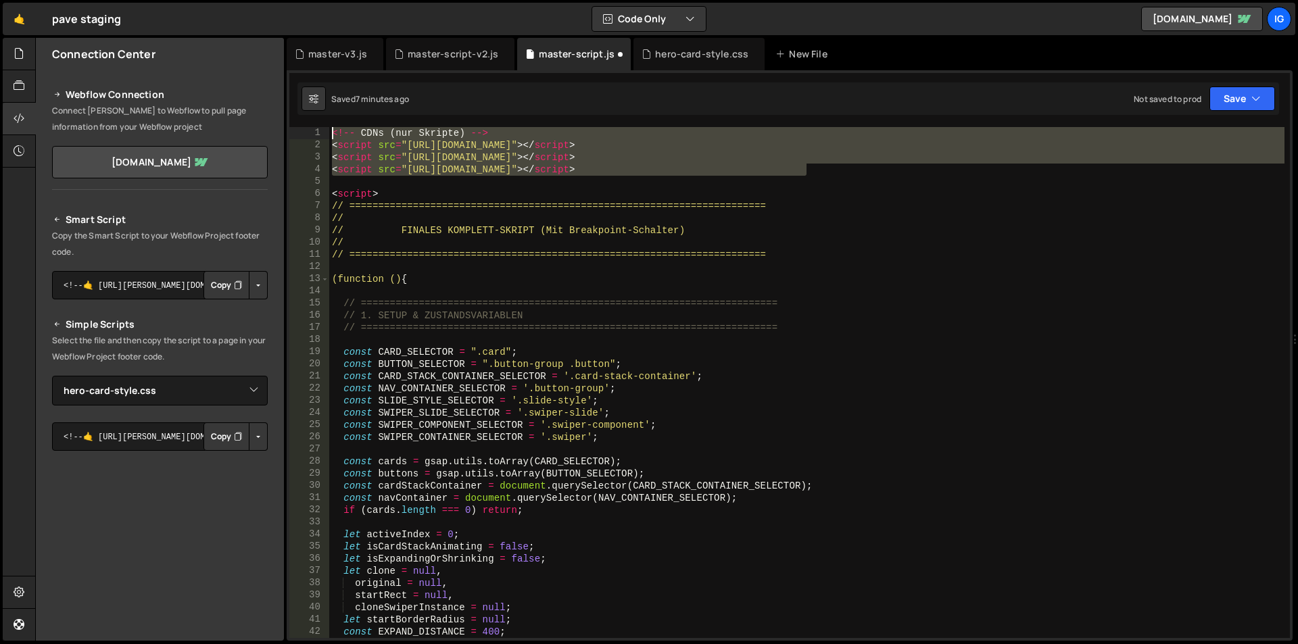
drag, startPoint x: 845, startPoint y: 171, endPoint x: 275, endPoint y: 114, distance: 573.5
click at [275, 114] on div "Files New File Javascript files 1 grow-to-100.js 0 1 hero-animation.js 0 1 mast…" at bounding box center [666, 340] width 1263 height 604
type textarea "<!-- CDNs (nur Skripte) --> <script src="[URL][DOMAIN_NAME]"></script>"
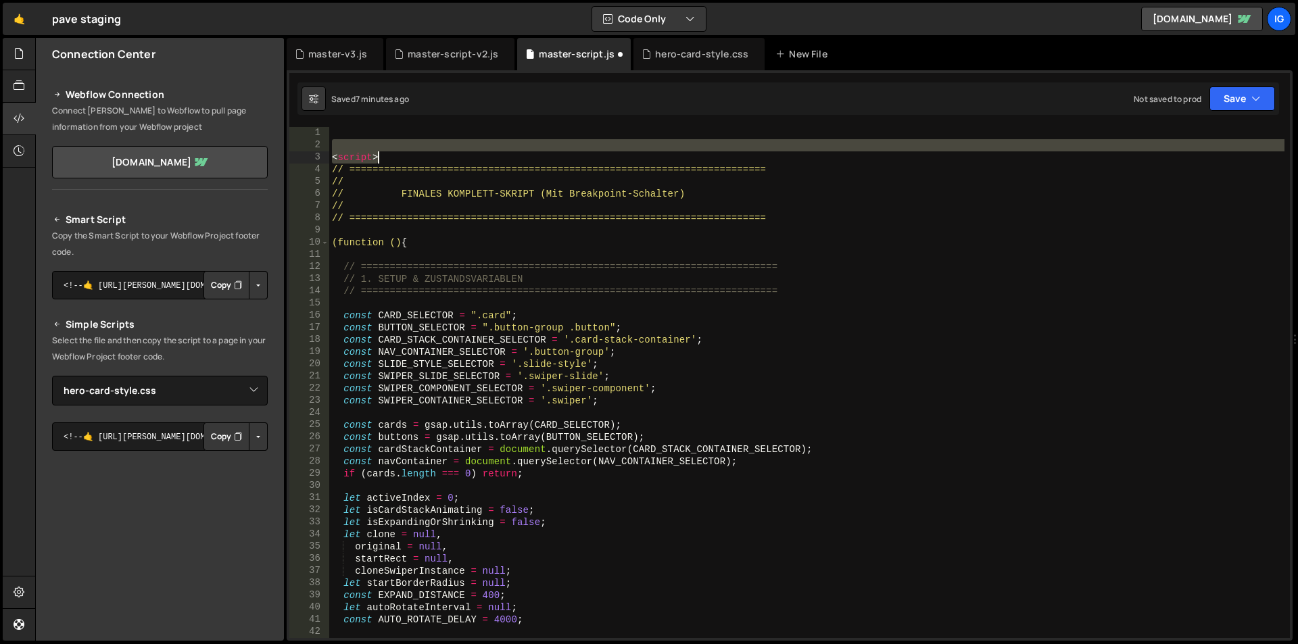
drag, startPoint x: 346, startPoint y: 151, endPoint x: 387, endPoint y: 162, distance: 42.6
click at [387, 162] on div "< script > // =================================================================…" at bounding box center [806, 394] width 955 height 535
type textarea "<script>"
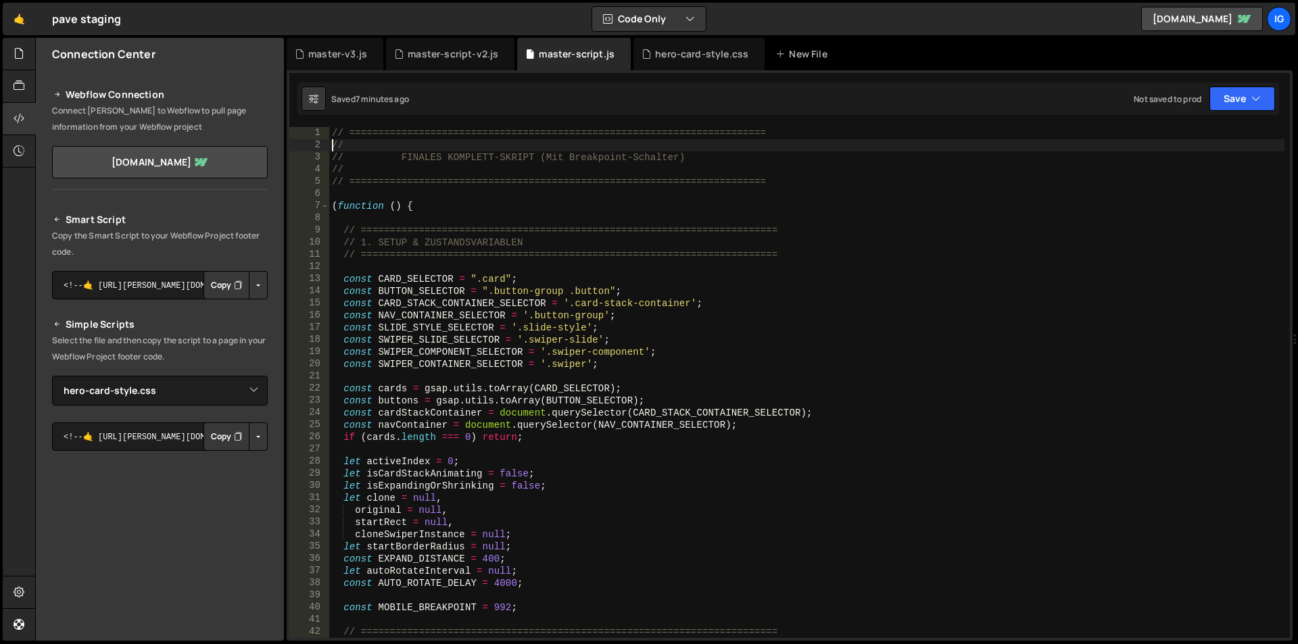
scroll to position [41, 0]
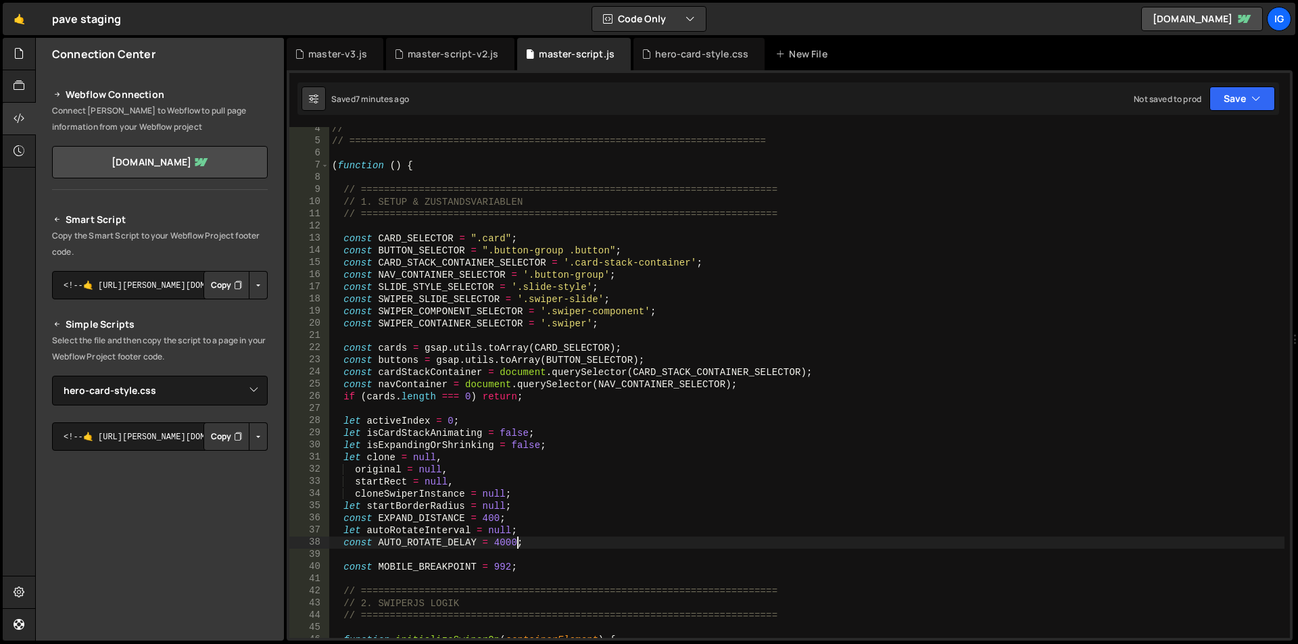
click at [517, 543] on div "// // ======================================================================== …" at bounding box center [806, 390] width 955 height 535
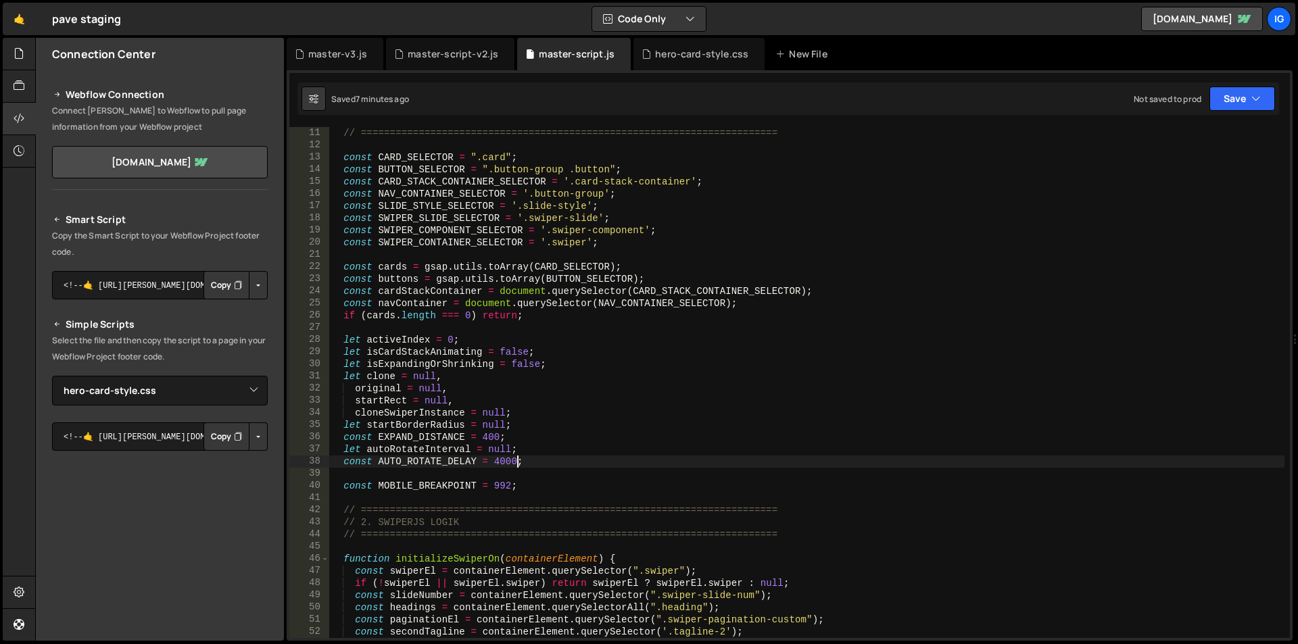
scroll to position [0, 82]
click at [513, 199] on div "// ======================================================================== con…" at bounding box center [806, 394] width 955 height 535
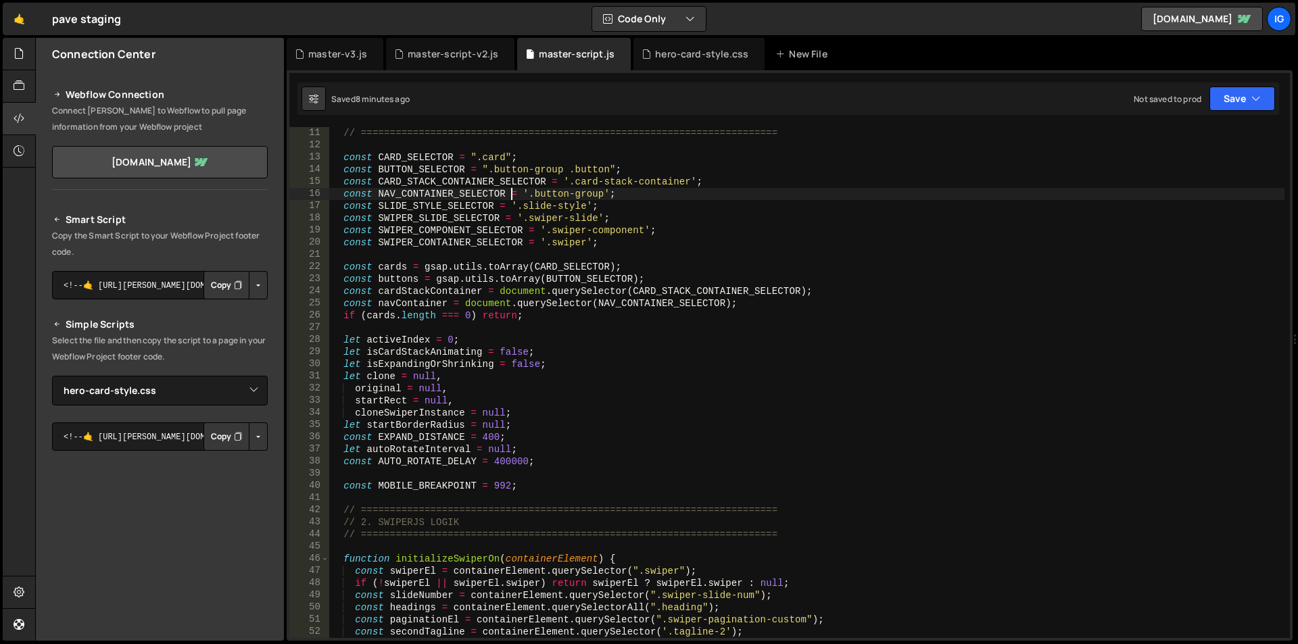
type textarea "})();"
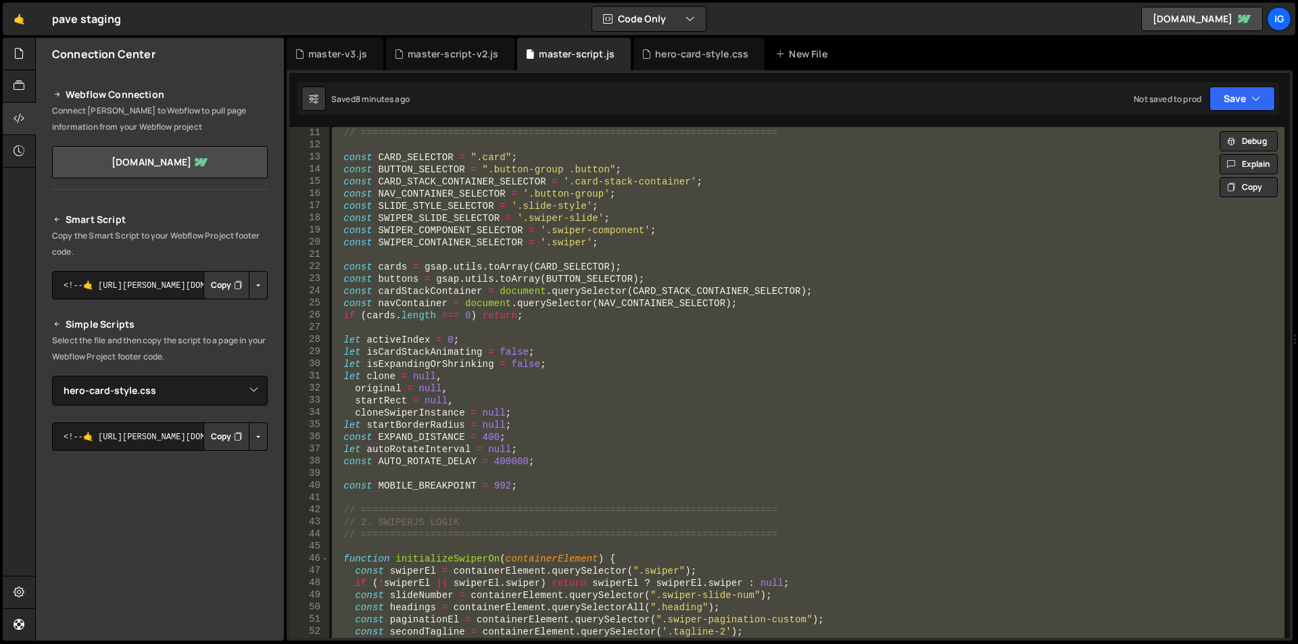
scroll to position [0, 0]
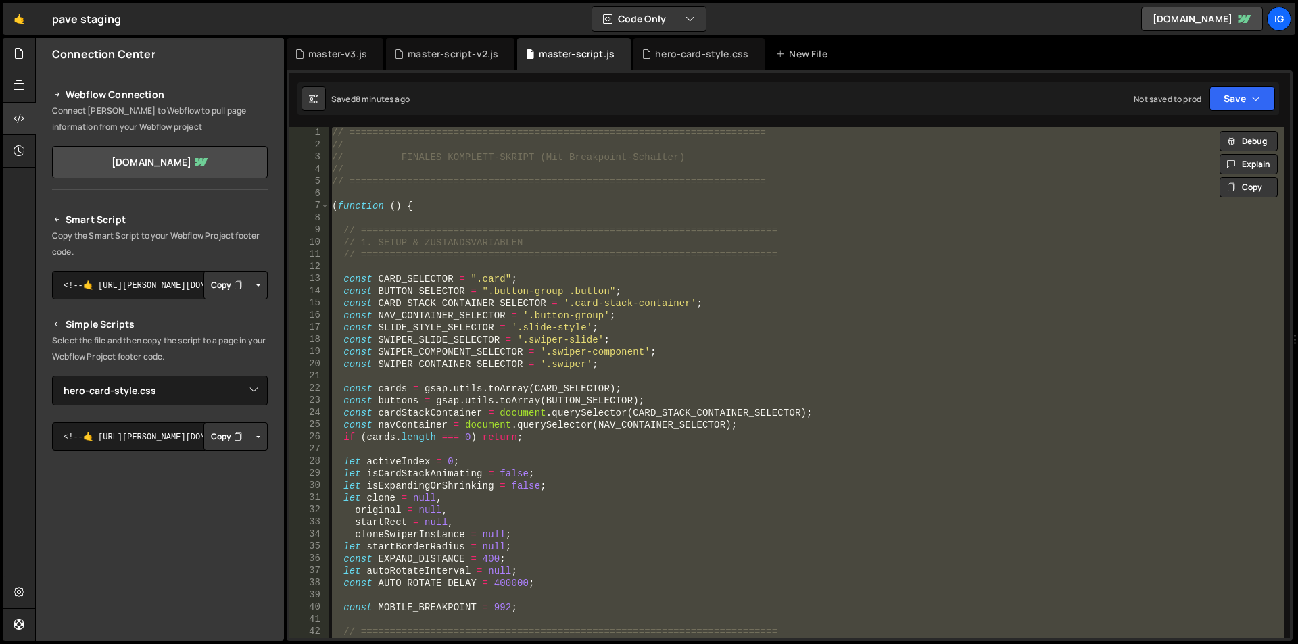
paste textarea
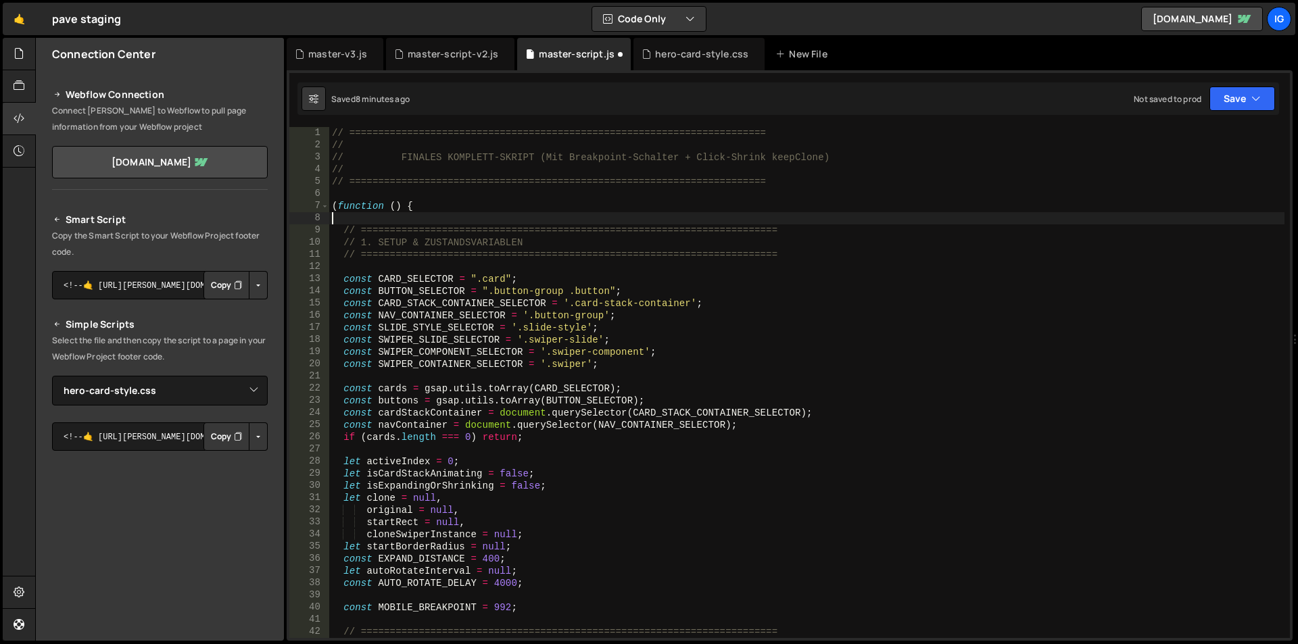
click at [989, 220] on div "// ======================================================================== // …" at bounding box center [806, 394] width 955 height 535
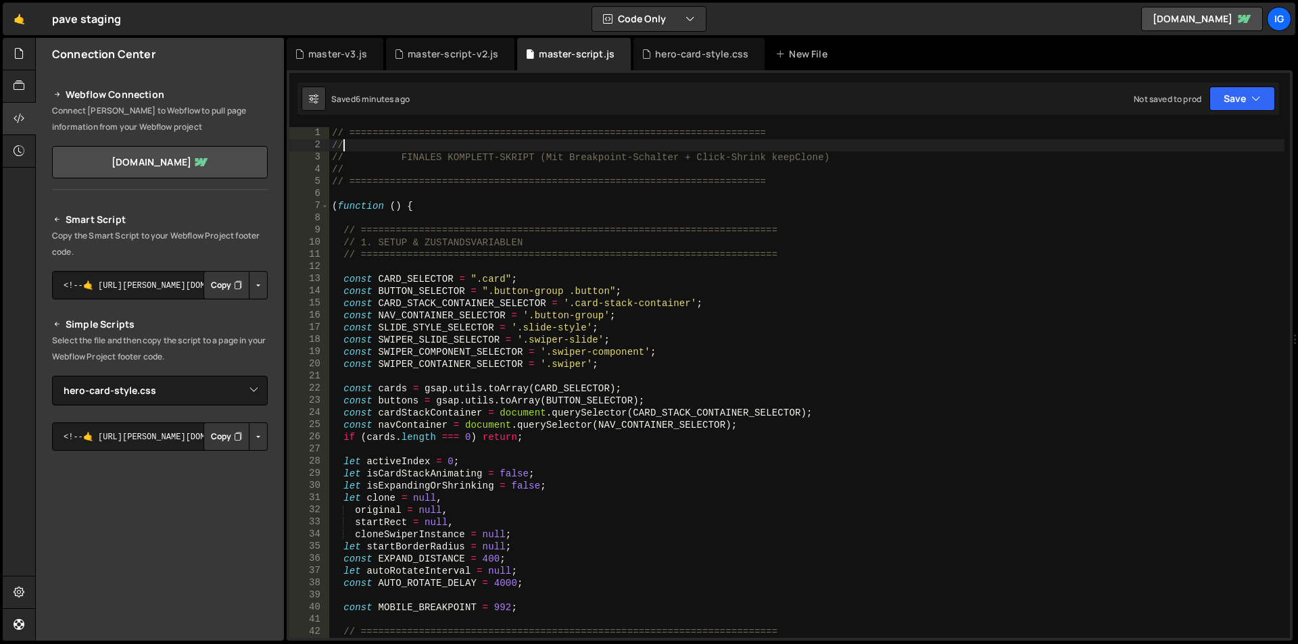
click at [452, 150] on div "// ======================================================================== // …" at bounding box center [806, 394] width 955 height 535
type textarea "})();"
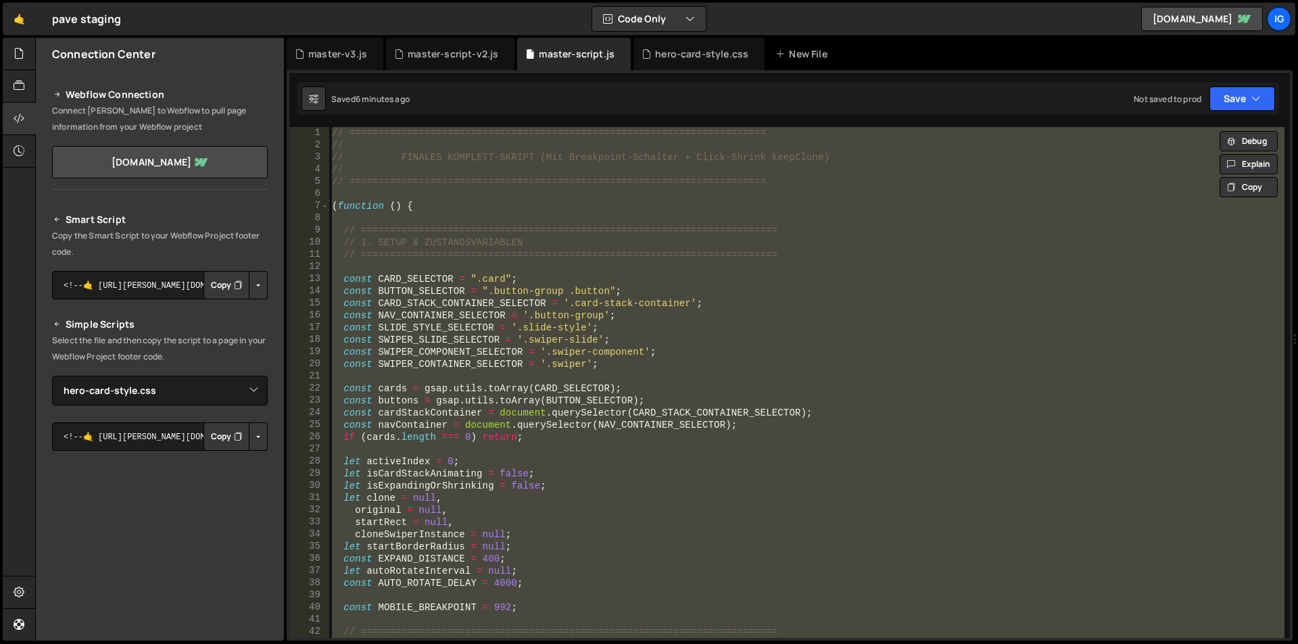
paste textarea
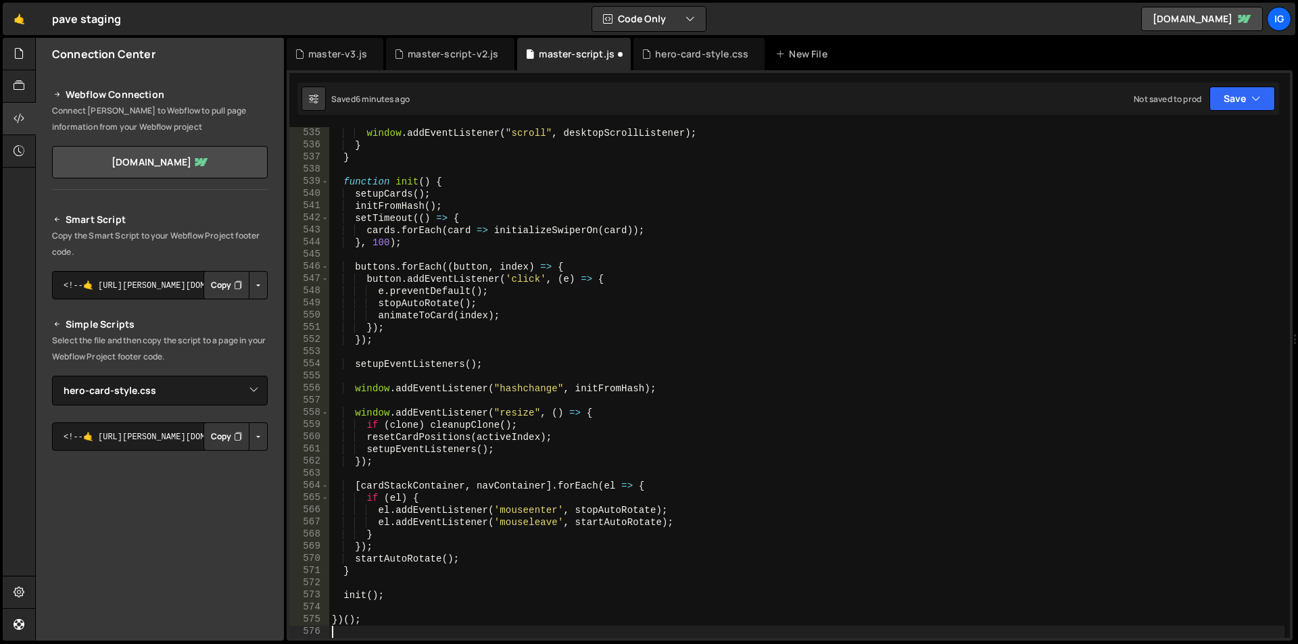
scroll to position [6499, 0]
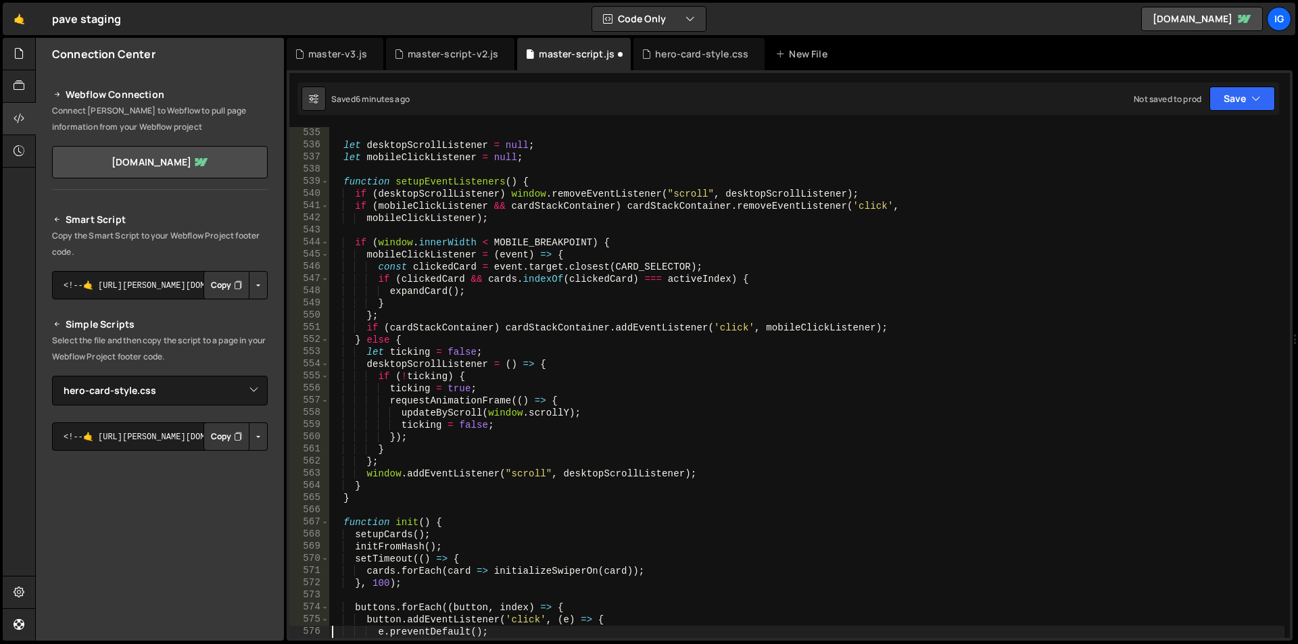
type textarea "e.preventDefault();"
click at [500, 170] on div "let desktopScrollListener = null ; let mobileClickListener = null ; function se…" at bounding box center [806, 394] width 955 height 535
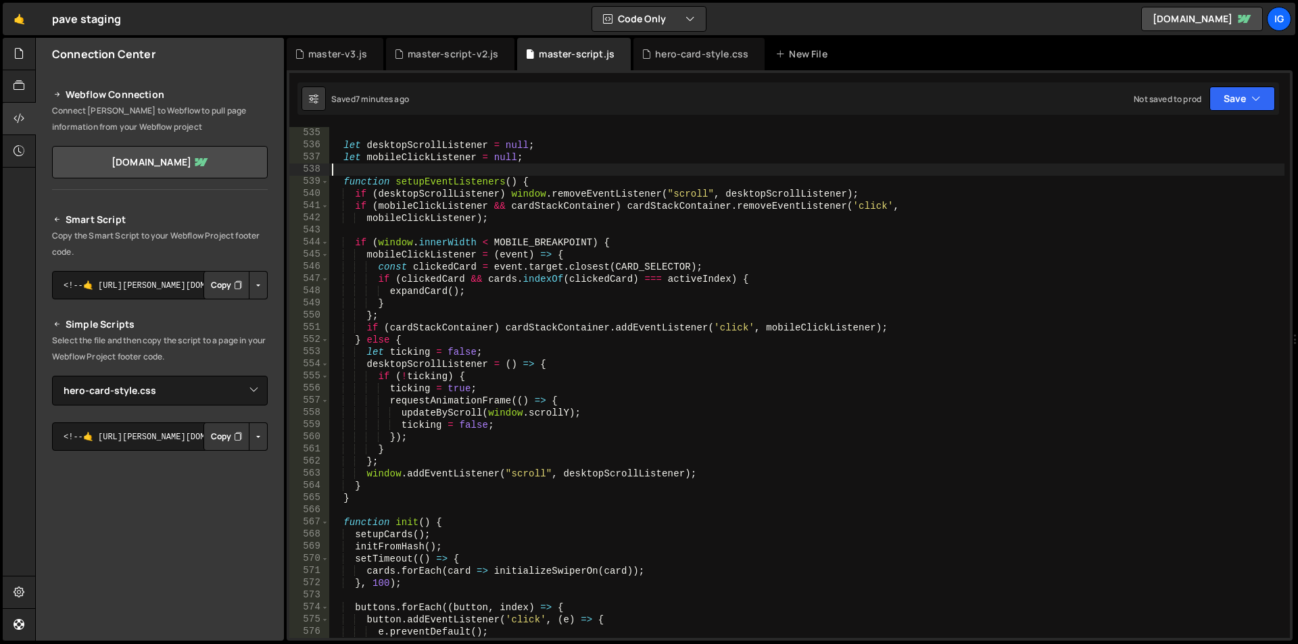
type textarea "})();"
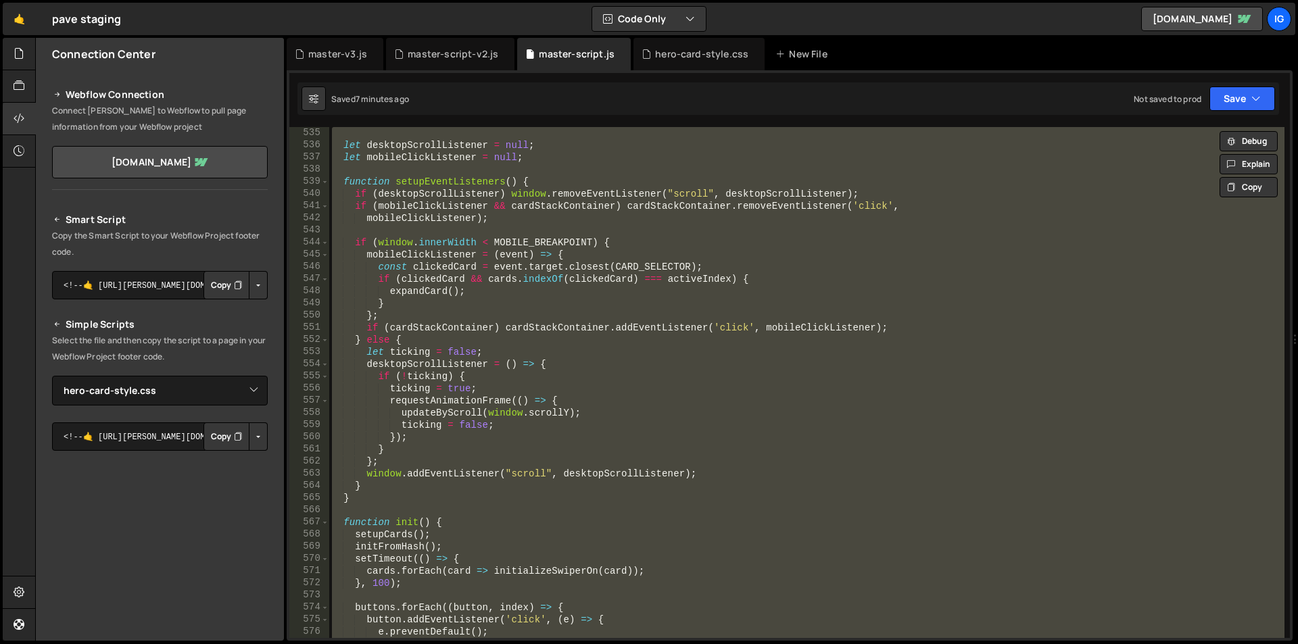
paste textarea
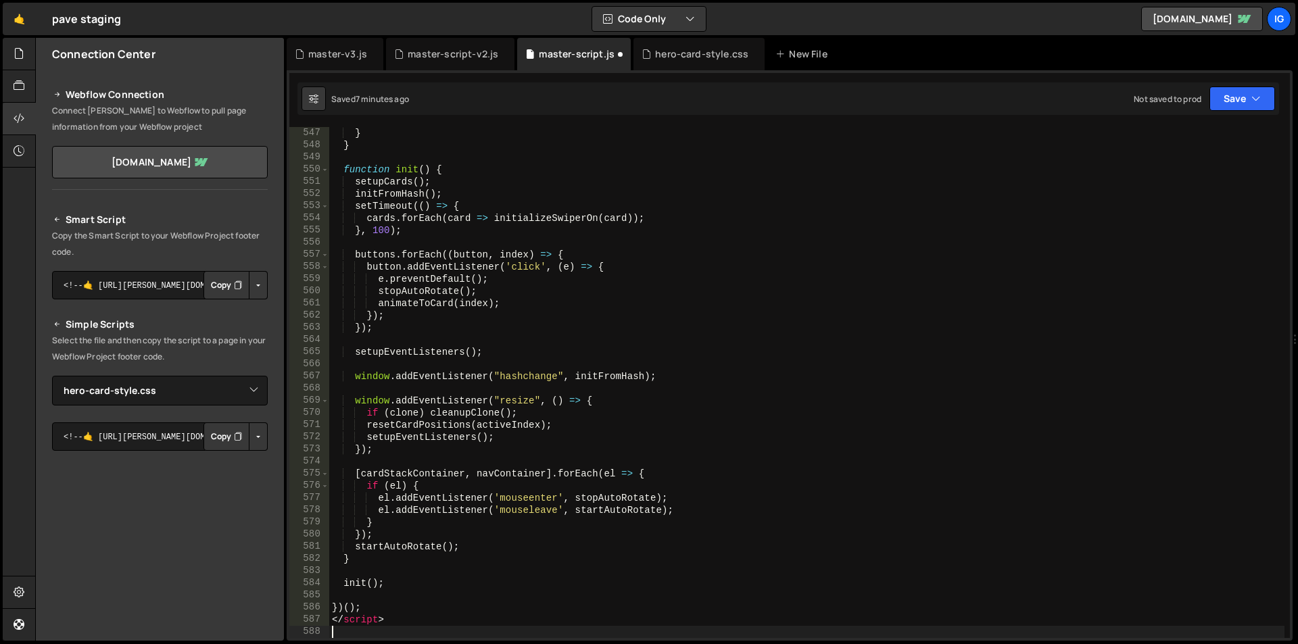
scroll to position [6645, 0]
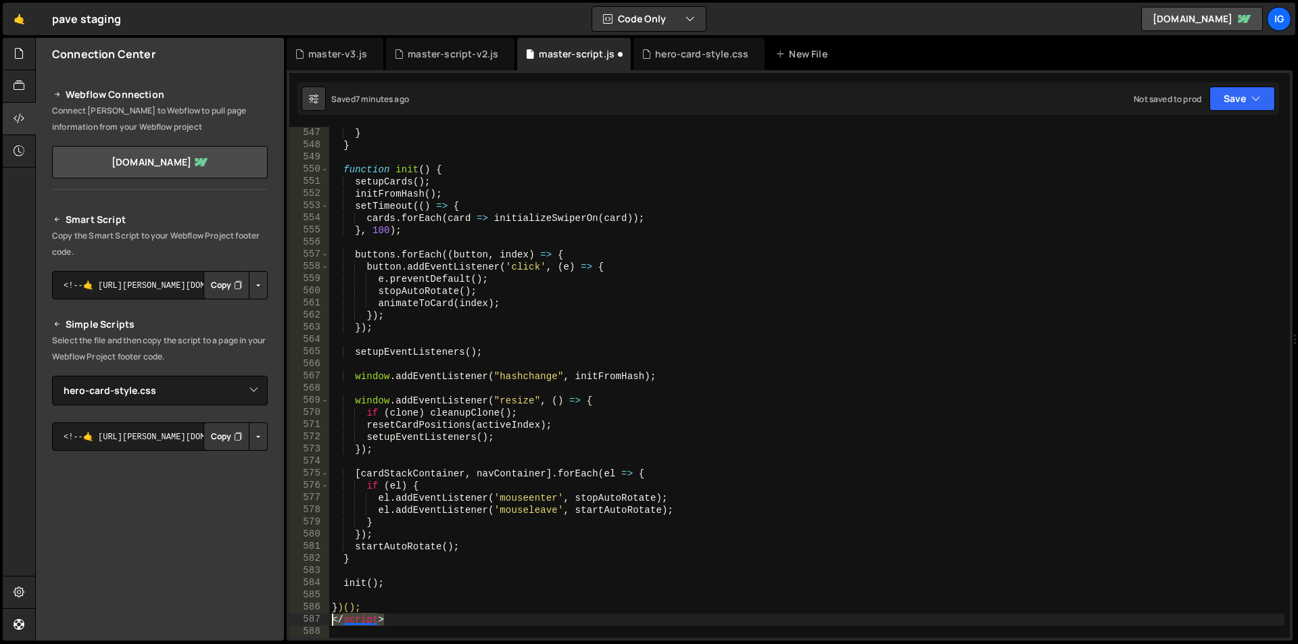
drag, startPoint x: 357, startPoint y: 617, endPoint x: 324, endPoint y: 619, distance: 33.2
click at [324, 619] on div "547 548 549 550 551 552 553 554 555 556 557 558 559 560 561 562 563 564 565 566…" at bounding box center [789, 382] width 1001 height 511
type textarea "</script>"
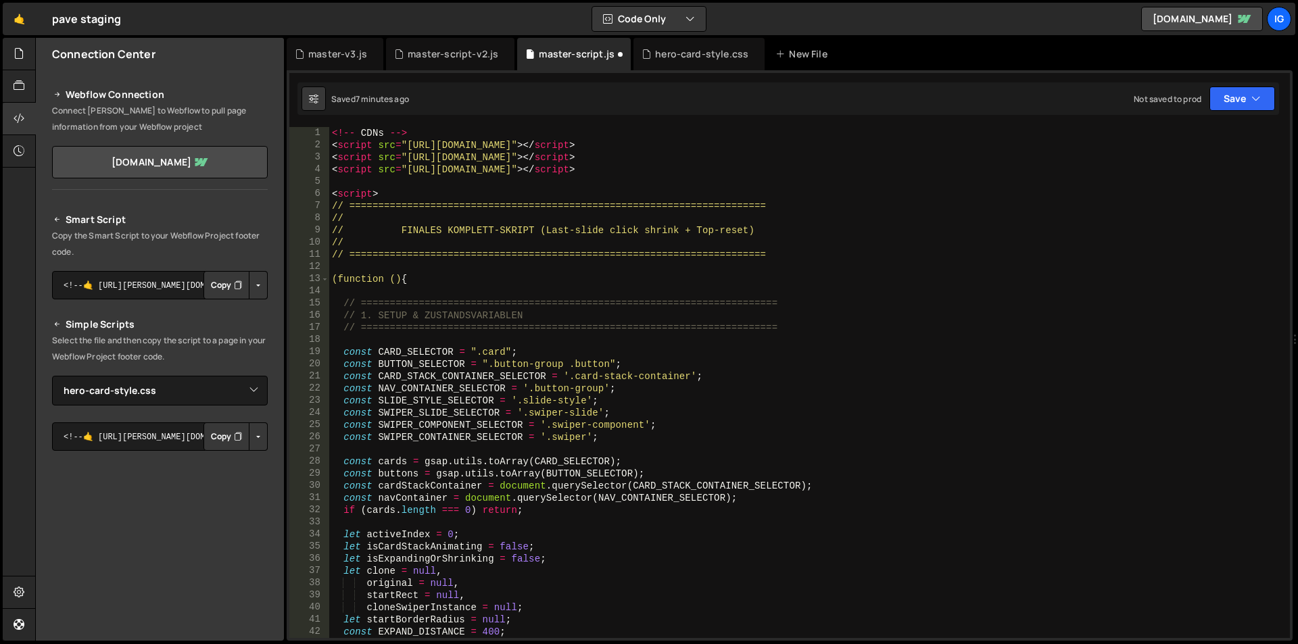
scroll to position [0, 0]
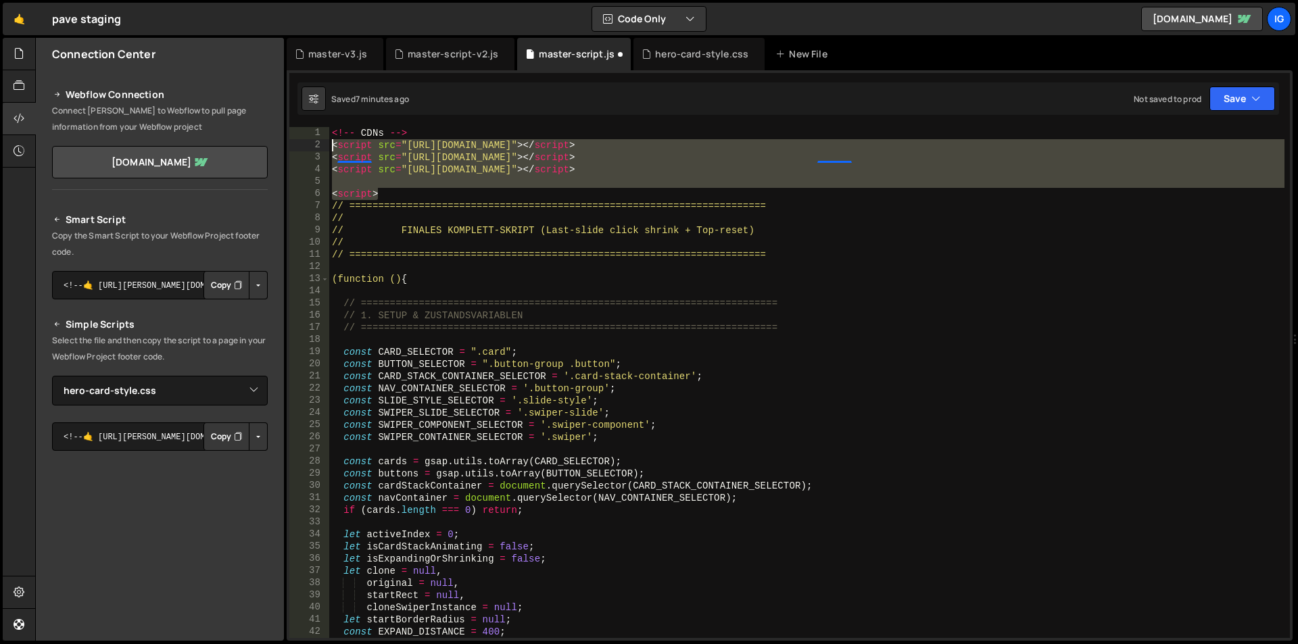
drag, startPoint x: 378, startPoint y: 189, endPoint x: 296, endPoint y: 120, distance: 107.0
click at [296, 120] on div "} 1 2 3 4 5 6 7 8 9 10 11 12 13 14 15 16 17 18 19 20 21 22 23 24 25 26 27 28 29…" at bounding box center [790, 355] width 1006 height 571
type textarea "<!-- CDNs --> <script src="[URL][DOMAIN_NAME]"></script>"
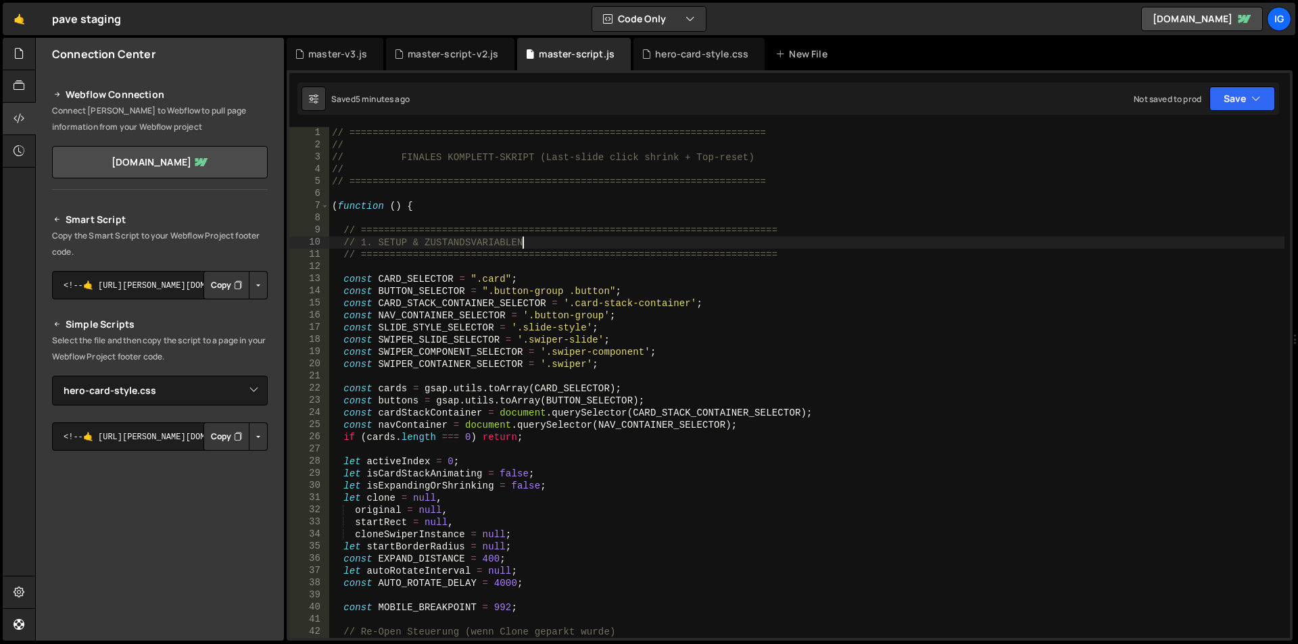
click at [571, 248] on div "// ======================================================================== // …" at bounding box center [806, 394] width 955 height 535
type textarea "// 1. SETUP & ZUSTANDSVARIABLEN"
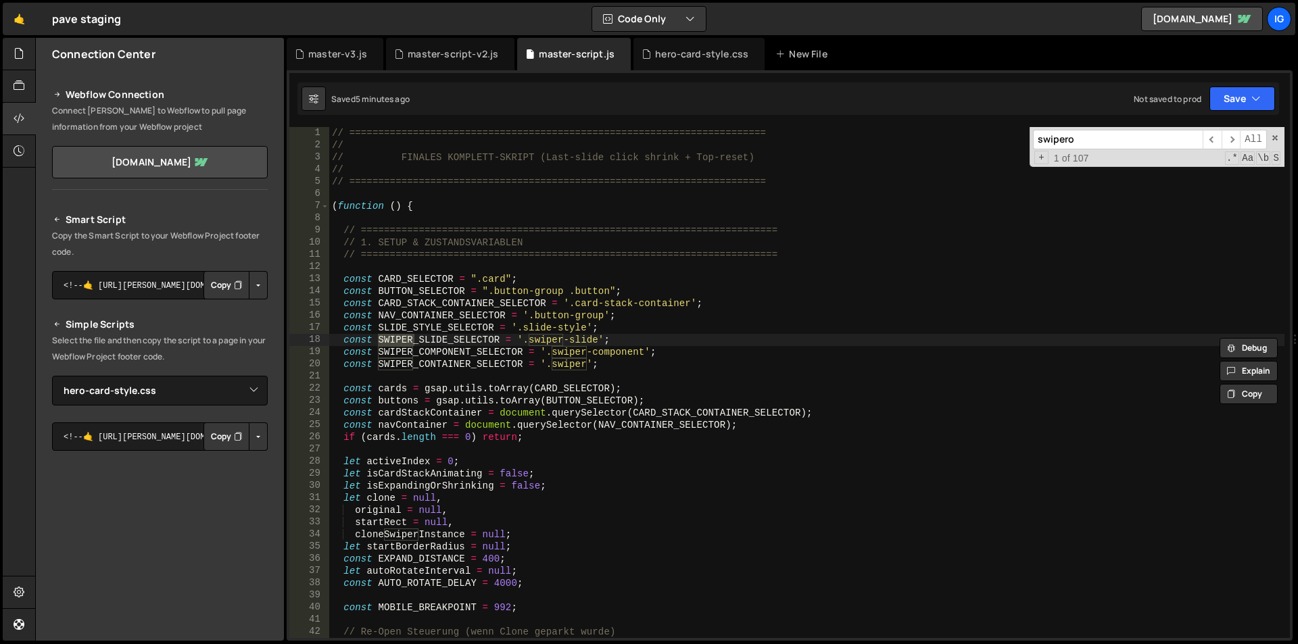
scroll to position [341, 0]
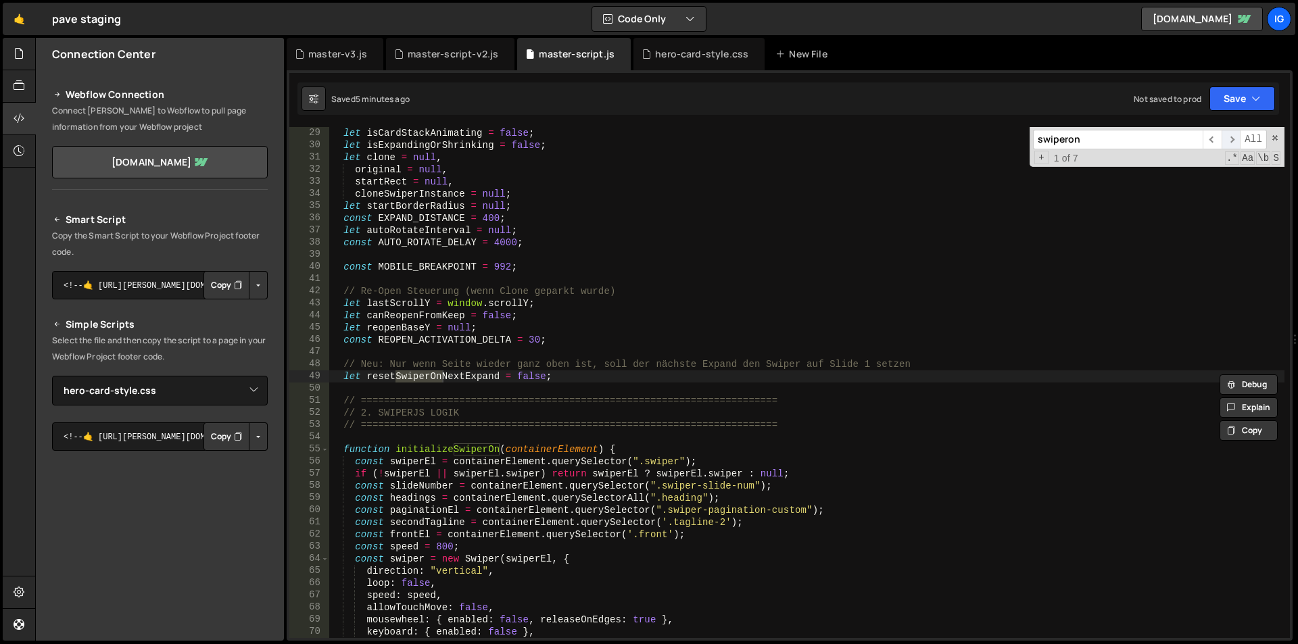
type input "swiperon"
click at [1237, 142] on span "​" at bounding box center [1231, 140] width 19 height 20
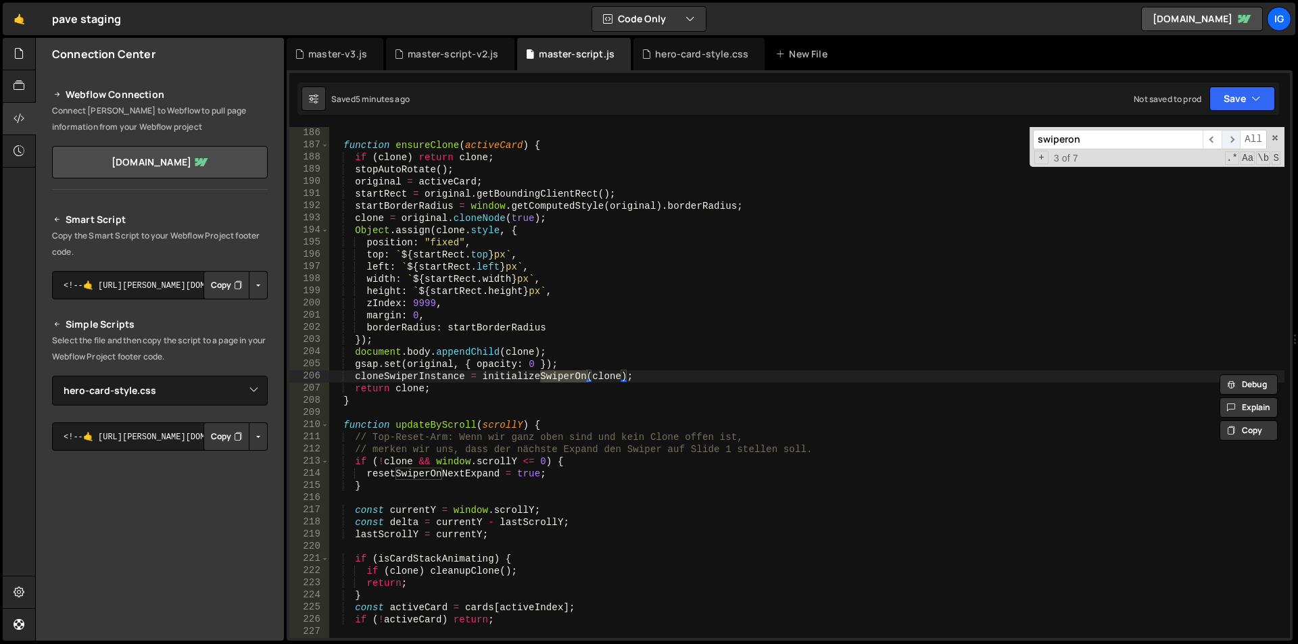
scroll to position [2252, 0]
click at [1237, 142] on span "​" at bounding box center [1231, 140] width 19 height 20
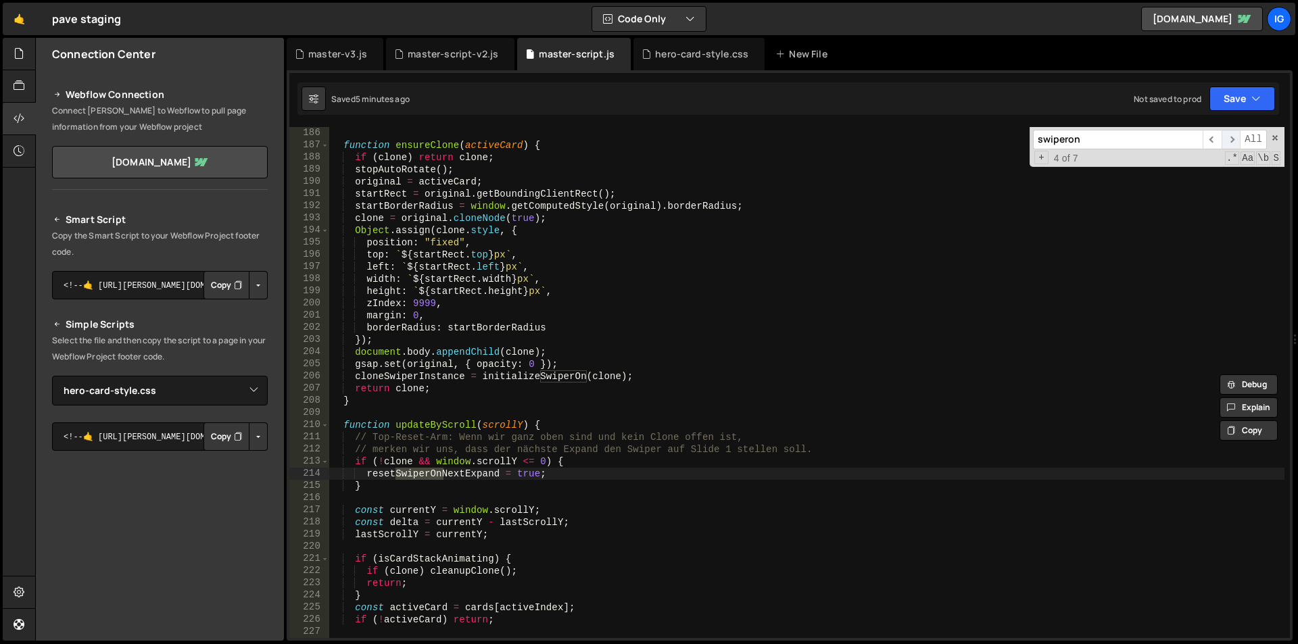
click at [1237, 142] on span "​" at bounding box center [1231, 140] width 19 height 20
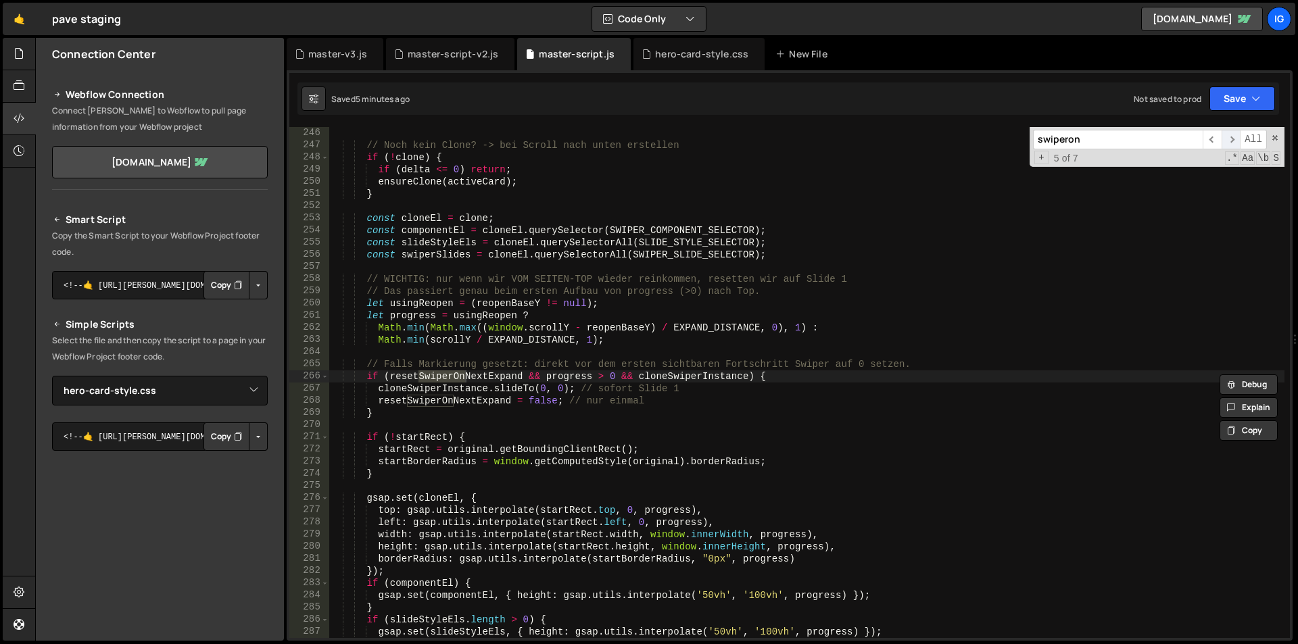
click at [1237, 142] on span "​" at bounding box center [1231, 140] width 19 height 20
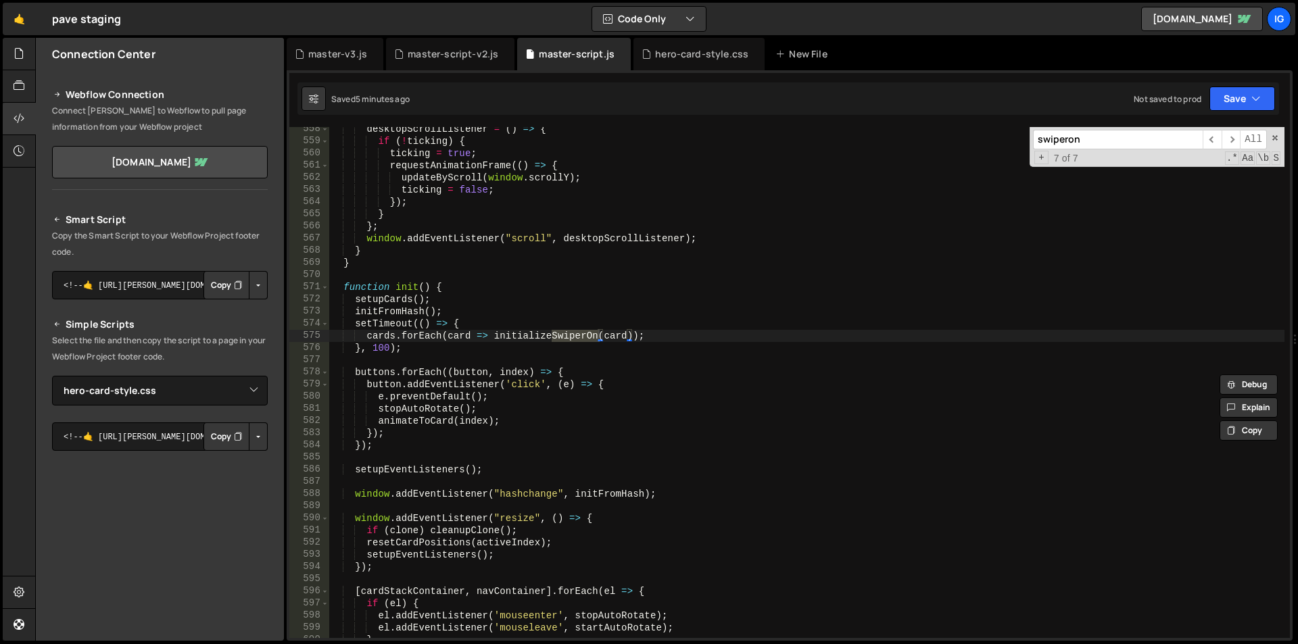
scroll to position [6783, 0]
click at [678, 371] on div "desktopScrollListener = ( ) => { if ( ! ticking ) { ticking = true ; requestAni…" at bounding box center [806, 390] width 955 height 535
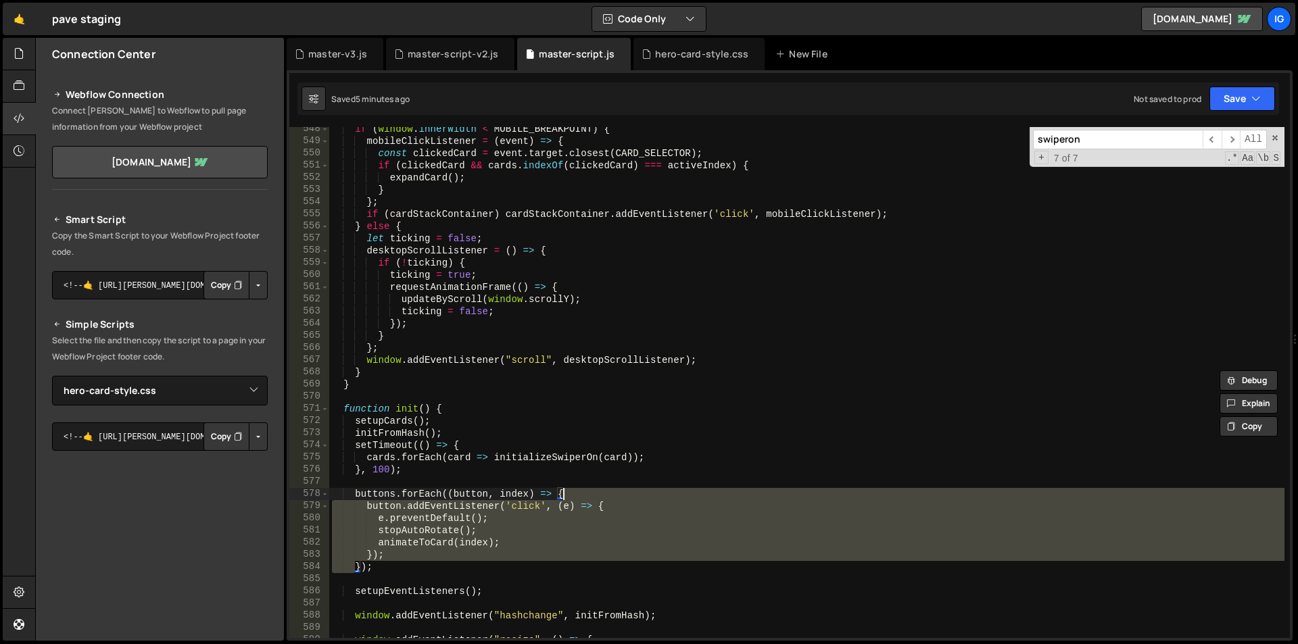
scroll to position [6661, 0]
click at [535, 176] on div "if ( window . innerWidth < MOBILE_BREAKPOINT ) { mobileClickListener = ( event …" at bounding box center [806, 390] width 955 height 535
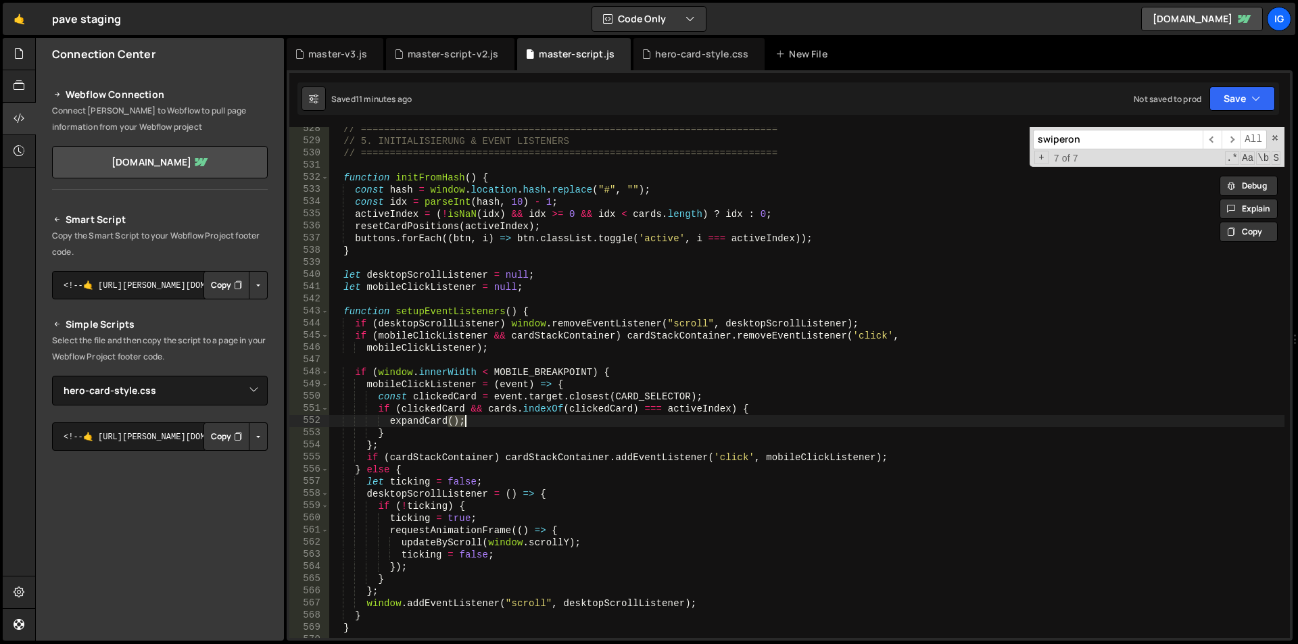
type textarea "})();"
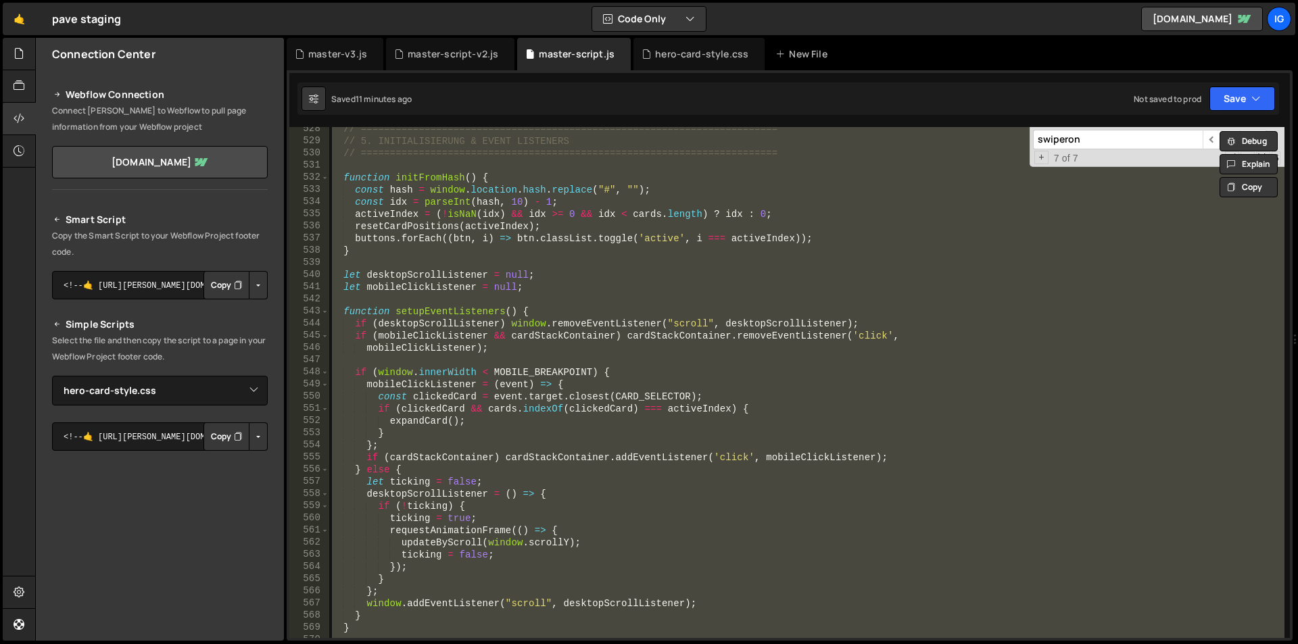
paste textarea
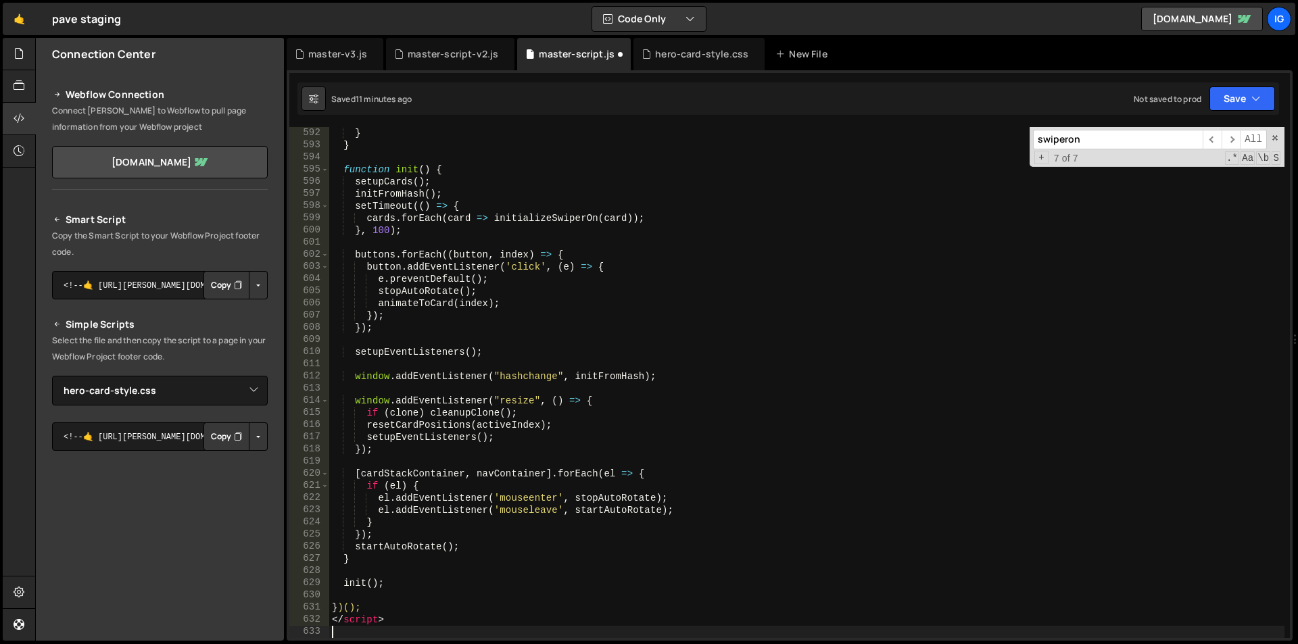
scroll to position [7442, 0]
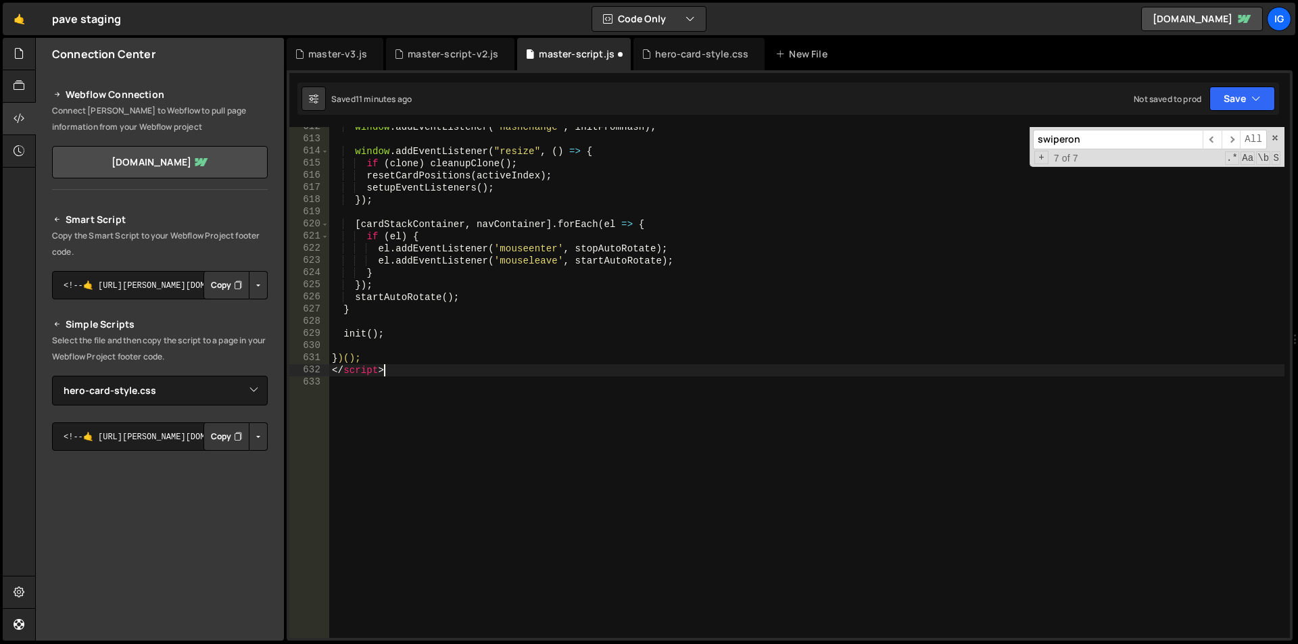
drag, startPoint x: 412, startPoint y: 375, endPoint x: 278, endPoint y: 365, distance: 134.9
click at [278, 365] on div "Files New File Javascript files 1 grow-to-100.js 0 1 hero-animation.js 0 1 mast…" at bounding box center [666, 340] width 1263 height 604
type textarea "</script>"
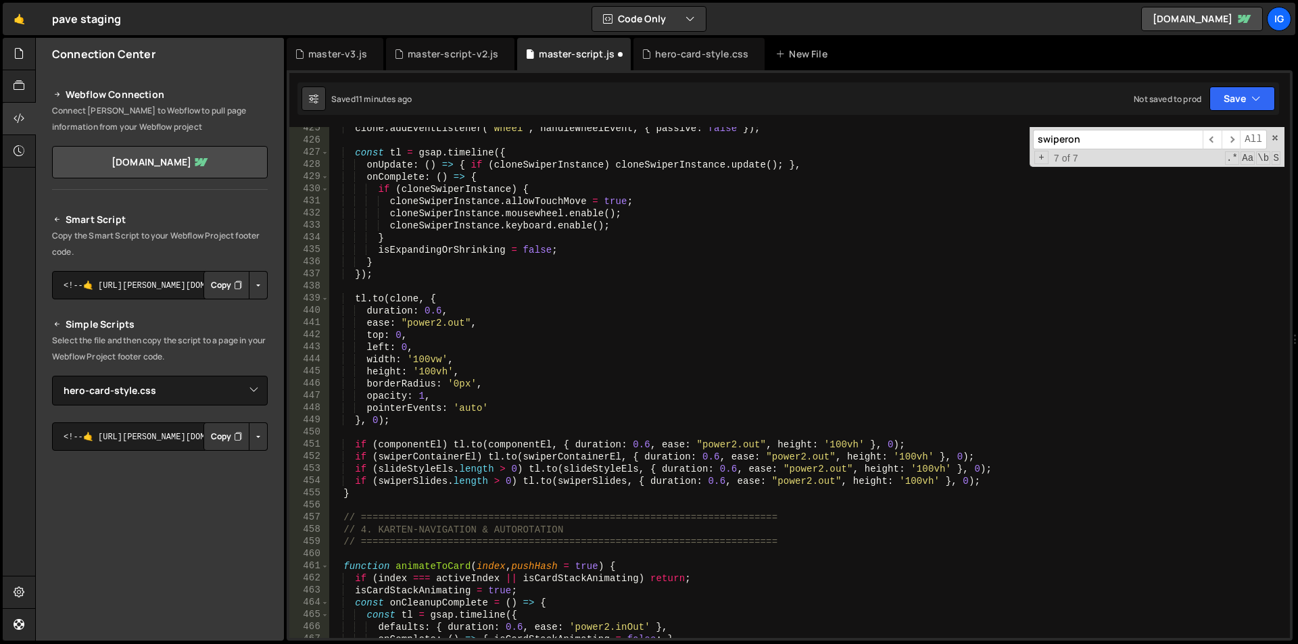
scroll to position [0, 0]
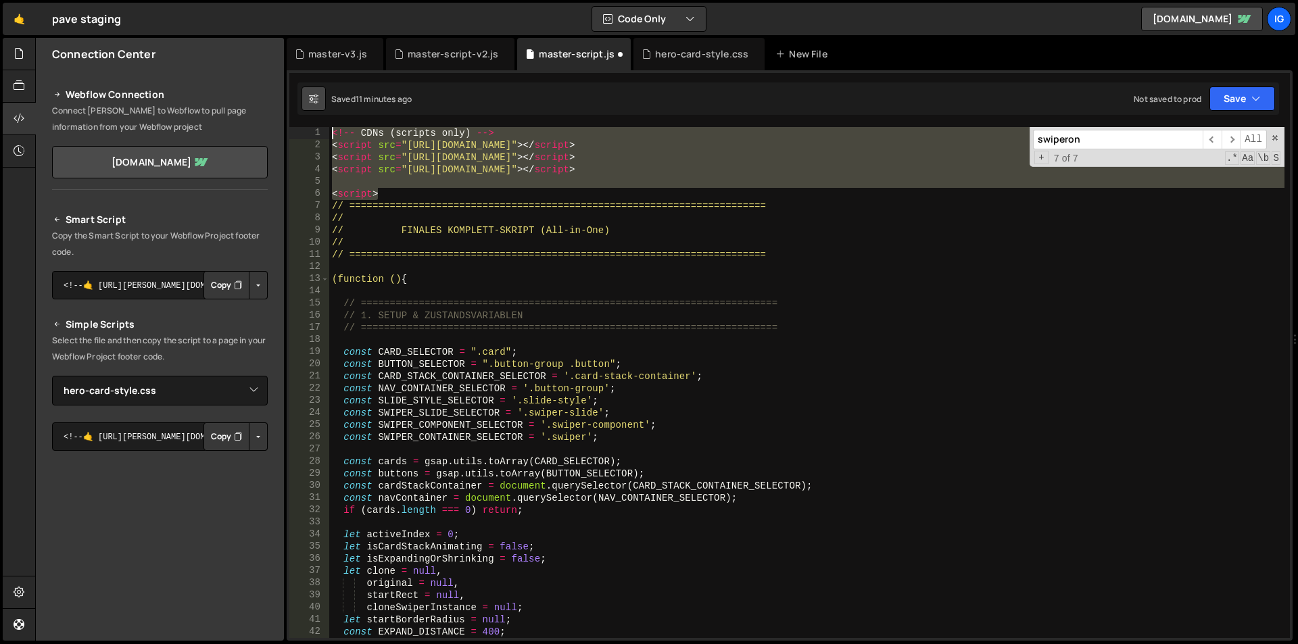
drag, startPoint x: 384, startPoint y: 197, endPoint x: 314, endPoint y: 100, distance: 119.7
click at [314, 100] on div "Debug Explain Copy master-v3.js master-script-v2.js master-script.js hero-card-…" at bounding box center [790, 340] width 1006 height 604
type textarea "<!-- CDNs (scripts only) --> <script src="[URL][DOMAIN_NAME]"></script>"
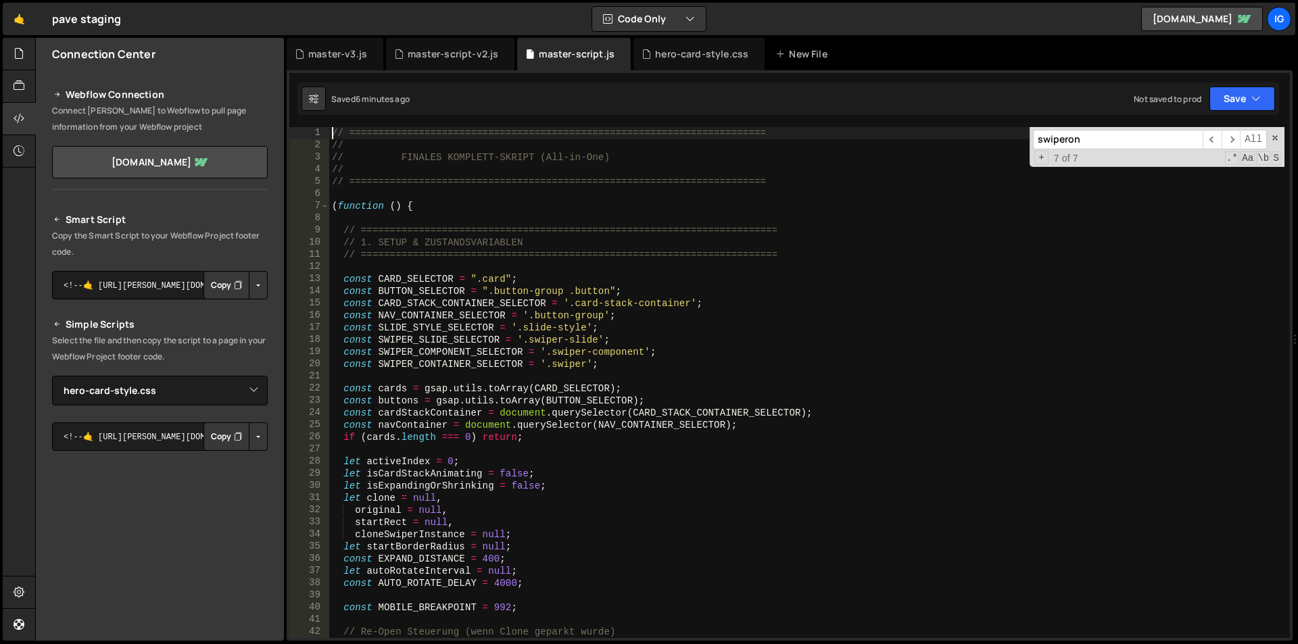
click at [538, 241] on div "// ======================================================================== // …" at bounding box center [806, 394] width 955 height 535
type textarea "})();"
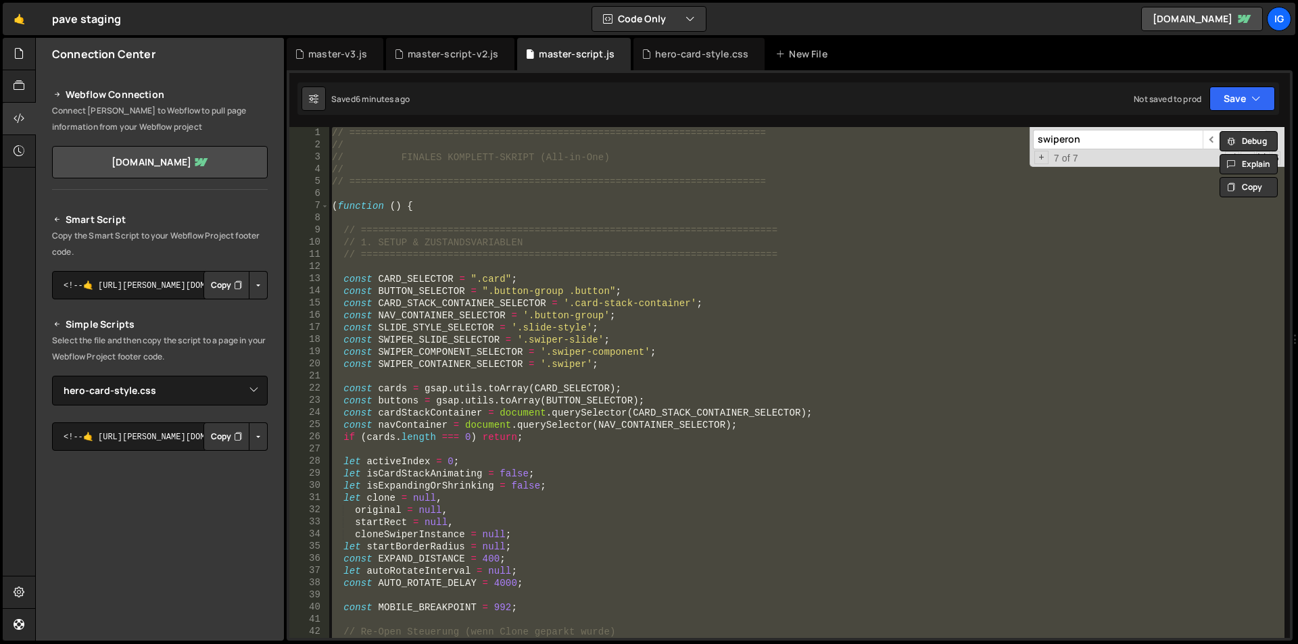
paste textarea
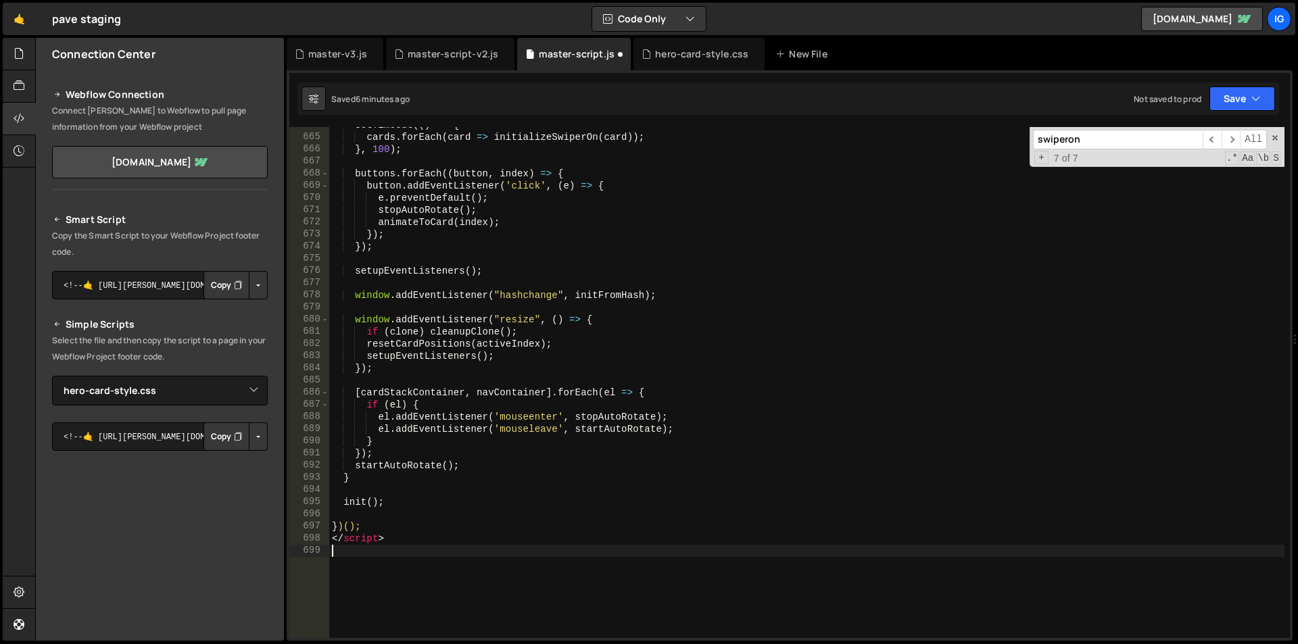
scroll to position [8245, 0]
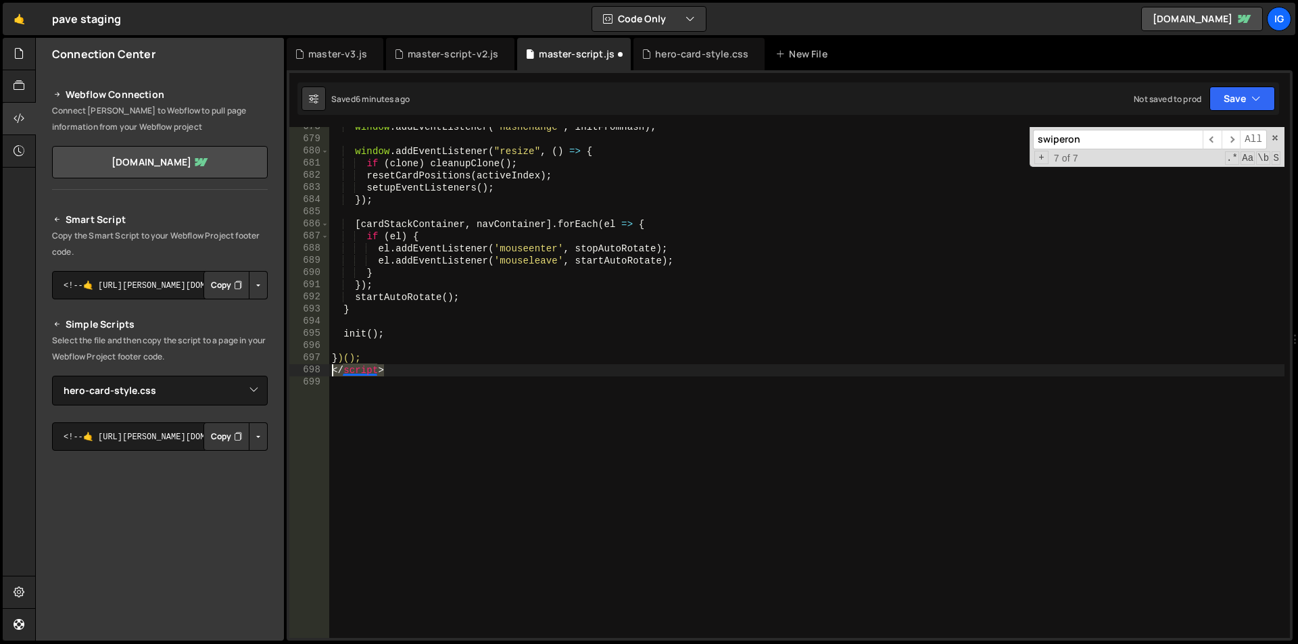
drag, startPoint x: 400, startPoint y: 371, endPoint x: 304, endPoint y: 368, distance: 96.0
click at [304, 368] on div "678 679 680 681 682 683 684 685 686 687 688 689 690 691 692 693 694 695 696 697…" at bounding box center [789, 382] width 1001 height 511
type textarea "</script>"
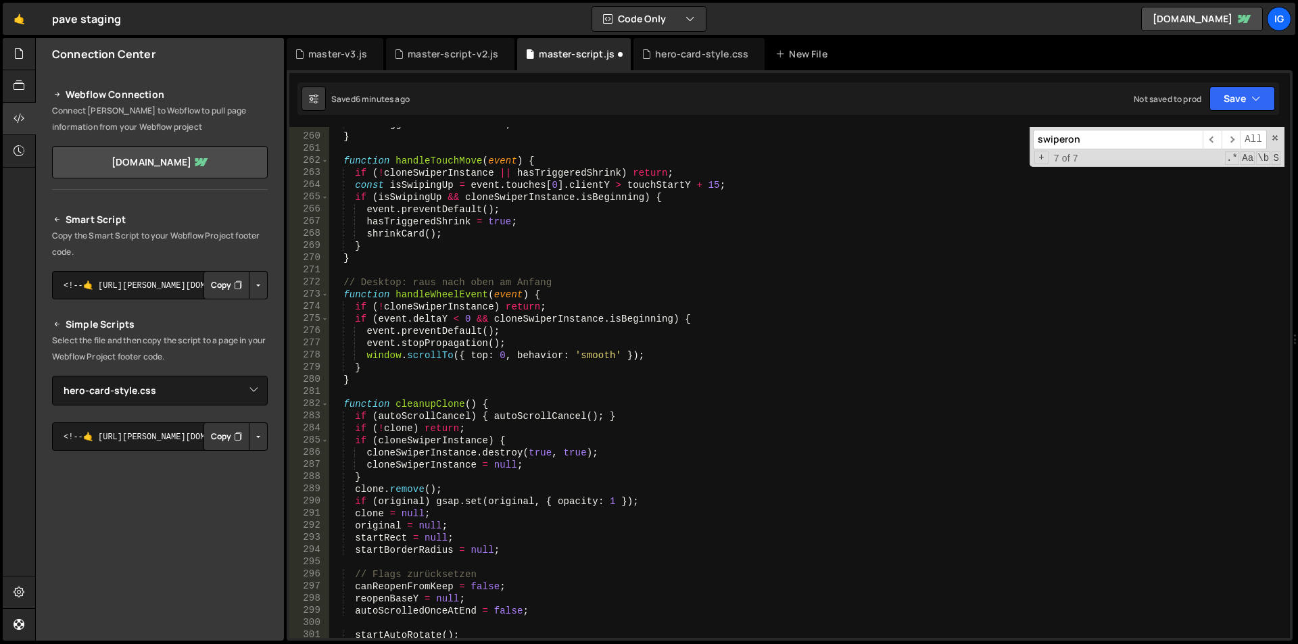
scroll to position [0, 0]
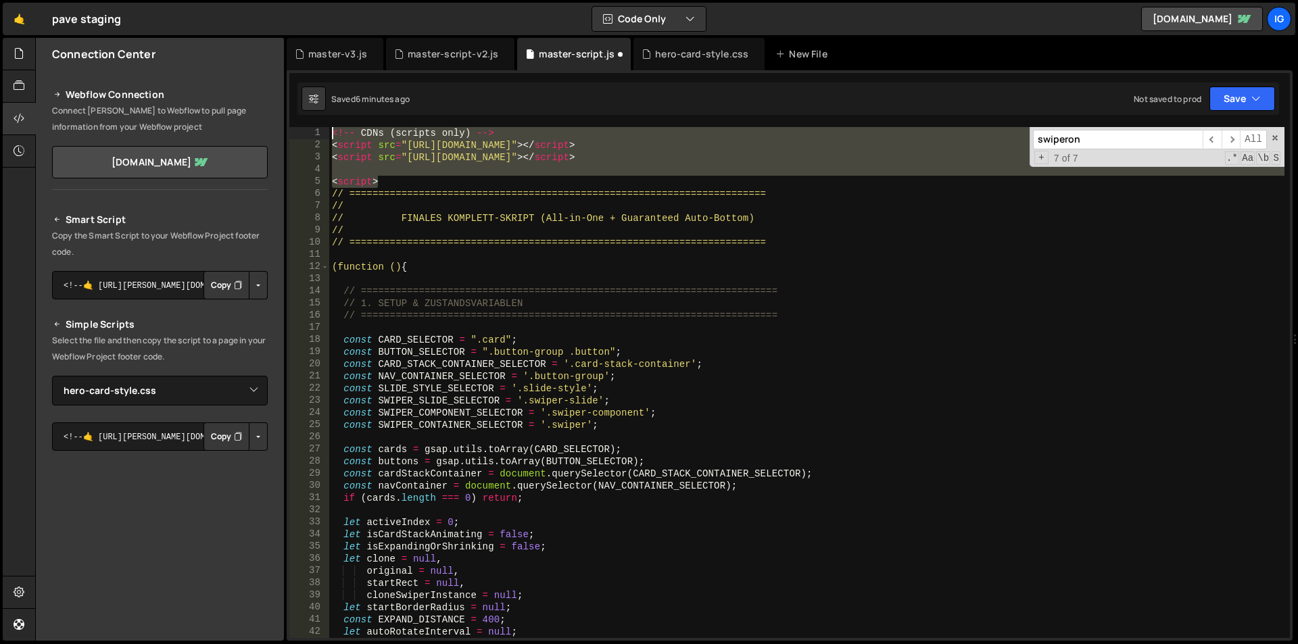
drag, startPoint x: 382, startPoint y: 187, endPoint x: 294, endPoint y: 113, distance: 115.1
click at [294, 113] on div "} 1 2 3 4 5 6 7 8 9 10 11 12 13 14 15 16 17 18 19 20 21 22 23 24 25 26 27 28 29…" at bounding box center [790, 355] width 1006 height 571
type textarea "<!-- CDNs (scripts only) --> <script src="[URL][DOMAIN_NAME]"></script>"
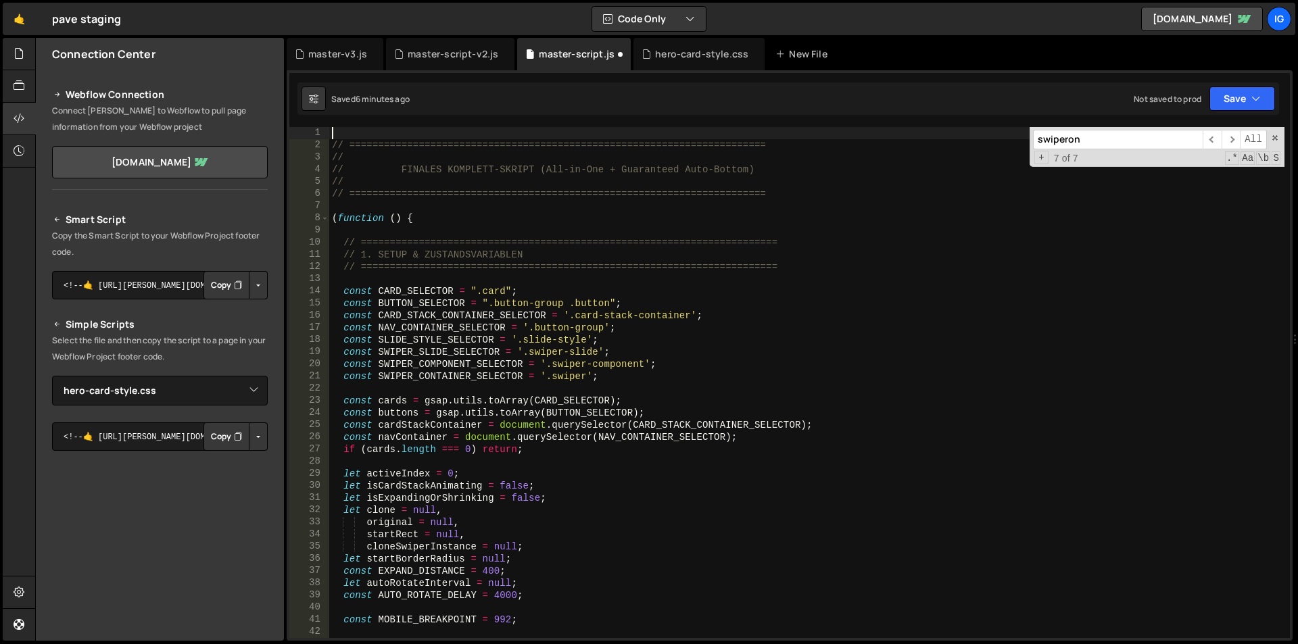
type textarea "// ========================================================================"
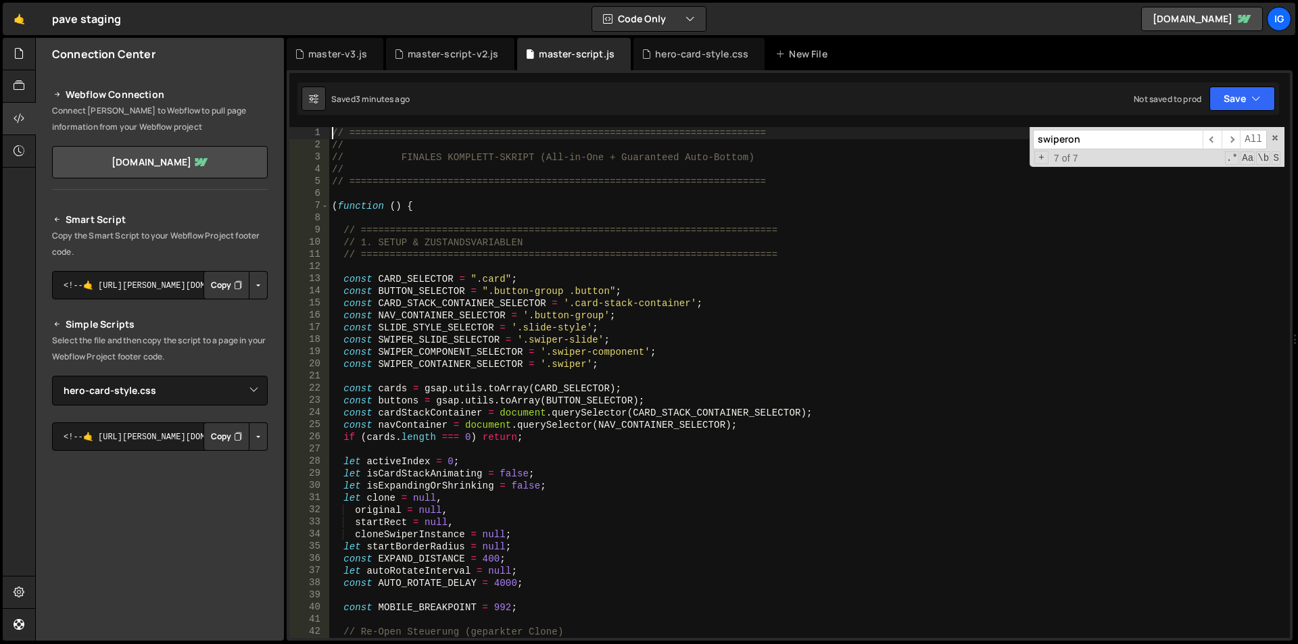
click at [497, 199] on div "// ======================================================================== // …" at bounding box center [806, 394] width 955 height 535
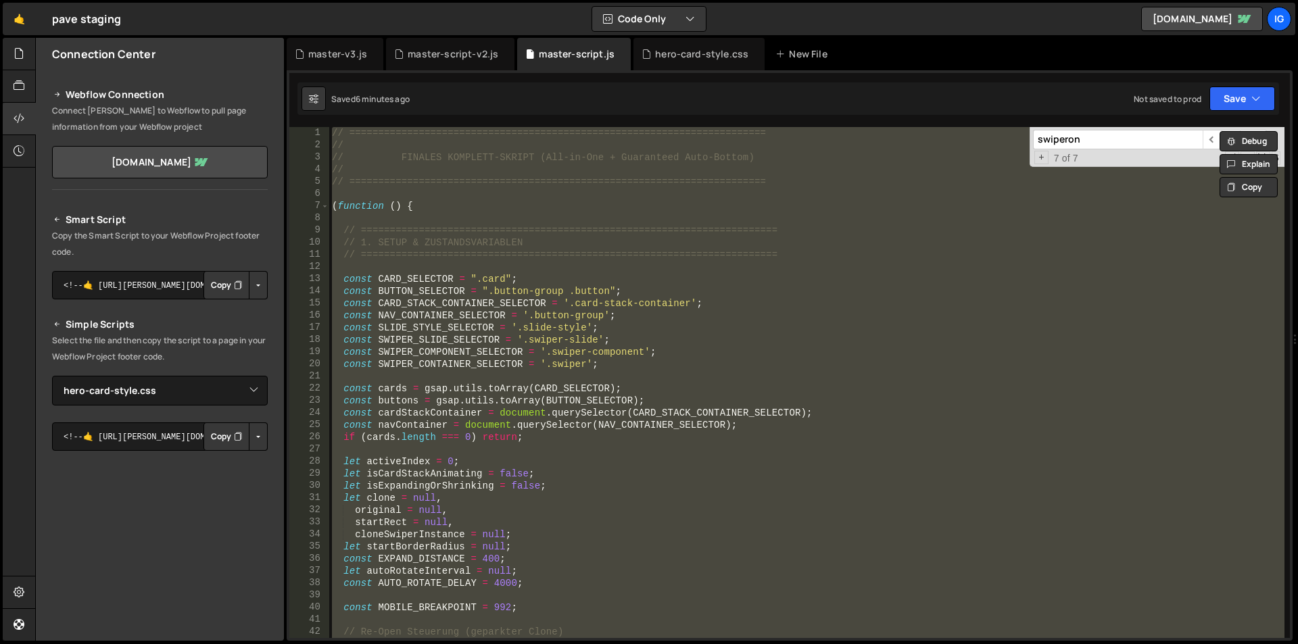
click at [496, 187] on div "// ======================================================================== // …" at bounding box center [806, 382] width 955 height 511
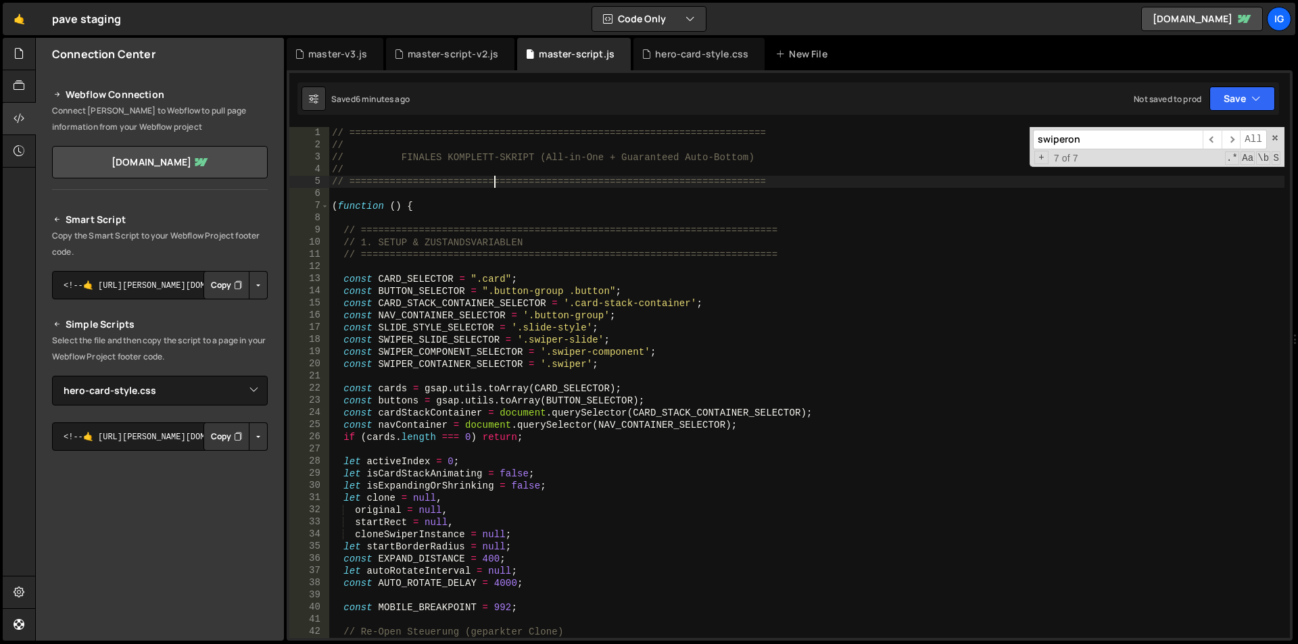
type textarea "})();"
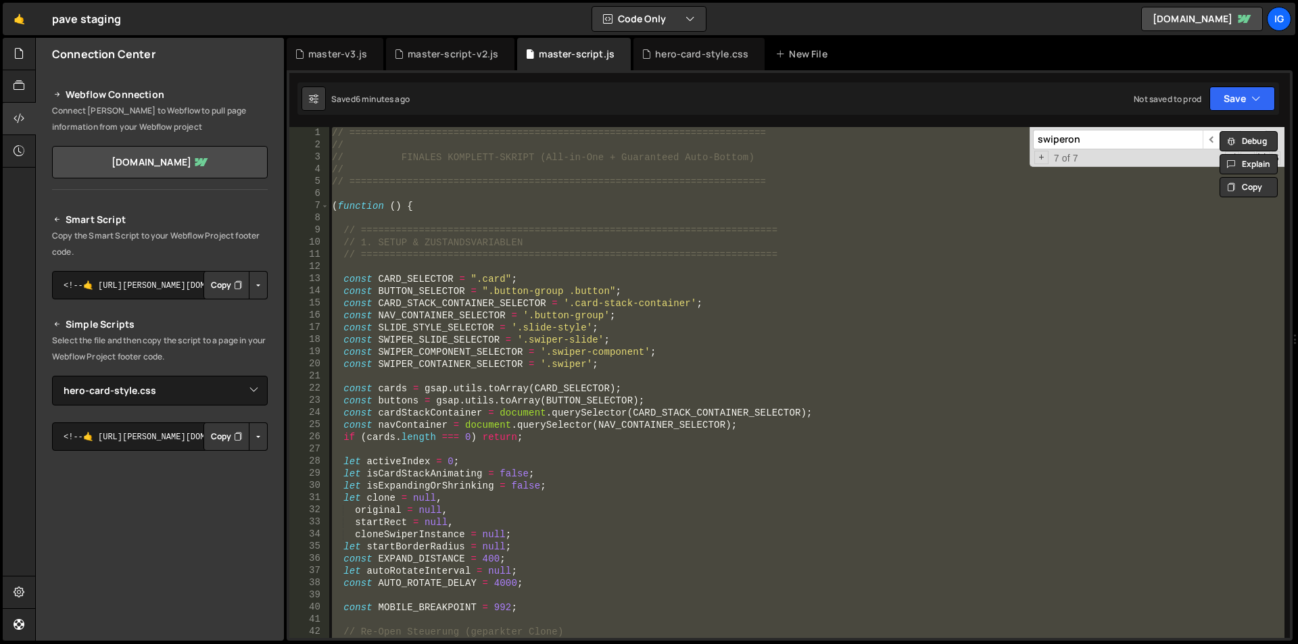
paste textarea
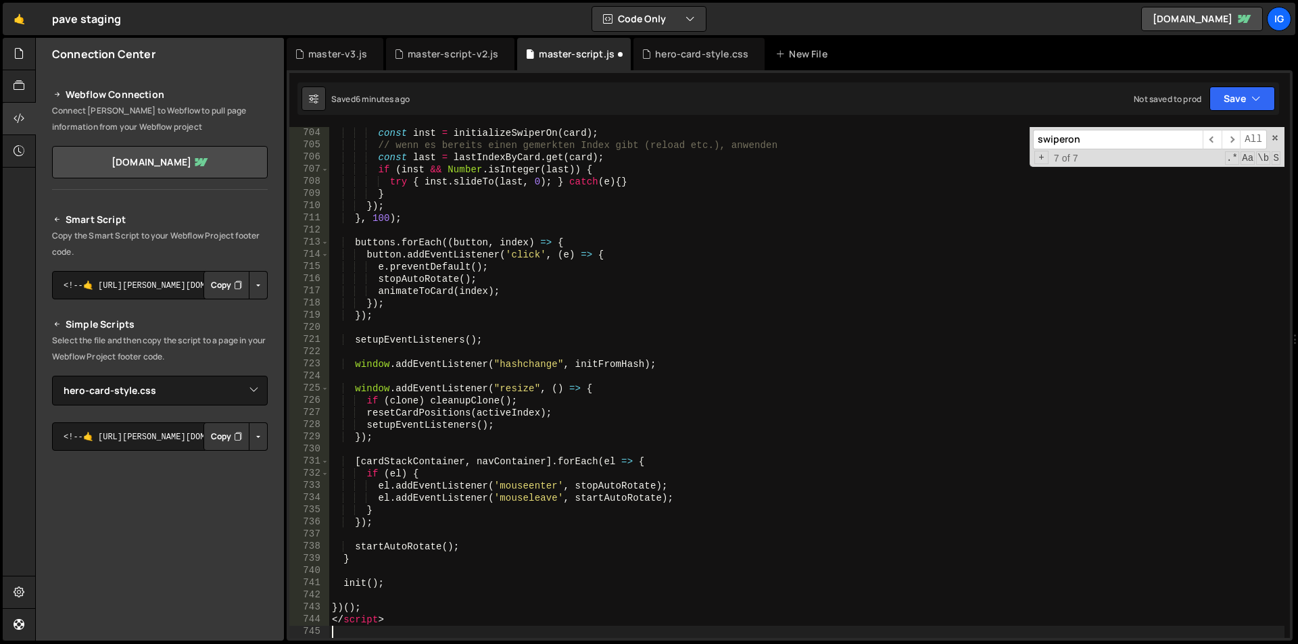
scroll to position [8556, 0]
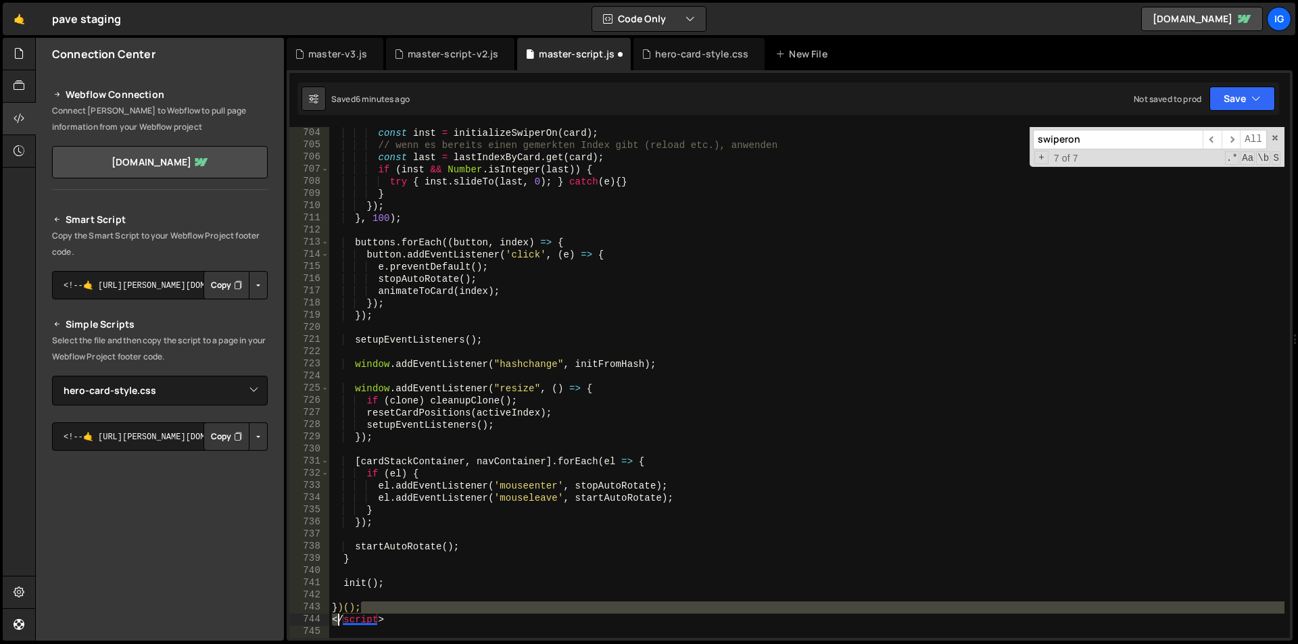
drag, startPoint x: 410, startPoint y: 613, endPoint x: 336, endPoint y: 620, distance: 74.7
click at [336, 620] on div "const inst = initializeSwiperOn ( card ) ; // wenn es bereits einen gemerkten I…" at bounding box center [806, 394] width 955 height 535
click at [380, 620] on div "const inst = initializeSwiperOn ( card ) ; // wenn es bereits einen gemerkten I…" at bounding box center [806, 394] width 955 height 535
type textarea "</script>"
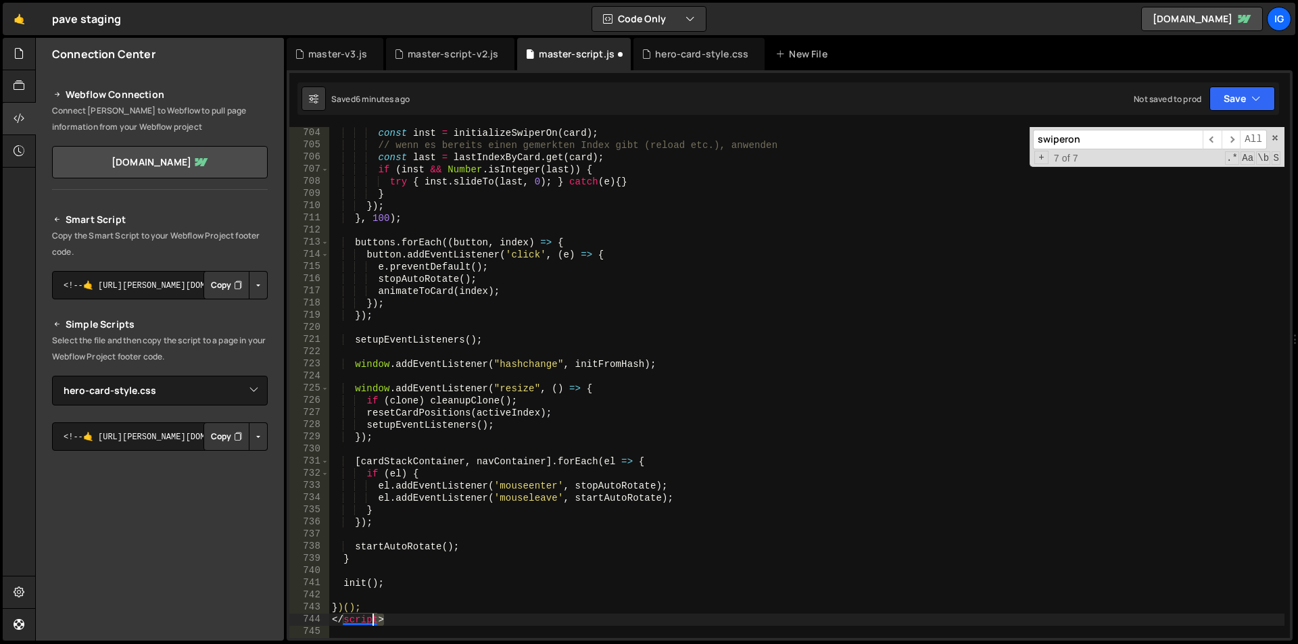
drag, startPoint x: 357, startPoint y: 619, endPoint x: 306, endPoint y: 615, distance: 51.5
click at [308, 615] on div "</script> 704 705 706 707 708 709 710 711 712 713 714 715 716 717 718 719 720 7…" at bounding box center [789, 382] width 1001 height 511
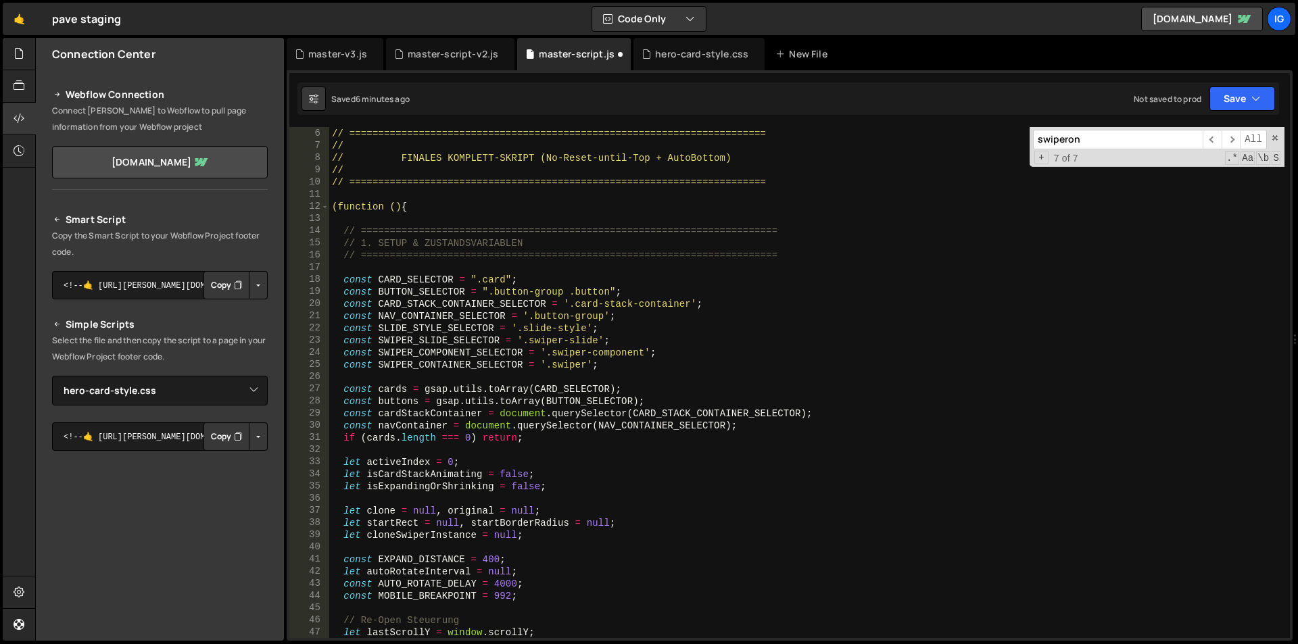
scroll to position [0, 0]
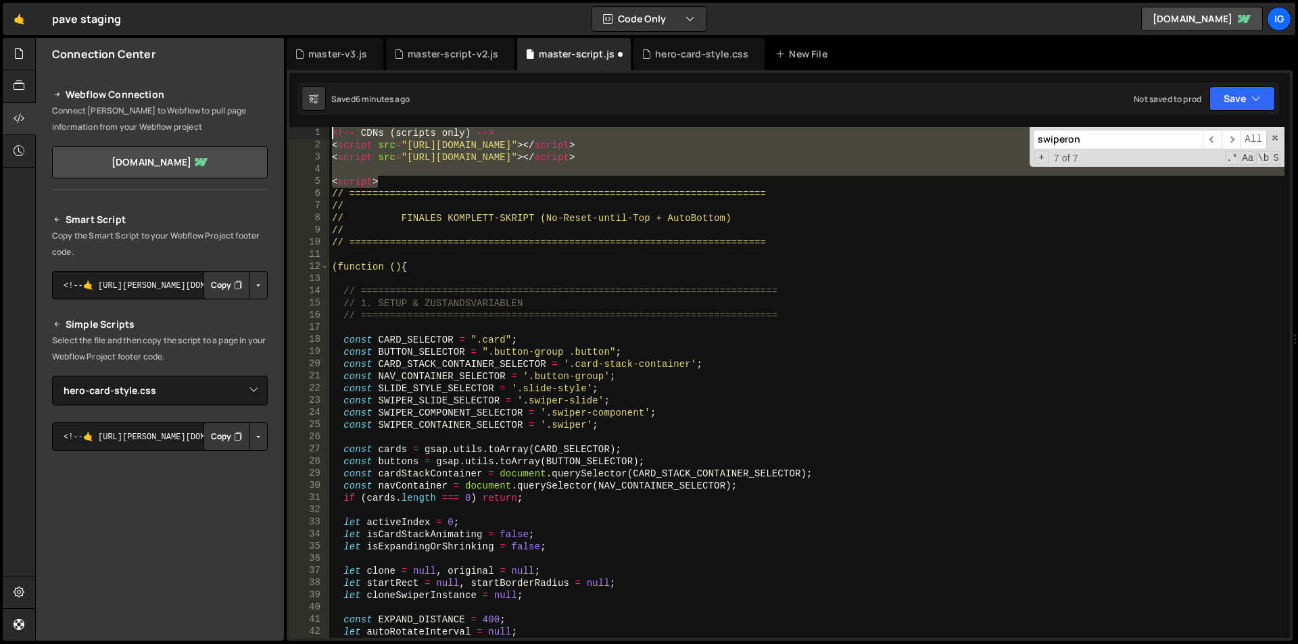
drag, startPoint x: 390, startPoint y: 178, endPoint x: 273, endPoint y: 97, distance: 142.0
click at [273, 97] on div "Files New File Javascript files 1 grow-to-100.js 0 1 hero-animation.js 0 1 mast…" at bounding box center [666, 340] width 1263 height 604
type textarea "<!-- CDNs (scripts only) --> <script src="[URL][DOMAIN_NAME]"></script>"
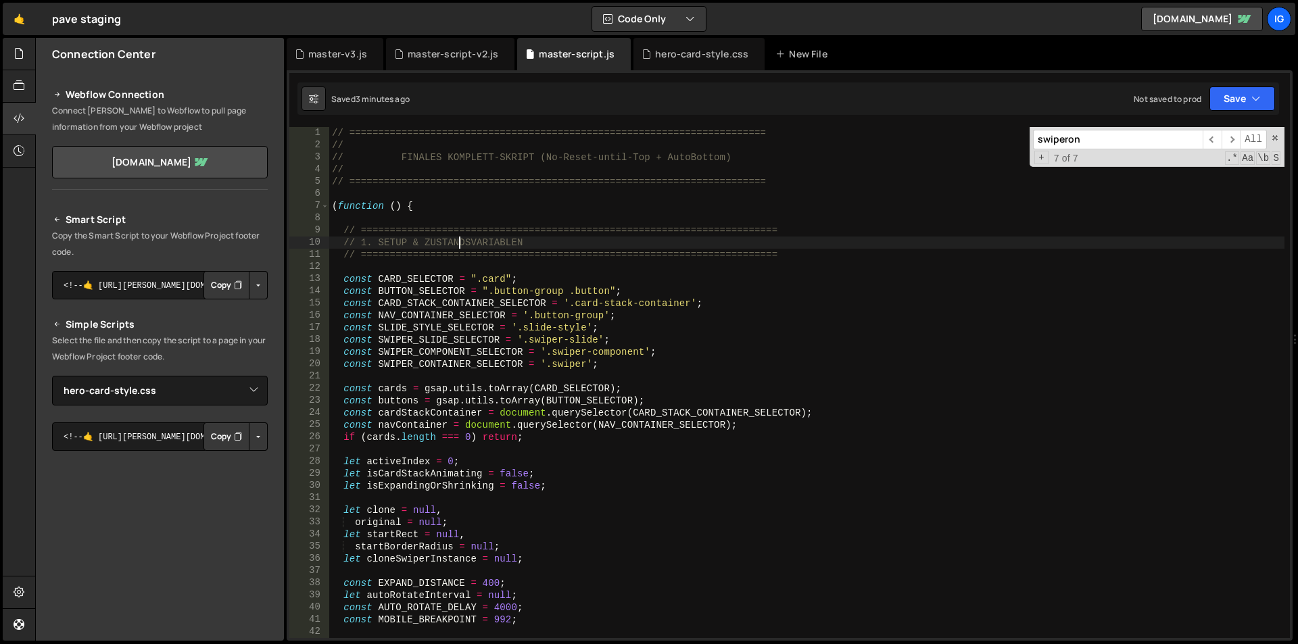
click at [459, 247] on div "// ======================================================================== // …" at bounding box center [806, 394] width 955 height 535
type textarea "// 1. SETUP & ZUSTANDSVARIABLEN"
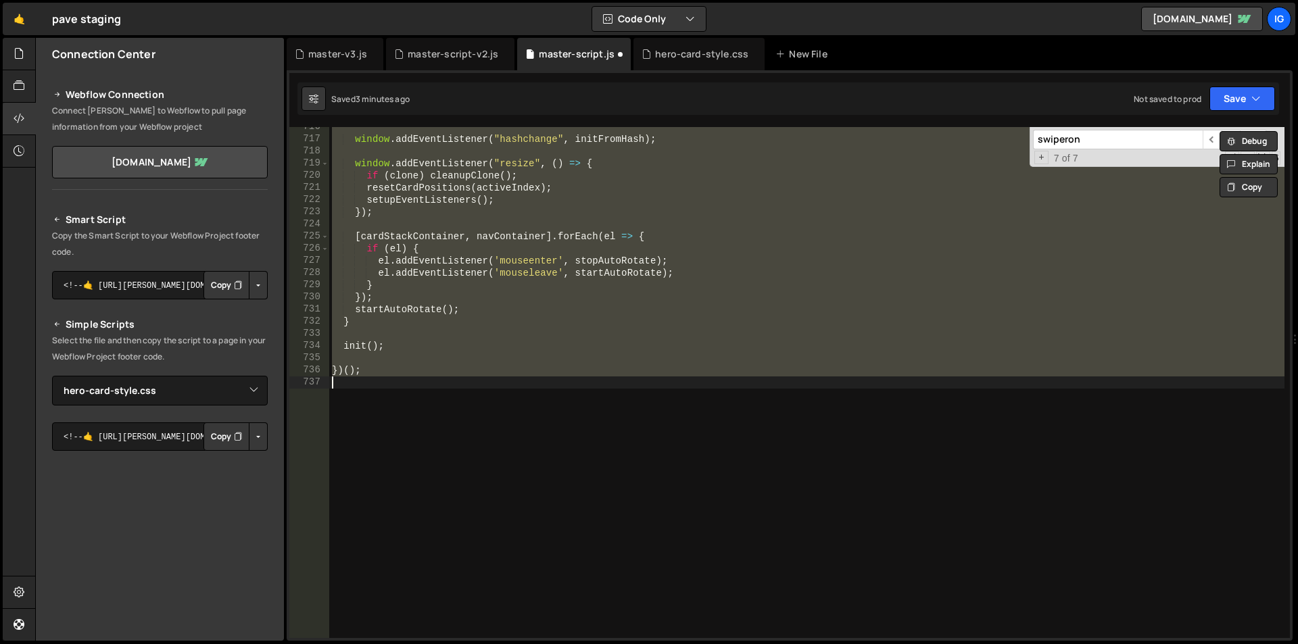
scroll to position [8708, 0]
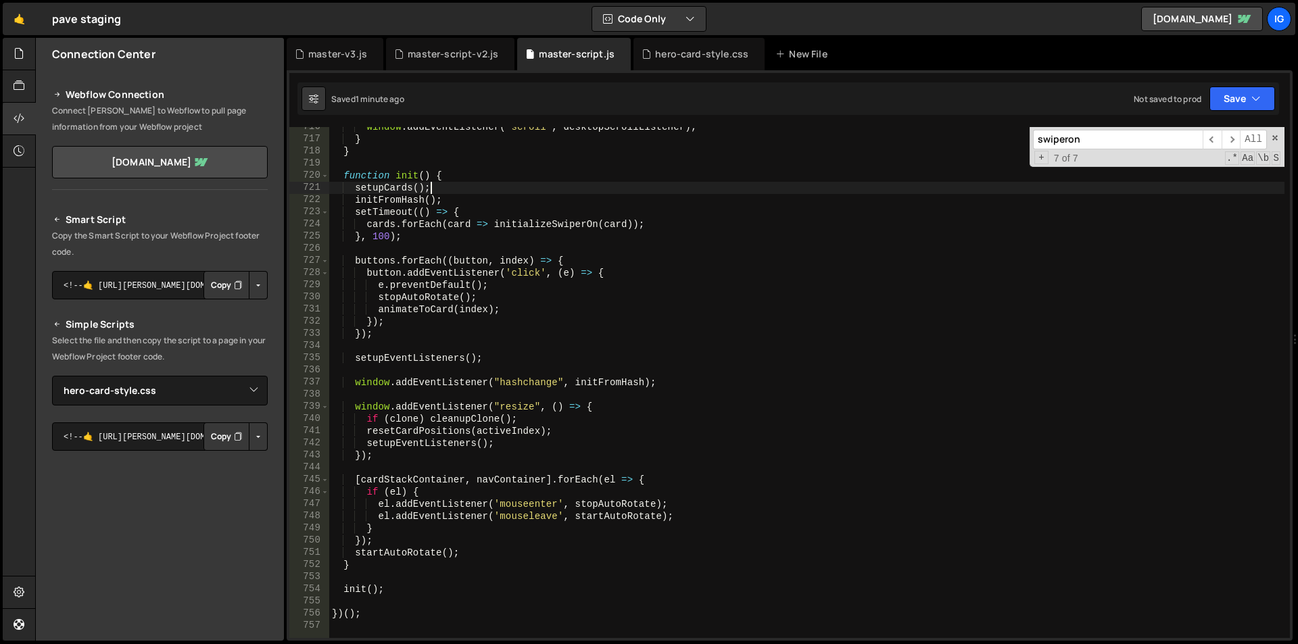
click at [475, 190] on div "window . addEventListener ( "scroll" , desktopScrollListener ) ; } } function i…" at bounding box center [806, 388] width 955 height 535
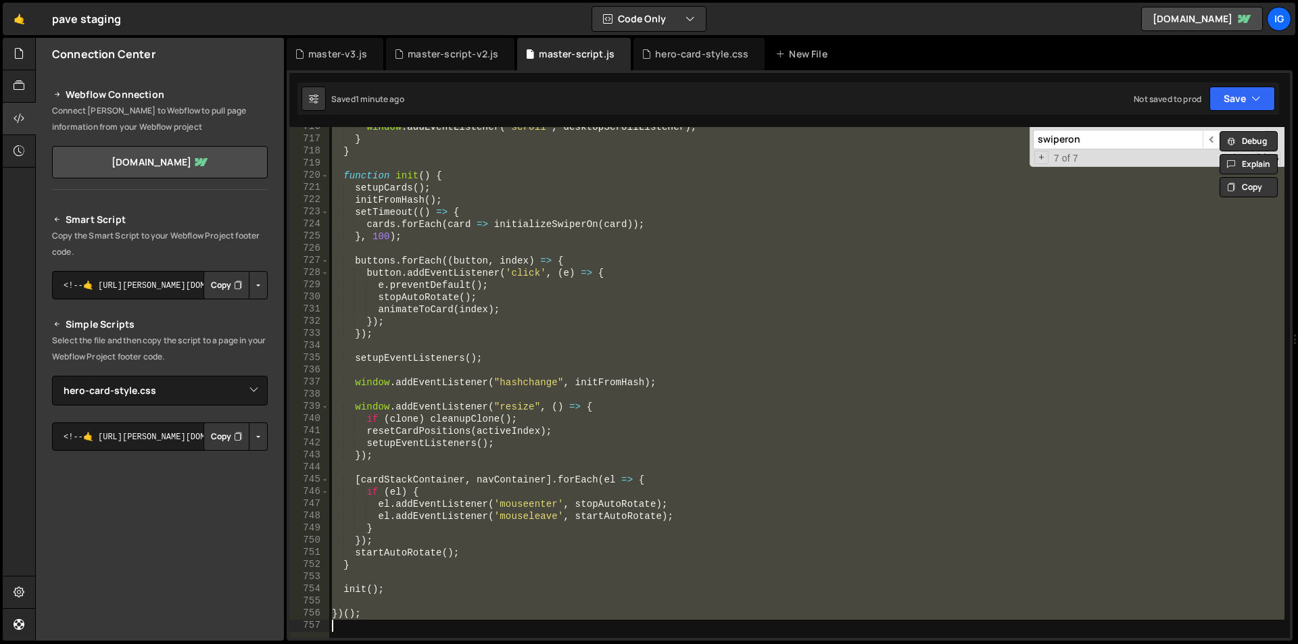
paste textarea "// ========="
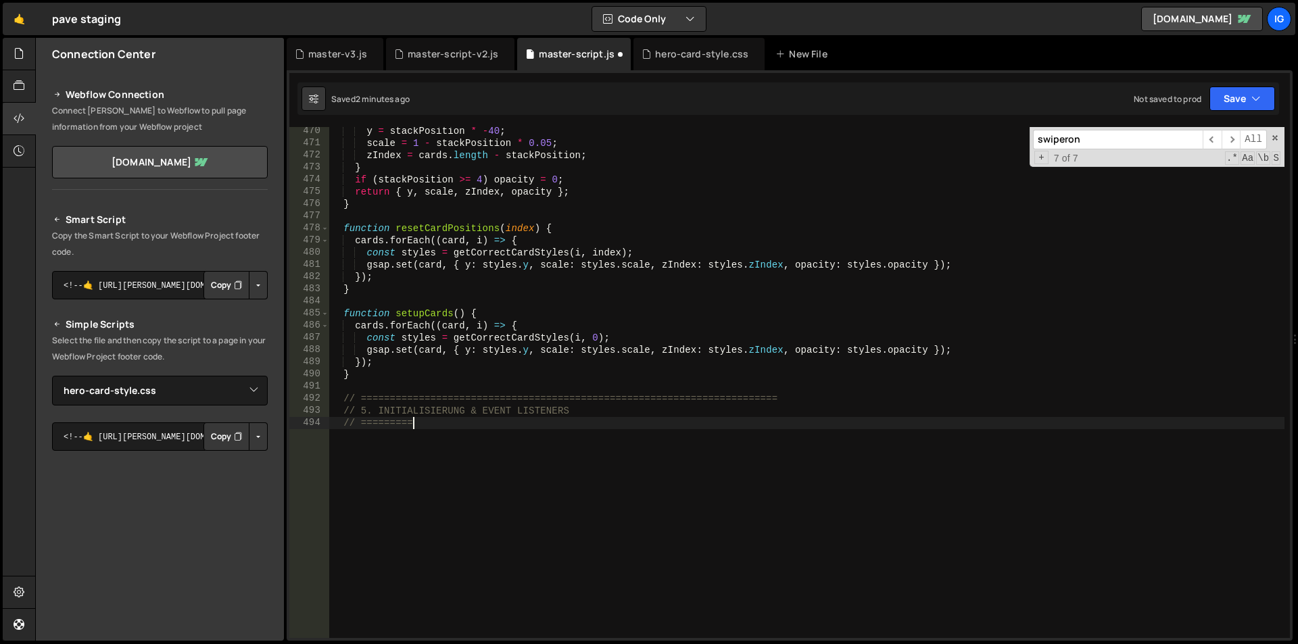
scroll to position [5653, 0]
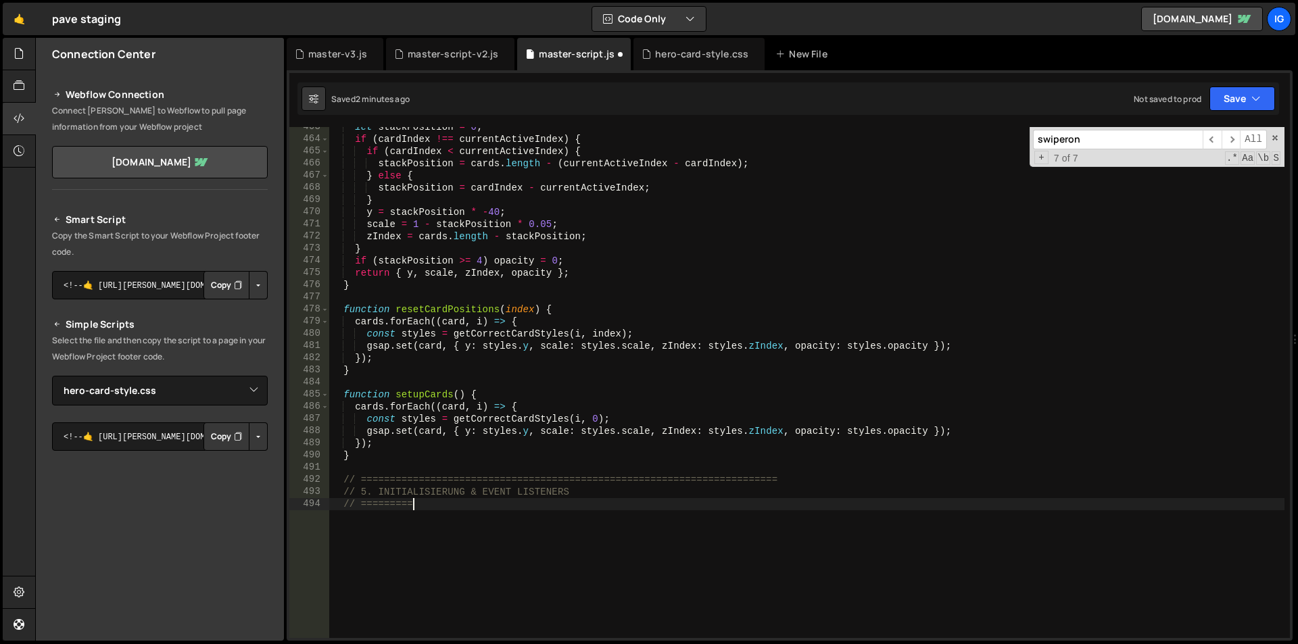
type textarea "})();"
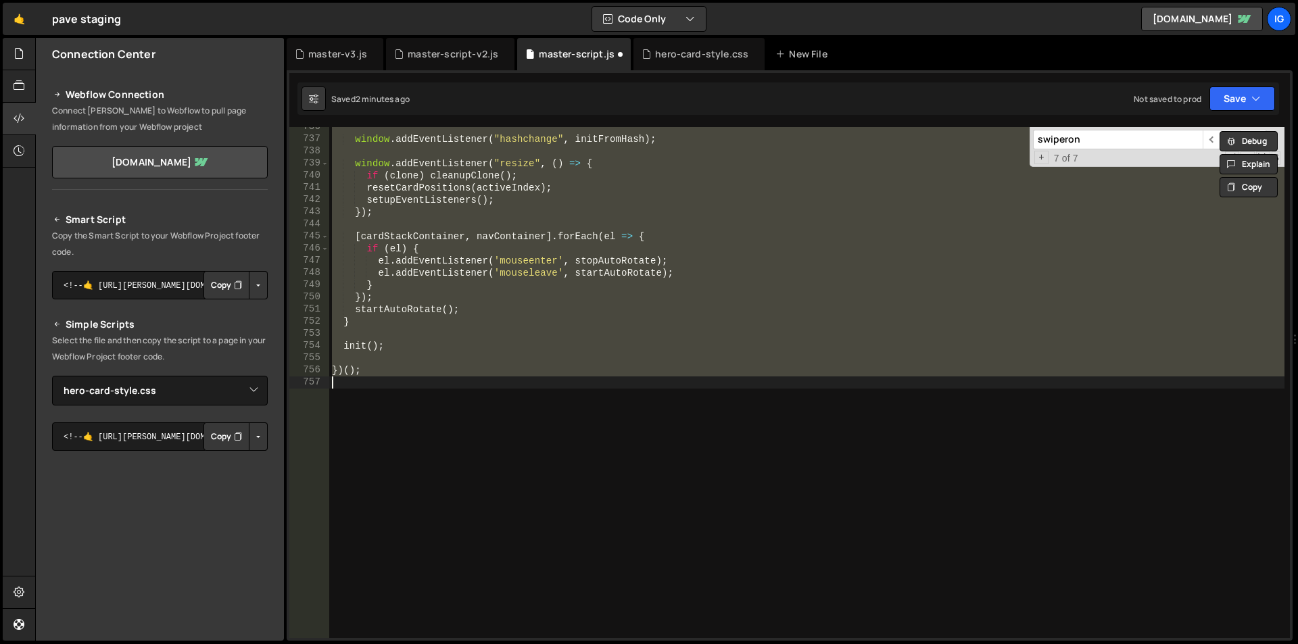
scroll to position [8951, 0]
